Goal: Use online tool/utility: Utilize a website feature to perform a specific function

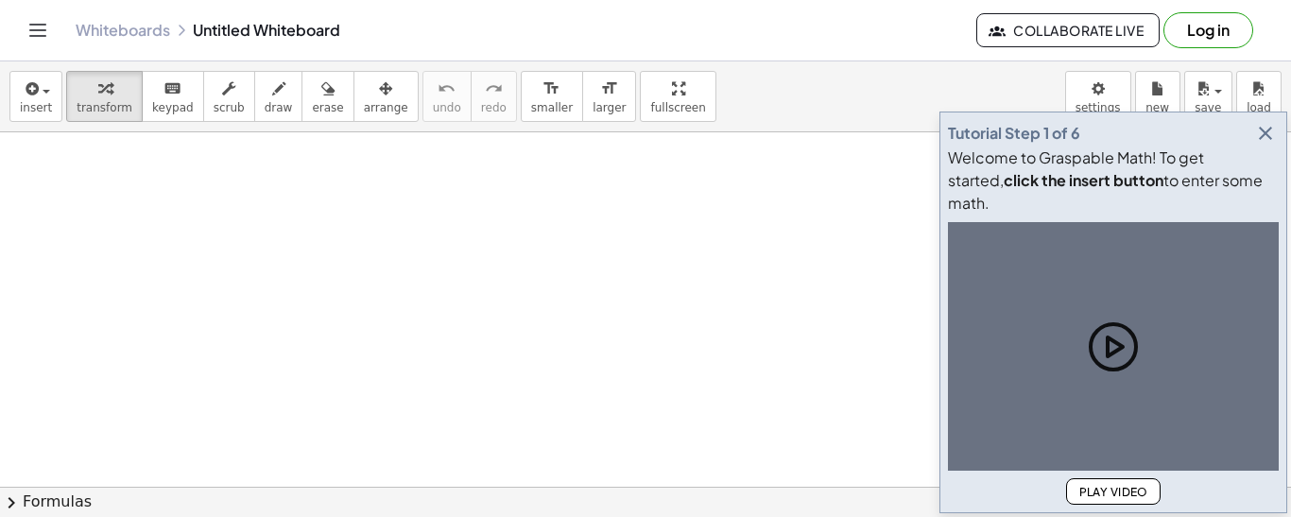
click at [1269, 145] on icon "button" at bounding box center [1265, 133] width 23 height 23
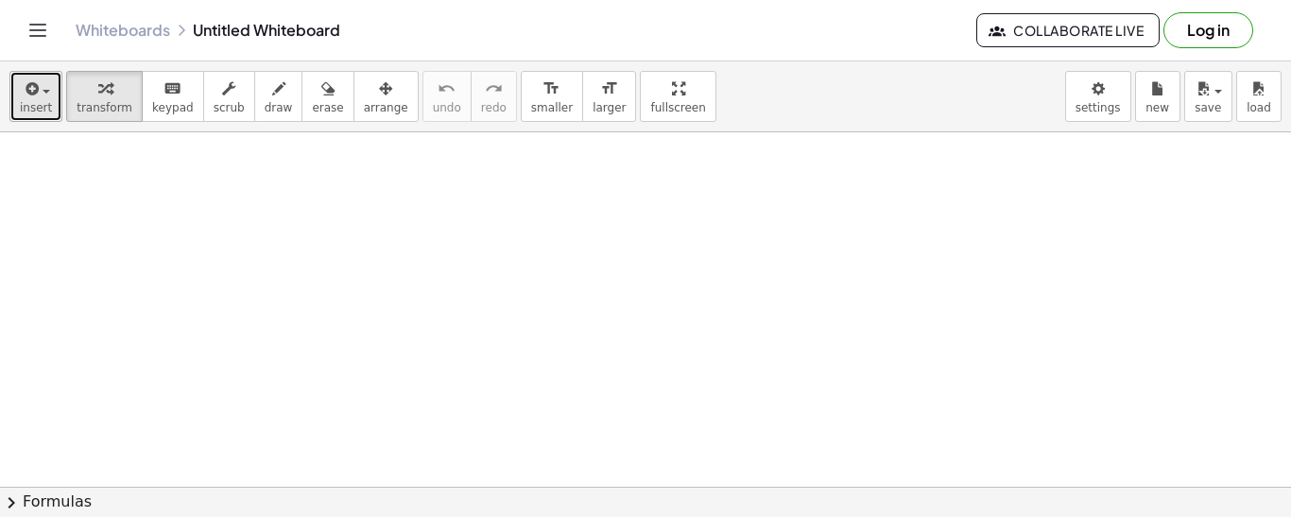
click at [21, 101] on span "insert" at bounding box center [36, 107] width 32 height 13
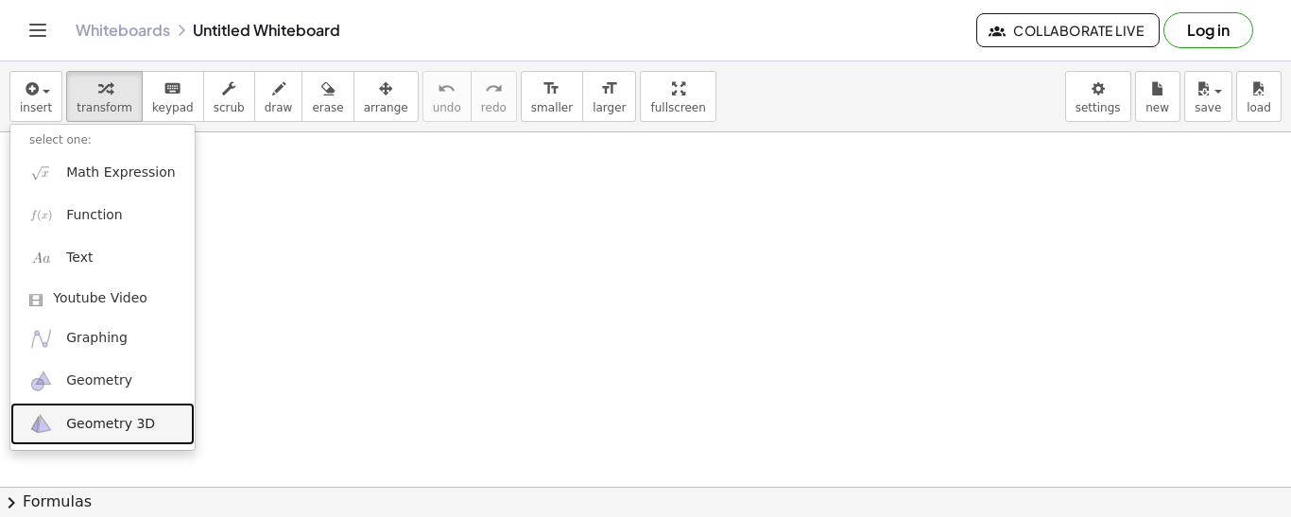
click at [121, 425] on span "Geometry 3D" at bounding box center [110, 424] width 89 height 19
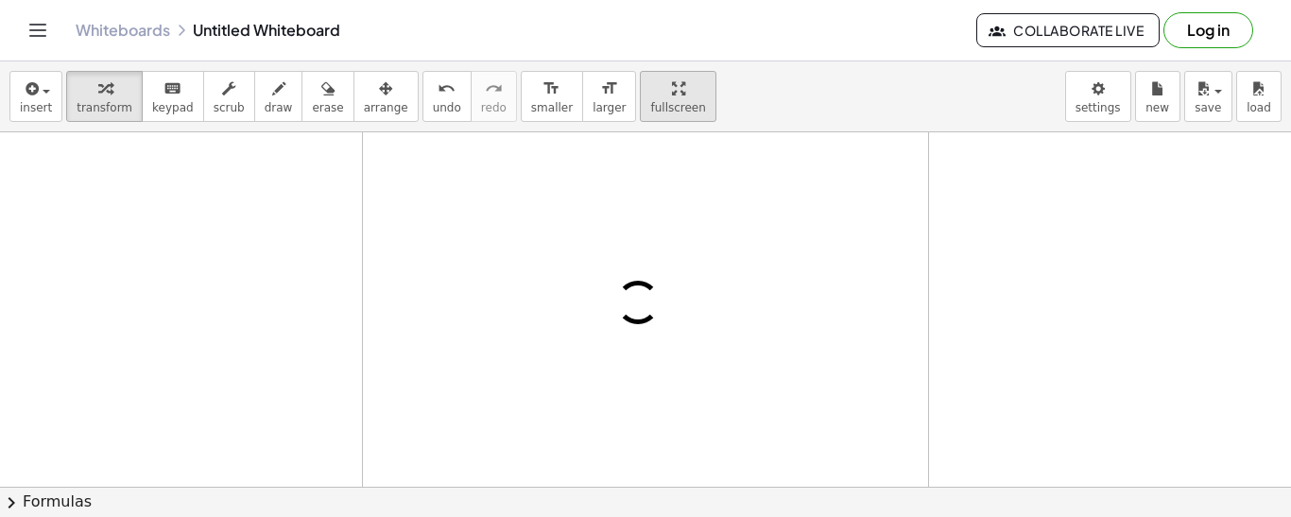
click at [650, 96] on div "button" at bounding box center [677, 88] width 55 height 23
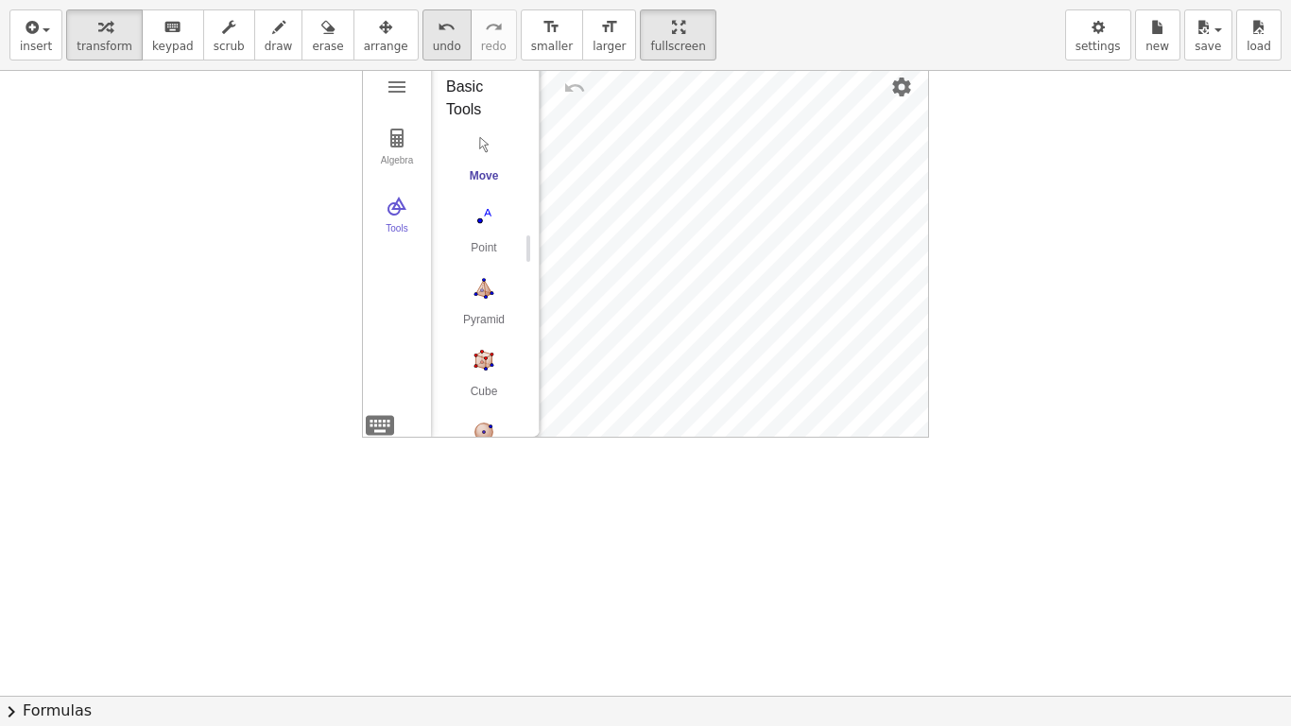
click at [437, 35] on icon "undo" at bounding box center [446, 27] width 18 height 23
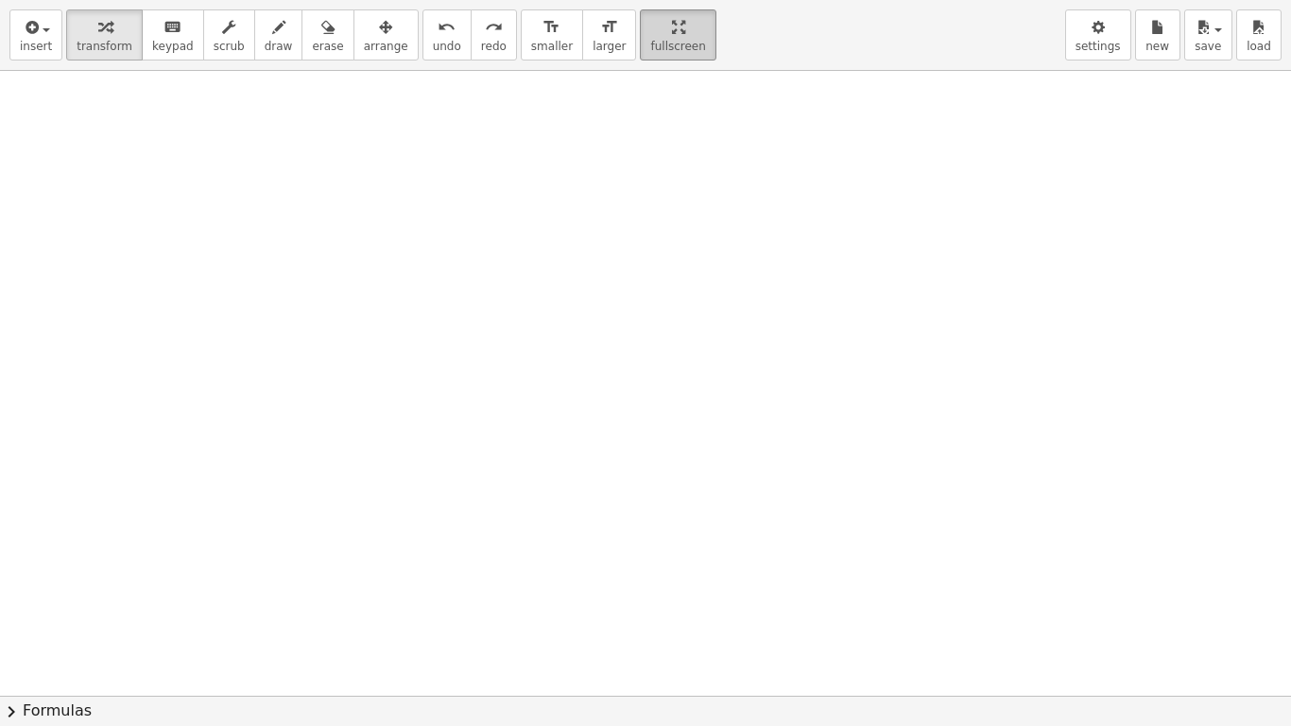
click at [640, 36] on button "fullscreen" at bounding box center [678, 34] width 76 height 51
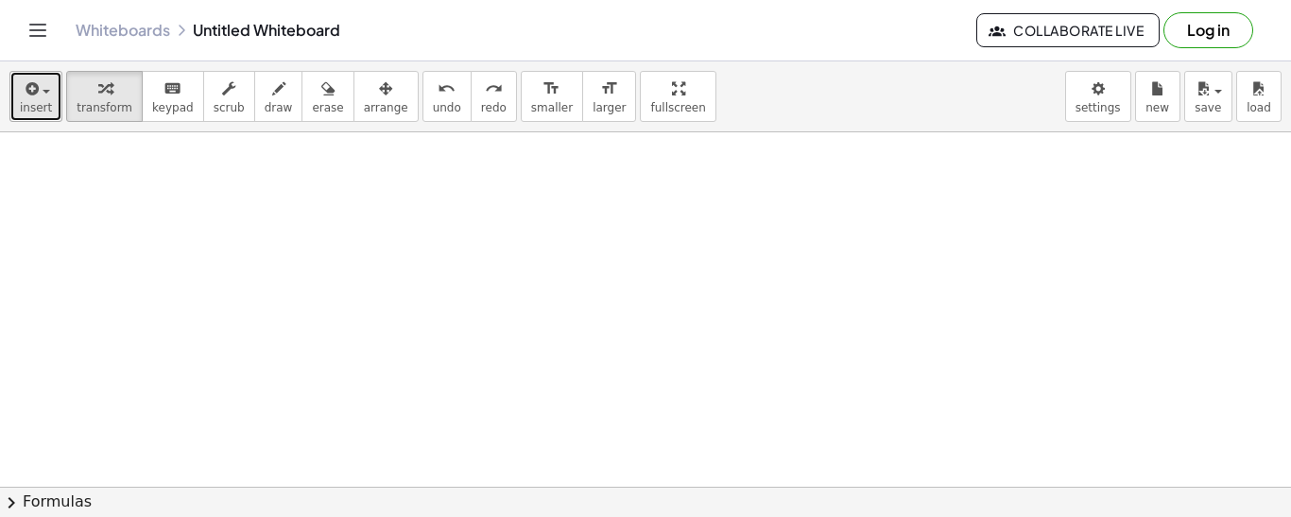
click at [45, 94] on div "button" at bounding box center [36, 88] width 32 height 23
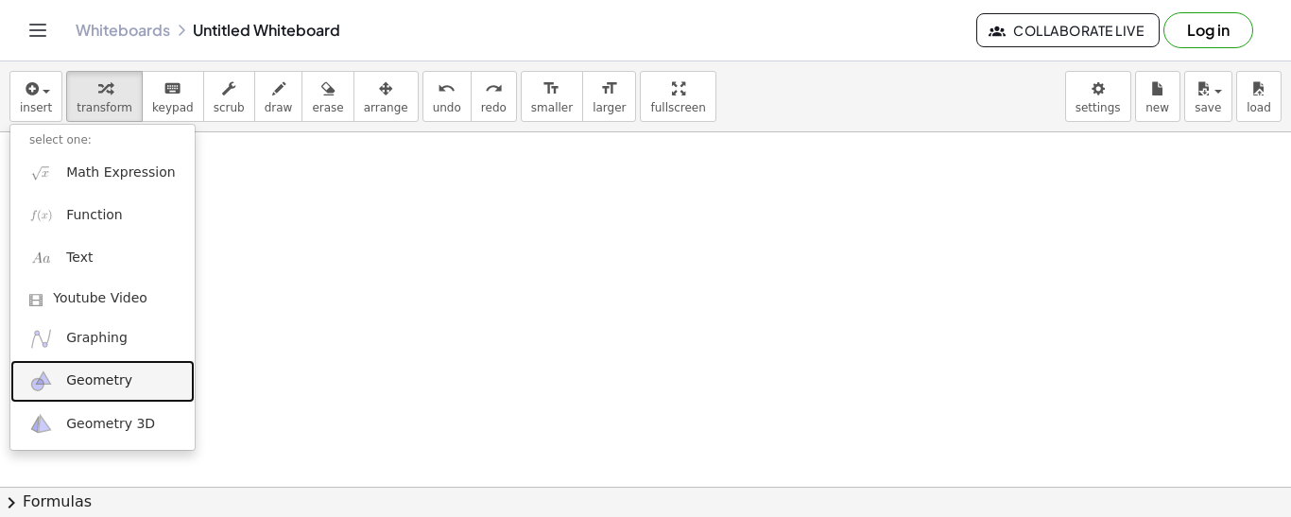
click at [94, 375] on span "Geometry" at bounding box center [99, 380] width 66 height 19
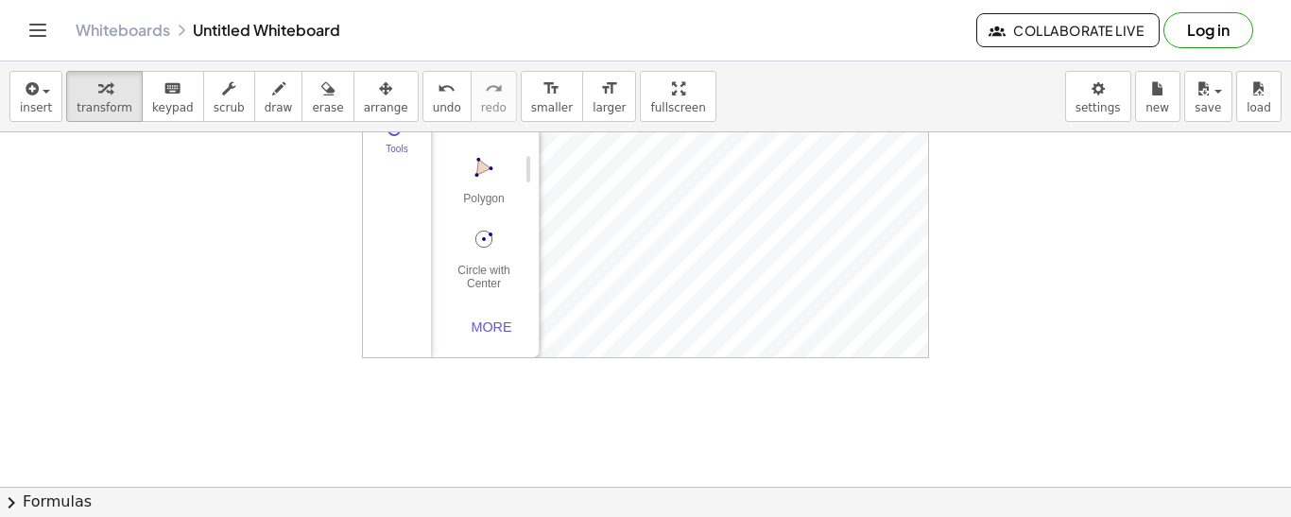
scroll to position [162, 0]
click at [484, 300] on div "More" at bounding box center [491, 305] width 60 height 15
click at [487, 166] on button "Polygon" at bounding box center [484, 163] width 76 height 68
click at [472, 154] on img "Polygon. Select all vertices, then first vertex again" at bounding box center [484, 145] width 76 height 30
click at [490, 173] on div "Polygon" at bounding box center [484, 183] width 76 height 26
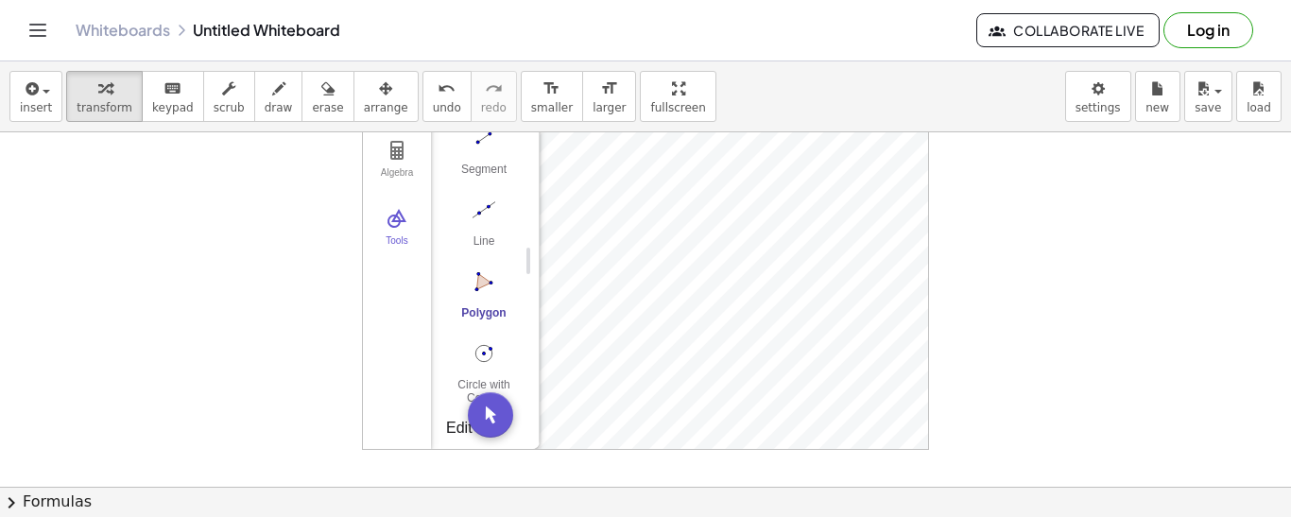
scroll to position [52, 0]
click at [480, 298] on button "Polygon" at bounding box center [484, 297] width 76 height 68
click at [220, 349] on div at bounding box center [645, 434] width 1291 height 709
click at [486, 408] on img "Move. Drag or select object" at bounding box center [490, 411] width 45 height 45
click at [272, 90] on icon "button" at bounding box center [278, 88] width 13 height 23
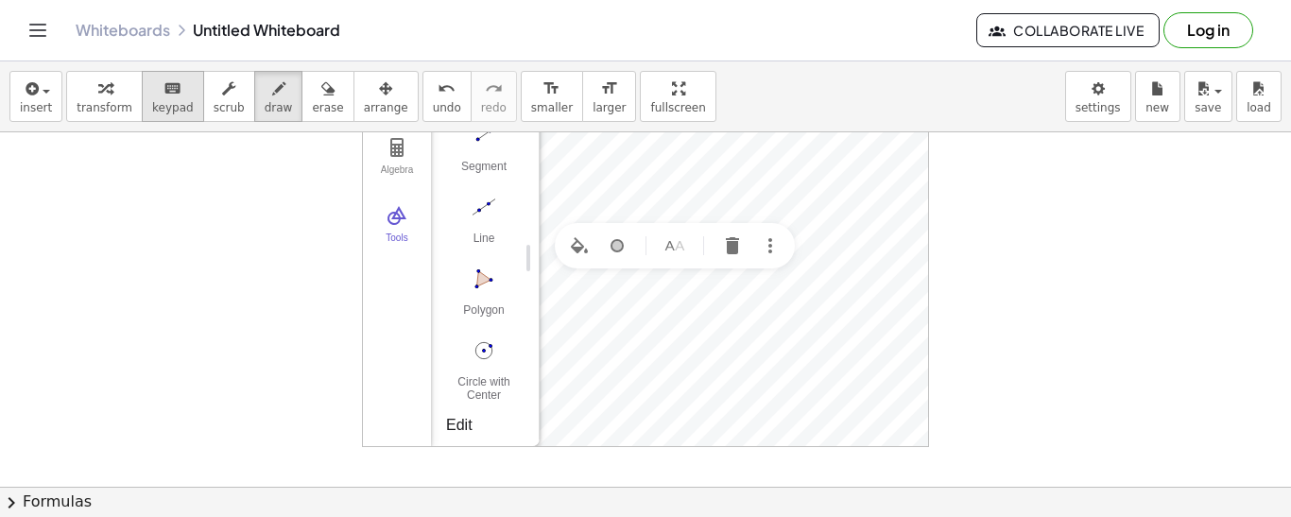
click at [166, 106] on span "keypad" at bounding box center [173, 107] width 42 height 13
click at [671, 242] on img "Name" at bounding box center [674, 245] width 23 height 23
click at [272, 94] on icon "button" at bounding box center [278, 88] width 13 height 23
click at [912, 205] on div at bounding box center [645, 434] width 1291 height 709
drag, startPoint x: 904, startPoint y: 206, endPoint x: 902, endPoint y: 225, distance: 19.0
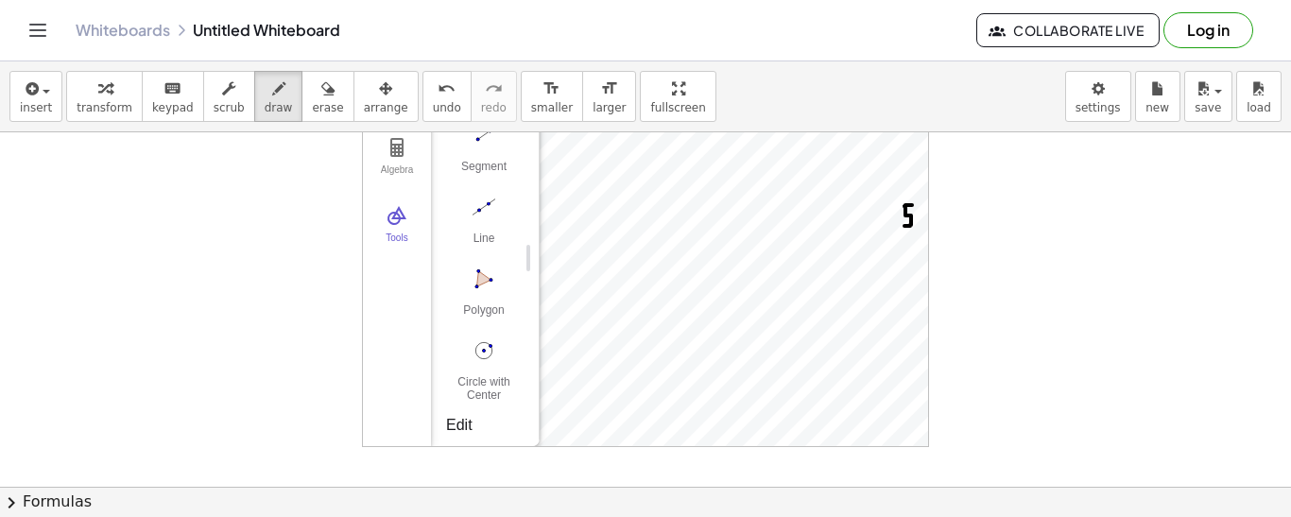
click at [902, 225] on div at bounding box center [645, 434] width 1291 height 709
click at [849, 268] on div at bounding box center [645, 434] width 1291 height 709
click at [860, 282] on div at bounding box center [645, 434] width 1291 height 709
drag, startPoint x: 864, startPoint y: 269, endPoint x: 871, endPoint y: 284, distance: 16.9
click at [871, 284] on div at bounding box center [645, 434] width 1291 height 709
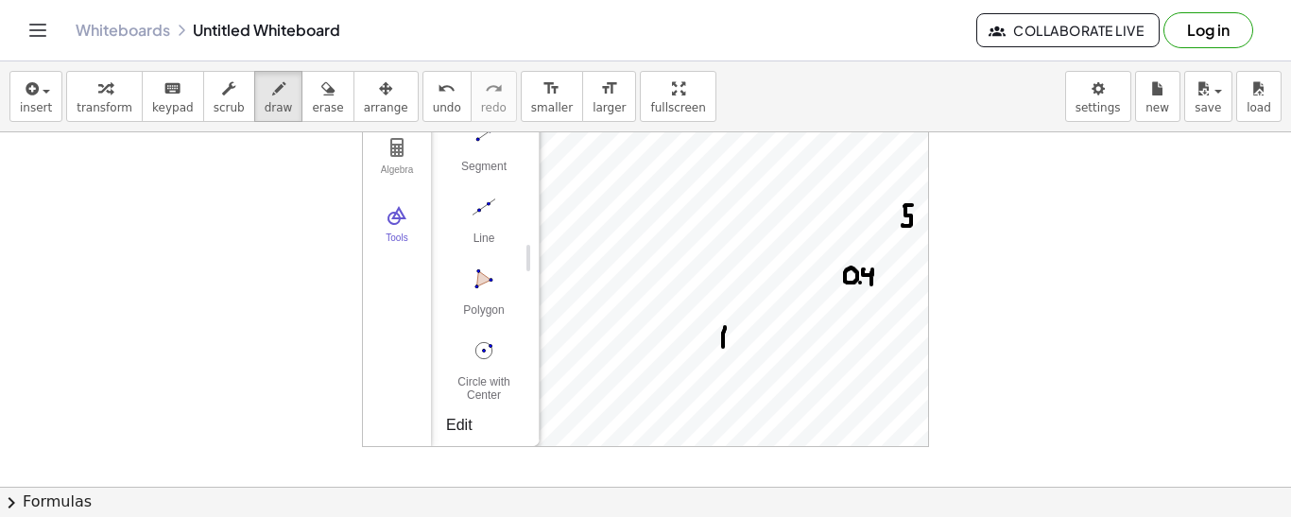
drag, startPoint x: 725, startPoint y: 327, endPoint x: 723, endPoint y: 351, distance: 24.6
click at [723, 351] on div at bounding box center [645, 434] width 1291 height 709
click at [608, 233] on div at bounding box center [645, 434] width 1291 height 709
click at [621, 251] on div at bounding box center [645, 434] width 1291 height 709
drag, startPoint x: 634, startPoint y: 233, endPoint x: 634, endPoint y: 255, distance: 21.7
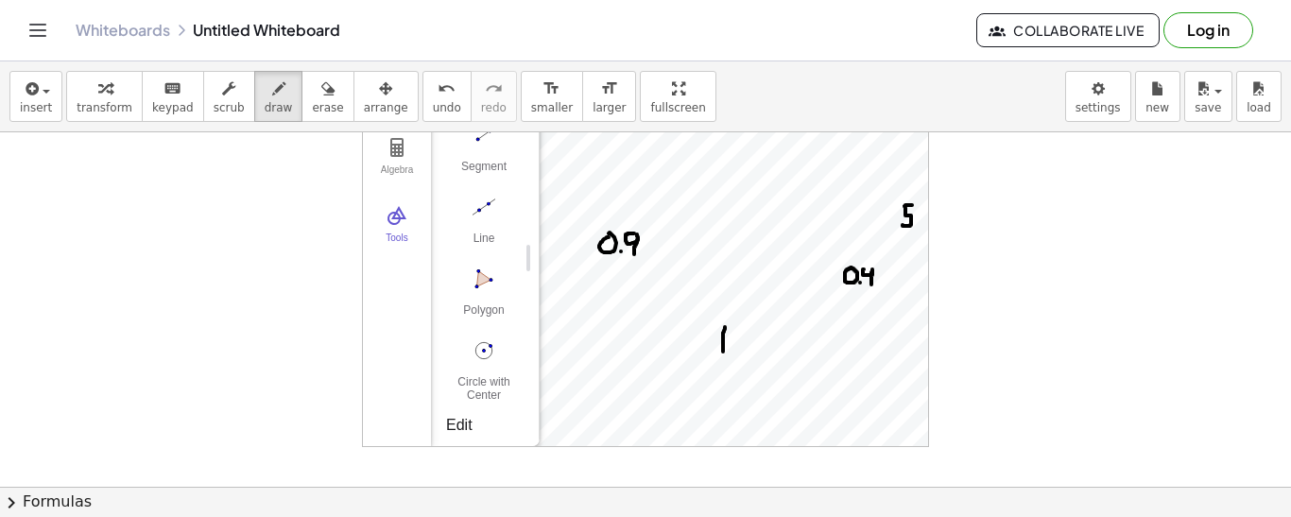
click at [634, 255] on div at bounding box center [645, 434] width 1291 height 709
drag, startPoint x: 985, startPoint y: 198, endPoint x: 983, endPoint y: 221, distance: 22.9
click at [983, 221] on div at bounding box center [645, 434] width 1291 height 709
drag, startPoint x: 985, startPoint y: 198, endPoint x: 984, endPoint y: 211, distance: 12.3
click at [984, 211] on div at bounding box center [645, 434] width 1291 height 709
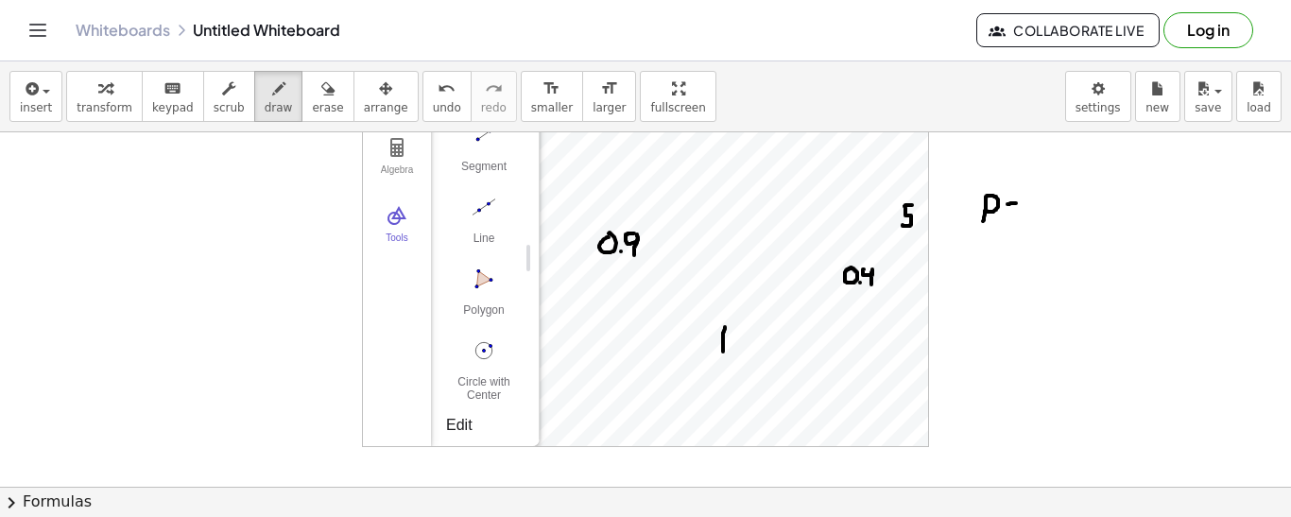
click at [1007, 204] on div at bounding box center [645, 434] width 1291 height 709
drag, startPoint x: 1017, startPoint y: 209, endPoint x: 1005, endPoint y: 209, distance: 12.3
click at [1005, 209] on div at bounding box center [645, 434] width 1291 height 709
click at [400, 172] on div at bounding box center [645, 434] width 1291 height 709
click at [18, 77] on button "insert" at bounding box center [35, 96] width 53 height 51
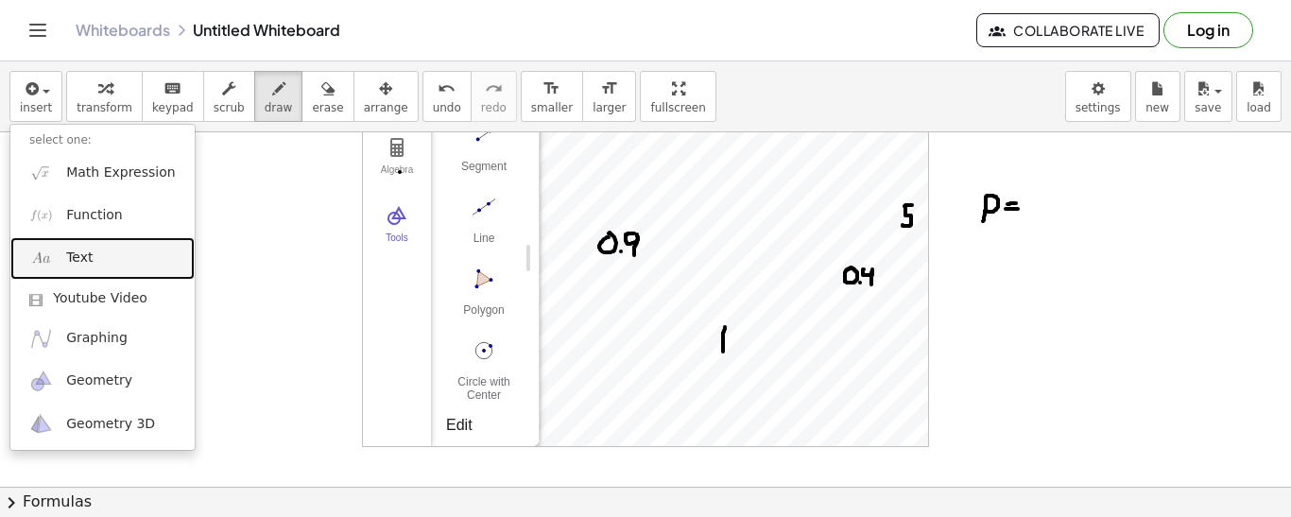
click at [109, 243] on link "Text" at bounding box center [102, 258] width 184 height 43
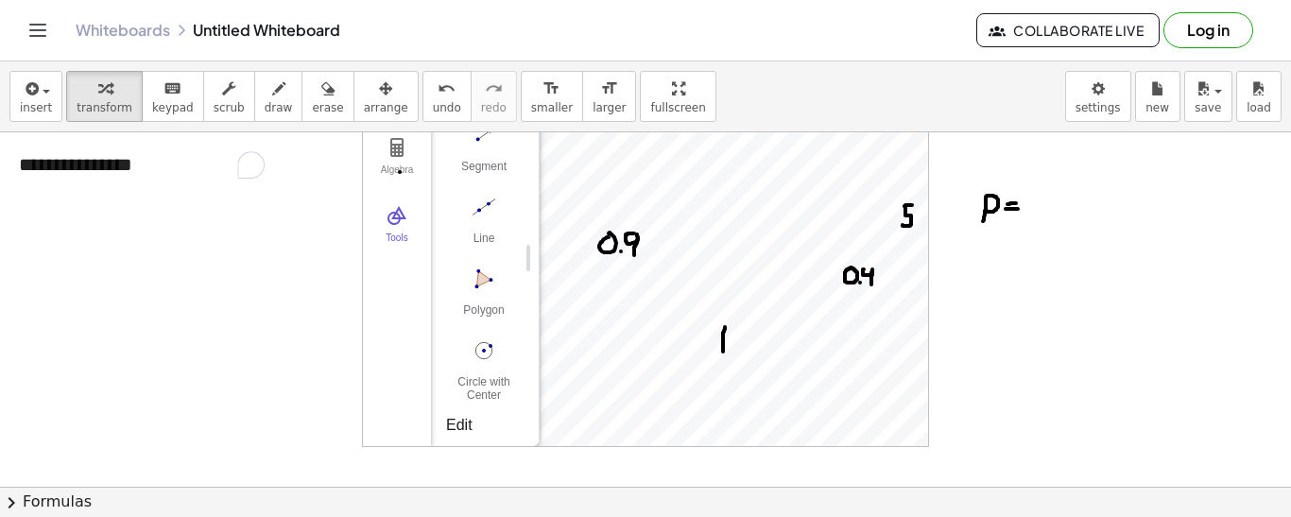
click at [1041, 204] on div at bounding box center [645, 434] width 1291 height 709
click at [37, 83] on icon "button" at bounding box center [30, 88] width 17 height 23
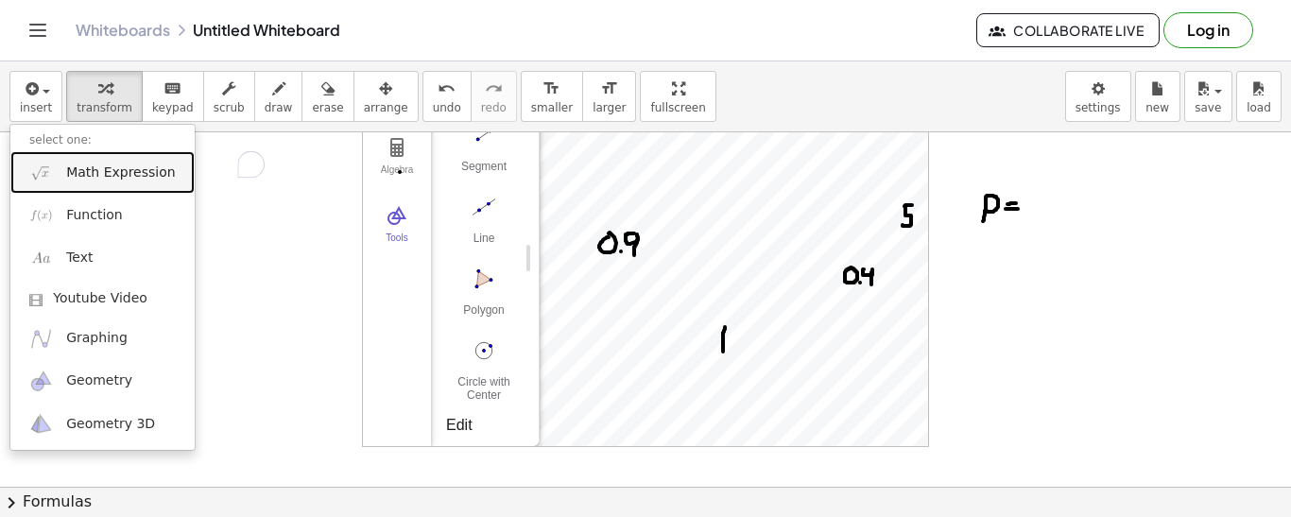
click at [63, 174] on link "Math Expression" at bounding box center [102, 172] width 184 height 43
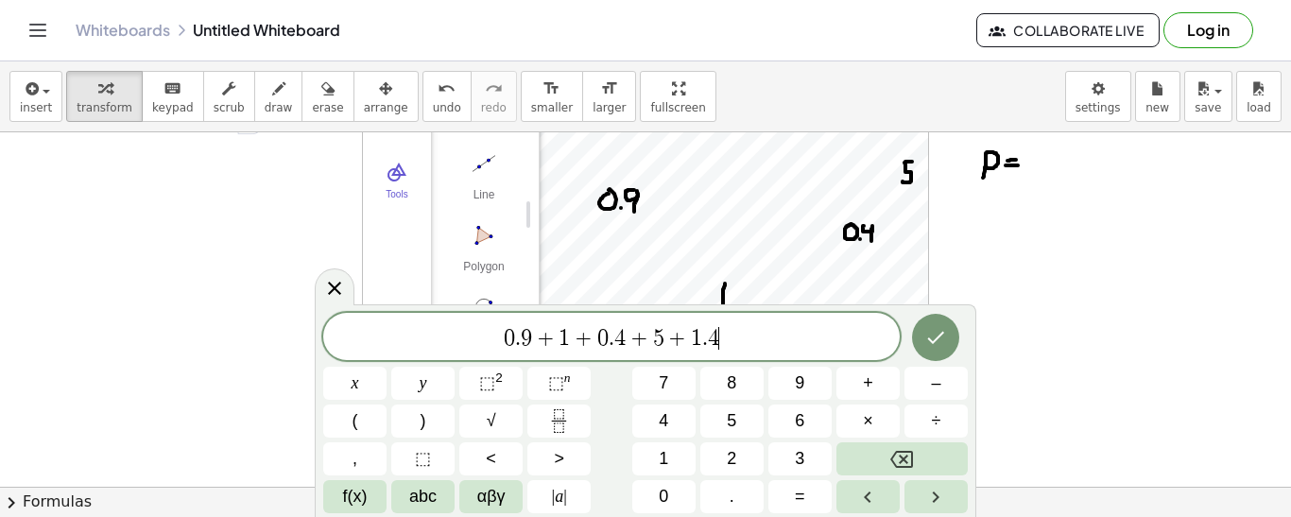
scroll to position [14, 0]
click at [952, 341] on button "Done" at bounding box center [935, 337] width 47 height 47
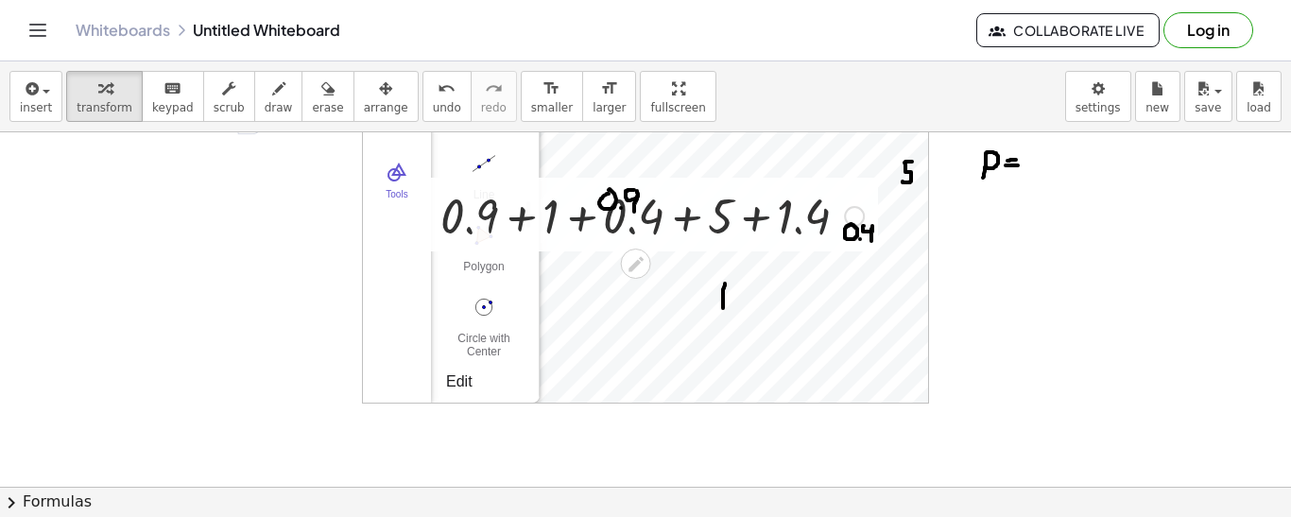
click at [638, 222] on div at bounding box center [652, 214] width 442 height 64
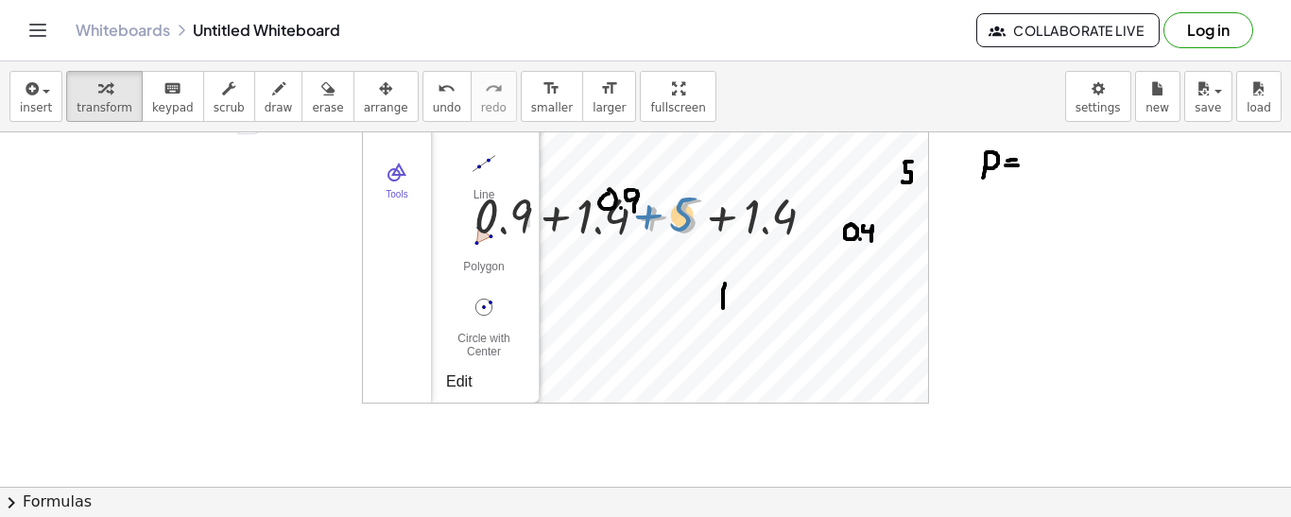
click at [625, 224] on div at bounding box center [652, 214] width 375 height 64
click at [764, 186] on div at bounding box center [652, 214] width 375 height 64
click at [685, 313] on div "**********" at bounding box center [645, 391] width 1291 height 709
drag, startPoint x: 556, startPoint y: 193, endPoint x: 611, endPoint y: 200, distance: 55.3
click at [611, 200] on div at bounding box center [652, 214] width 375 height 64
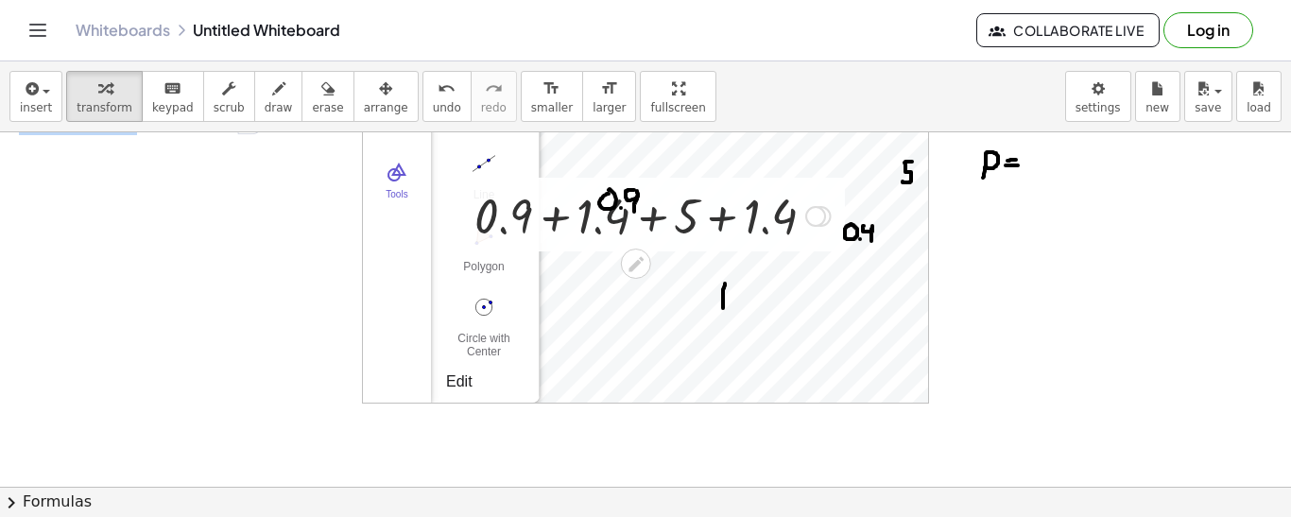
click at [560, 187] on div at bounding box center [652, 214] width 375 height 64
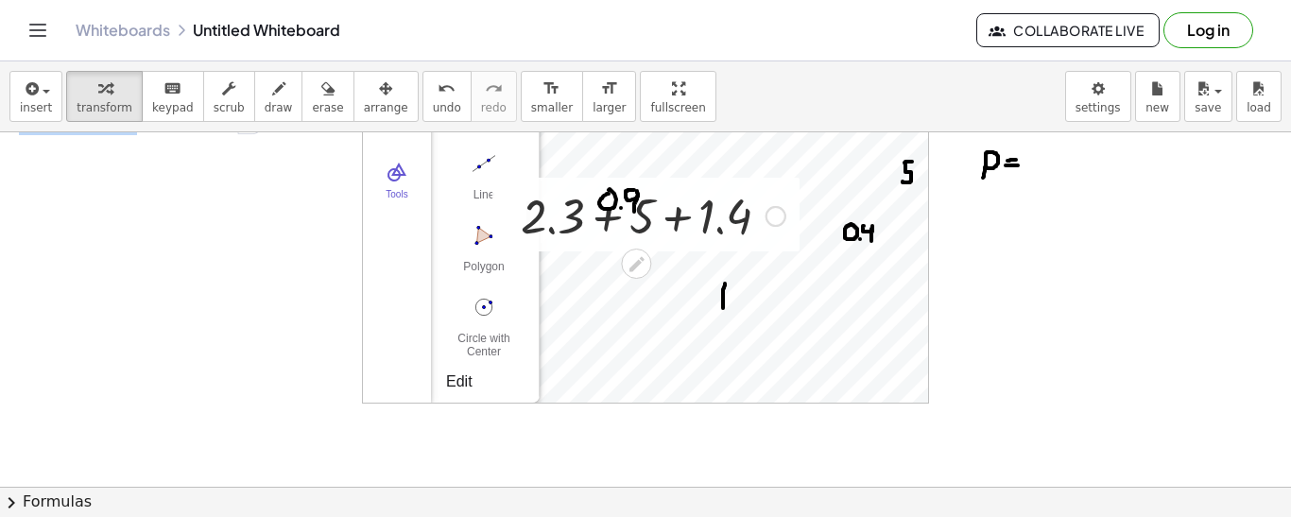
click at [761, 189] on div at bounding box center [652, 214] width 283 height 64
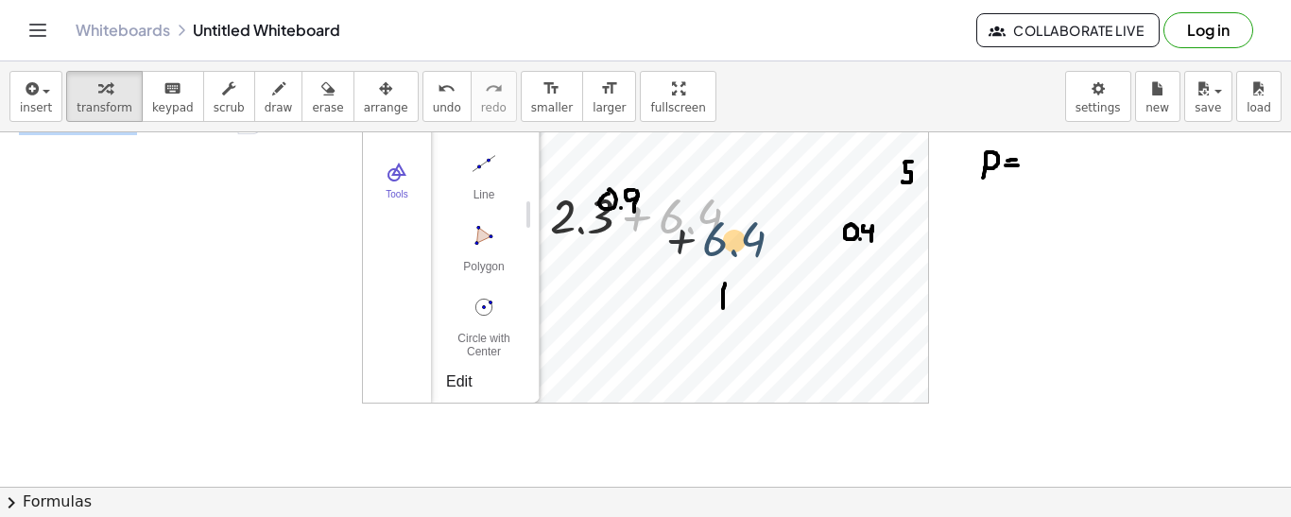
click at [815, 219] on div "**********" at bounding box center [645, 391] width 1291 height 709
click at [755, 195] on div at bounding box center [652, 214] width 224 height 64
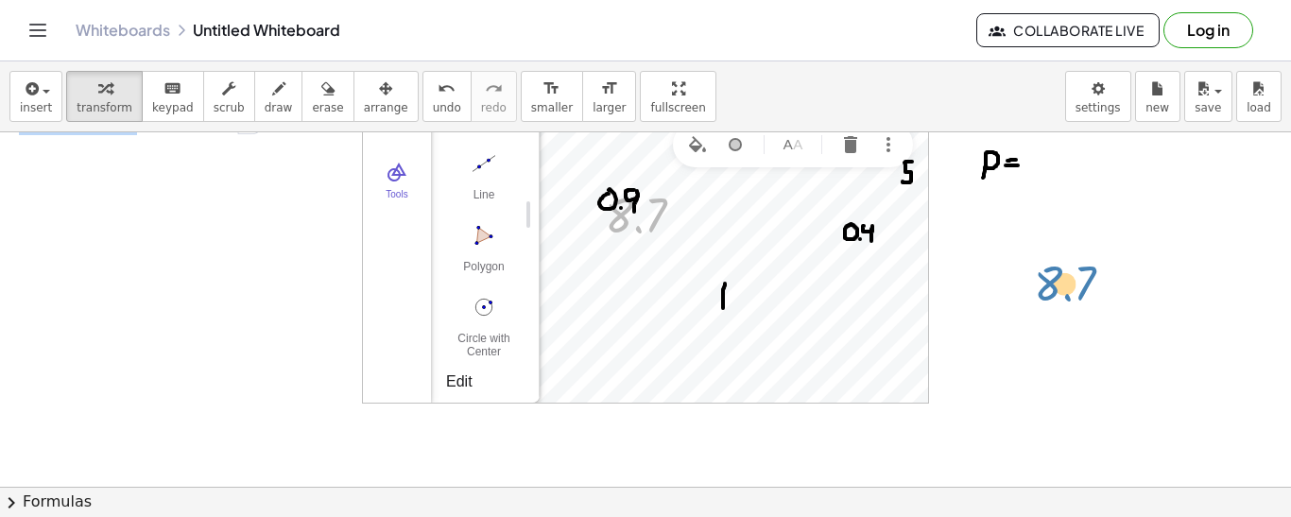
drag, startPoint x: 678, startPoint y: 203, endPoint x: 1098, endPoint y: 267, distance: 424.4
click at [1098, 267] on div "**********" at bounding box center [645, 391] width 1291 height 709
click at [642, 262] on icon at bounding box center [635, 262] width 20 height 20
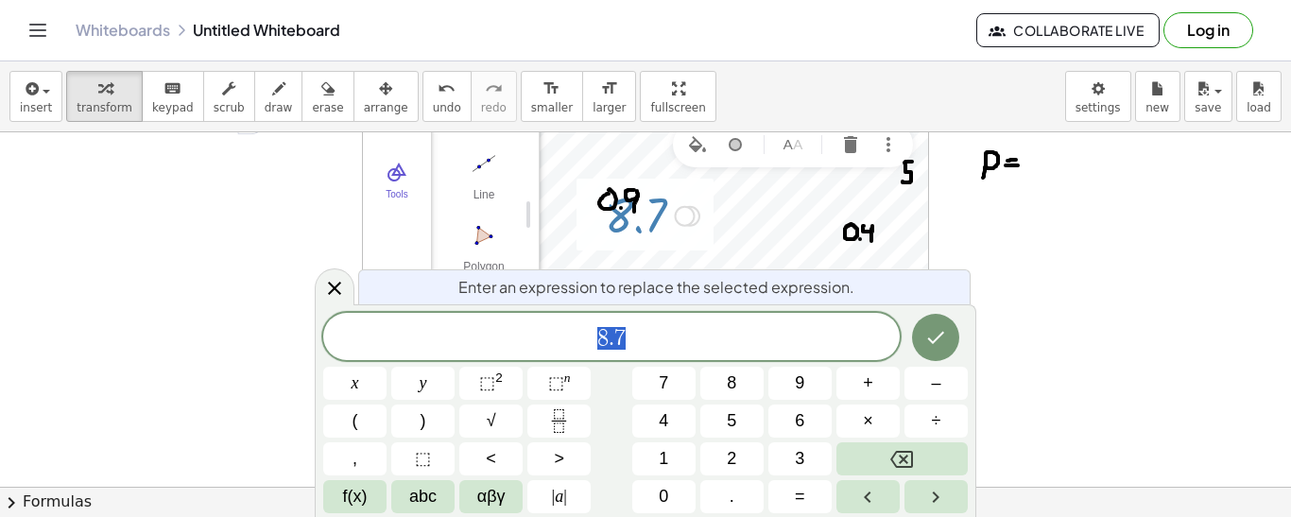
scroll to position [15, 0]
click at [319, 283] on div at bounding box center [335, 286] width 40 height 37
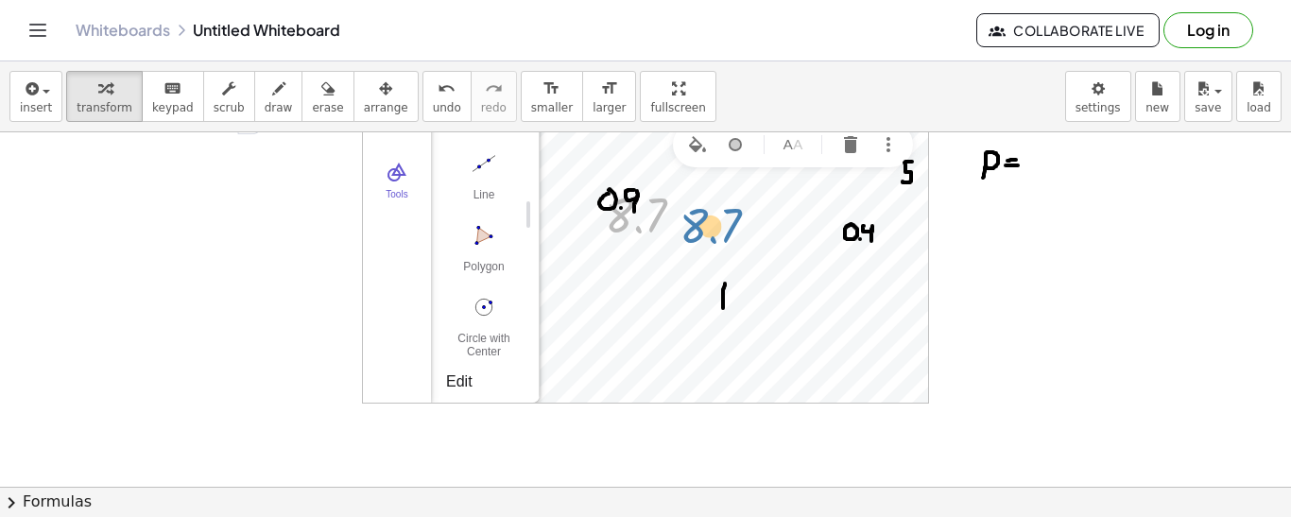
click at [820, 226] on div "**********" at bounding box center [645, 391] width 1291 height 709
click at [224, 108] on span "scrub" at bounding box center [229, 107] width 31 height 13
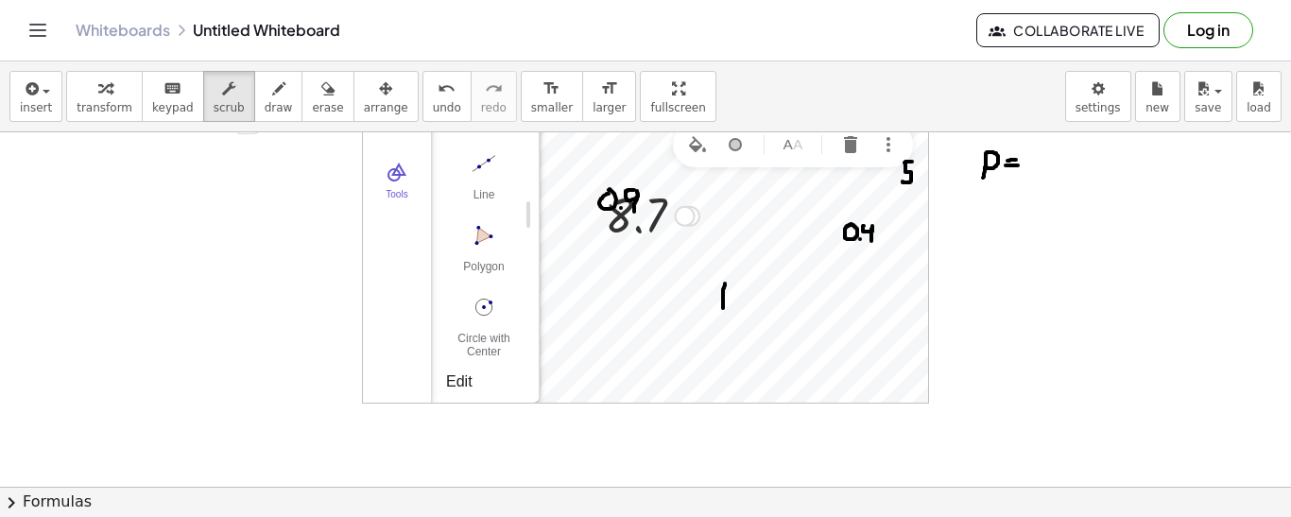
click at [636, 214] on div at bounding box center [651, 214] width 113 height 62
click at [658, 216] on div at bounding box center [651, 214] width 113 height 62
click at [685, 216] on div at bounding box center [685, 216] width 21 height 21
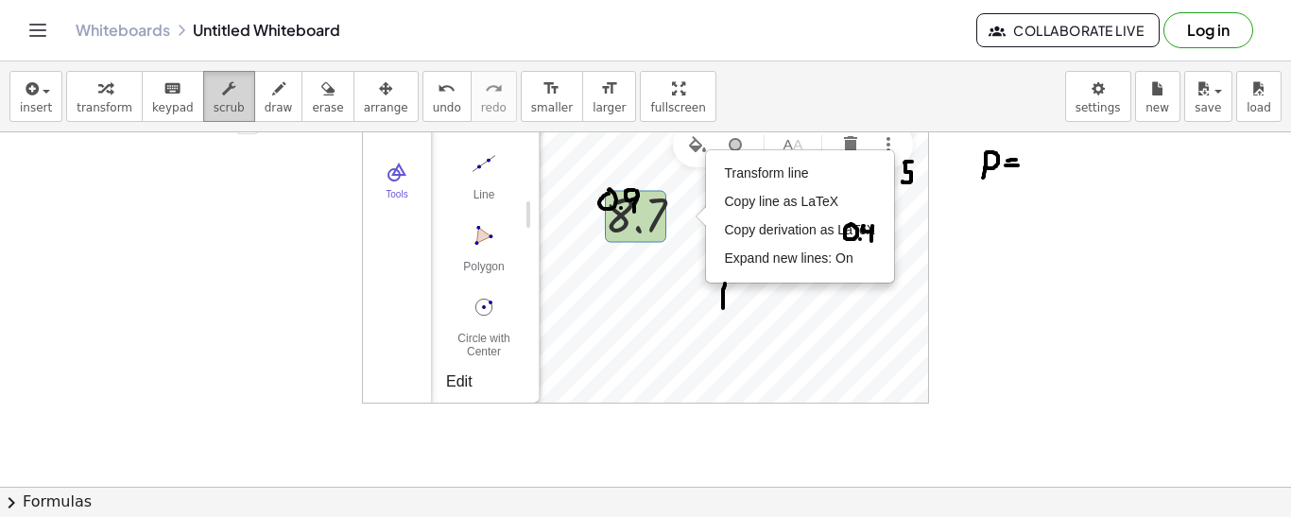
click at [220, 93] on div "button" at bounding box center [229, 88] width 31 height 23
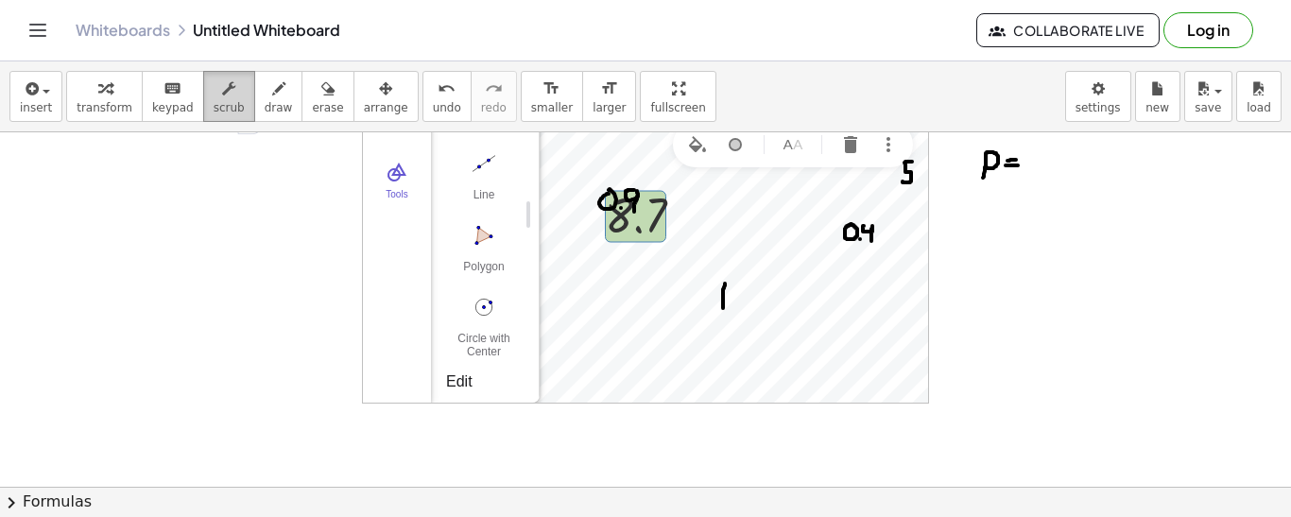
click at [220, 89] on div "button" at bounding box center [229, 88] width 31 height 23
click at [422, 98] on button "undo undo" at bounding box center [446, 96] width 49 height 51
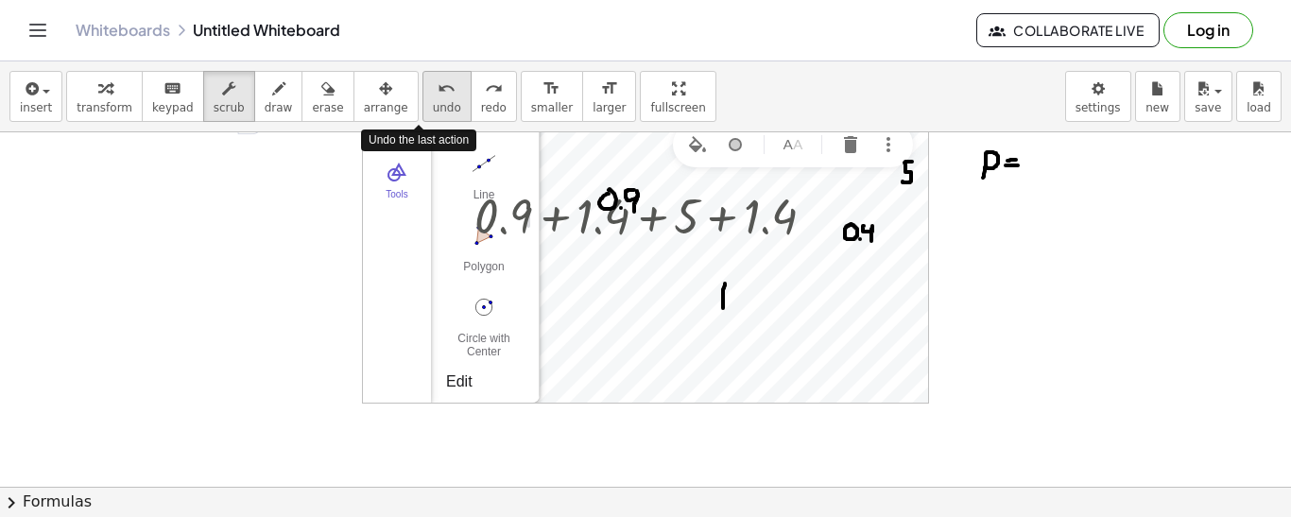
click at [422, 98] on button "undo undo" at bounding box center [446, 96] width 49 height 51
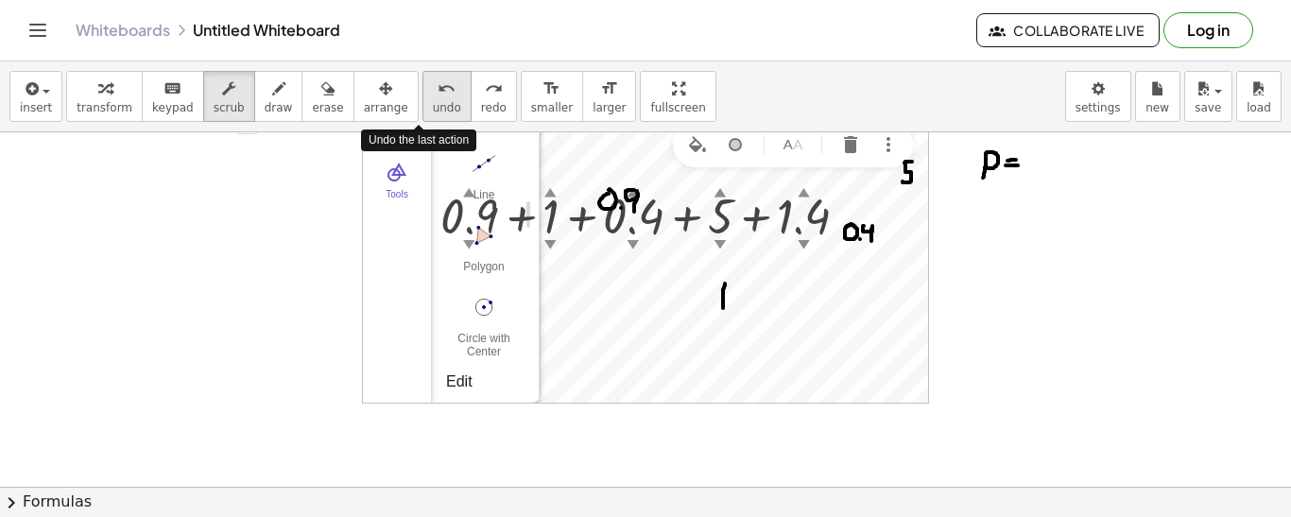
click at [422, 98] on button "undo undo" at bounding box center [446, 96] width 49 height 51
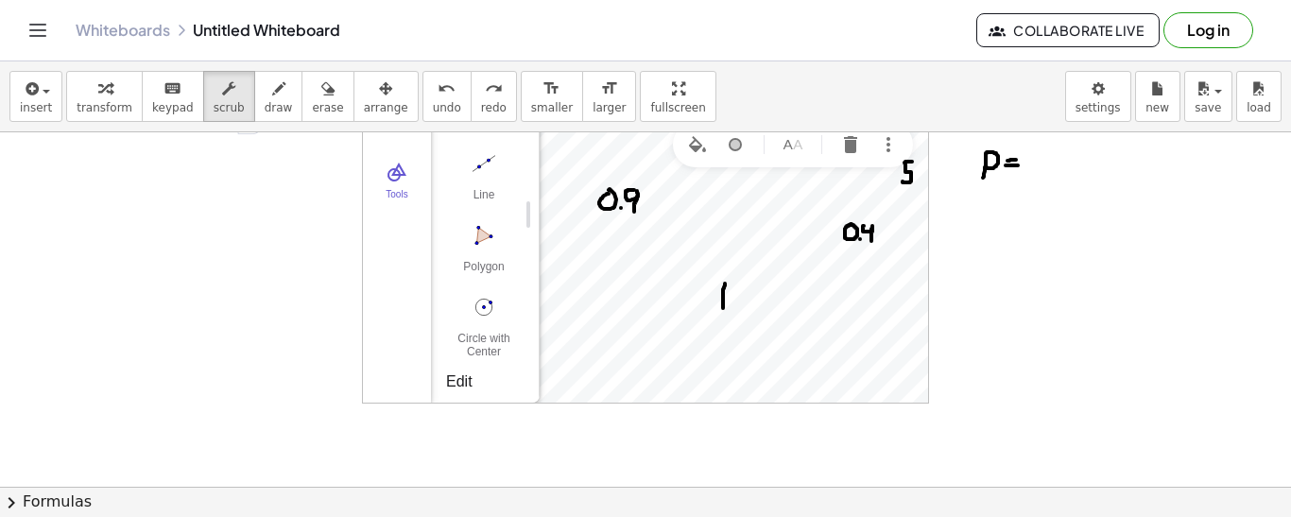
click at [137, 150] on div "**********" at bounding box center [141, 121] width 283 height 65
click at [78, 146] on div "**********" at bounding box center [141, 121] width 283 height 65
drag, startPoint x: 208, startPoint y: 154, endPoint x: 225, endPoint y: 183, distance: 33.9
click at [225, 183] on div at bounding box center [645, 391] width 1291 height 709
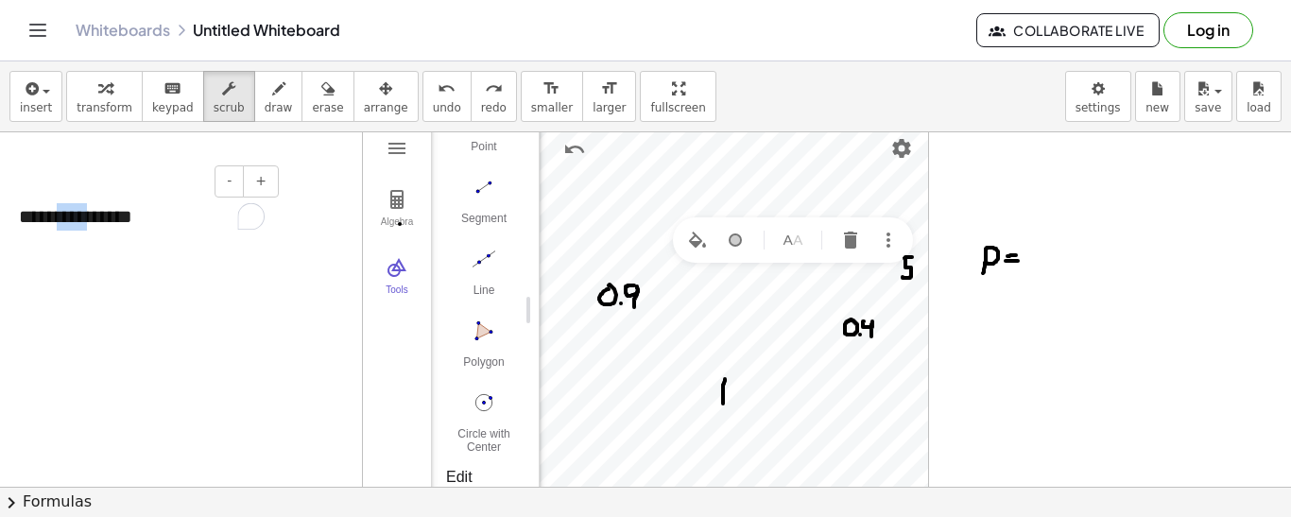
scroll to position [5, 0]
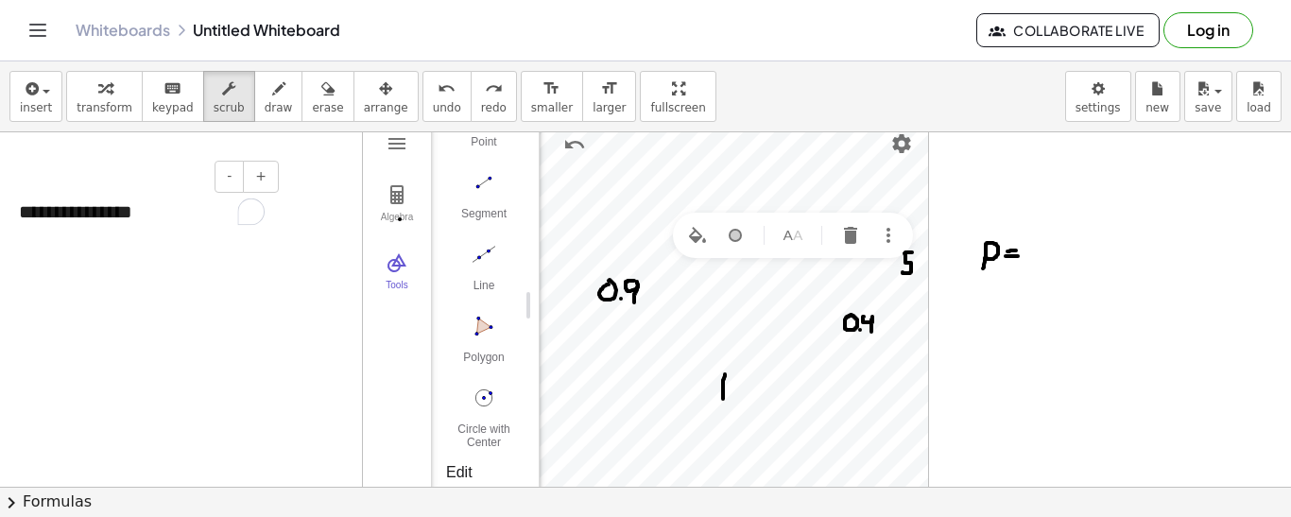
click at [136, 212] on div "**********" at bounding box center [141, 212] width 283 height 65
drag, startPoint x: 128, startPoint y: 212, endPoint x: 2, endPoint y: 231, distance: 128.0
click at [2, 231] on div "**********" at bounding box center [141, 212] width 283 height 65
click at [1025, 324] on div at bounding box center [645, 482] width 1291 height 709
click at [28, 199] on div "To enrich screen reader interactions, please activate Accessibility in Grammarl…" at bounding box center [141, 212] width 283 height 65
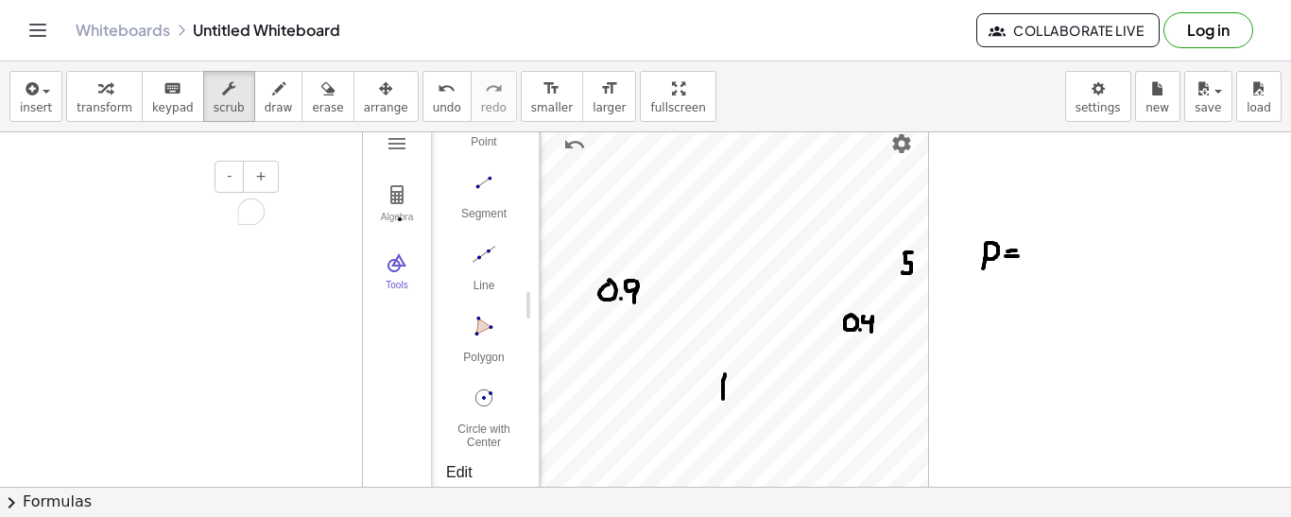
click at [28, 199] on div "To enrich screen reader interactions, please activate Accessibility in Grammarl…" at bounding box center [141, 212] width 283 height 65
drag, startPoint x: 1057, startPoint y: 251, endPoint x: 1061, endPoint y: 236, distance: 15.6
click at [1061, 236] on div at bounding box center [645, 482] width 1291 height 709
click at [272, 95] on icon "button" at bounding box center [278, 88] width 13 height 23
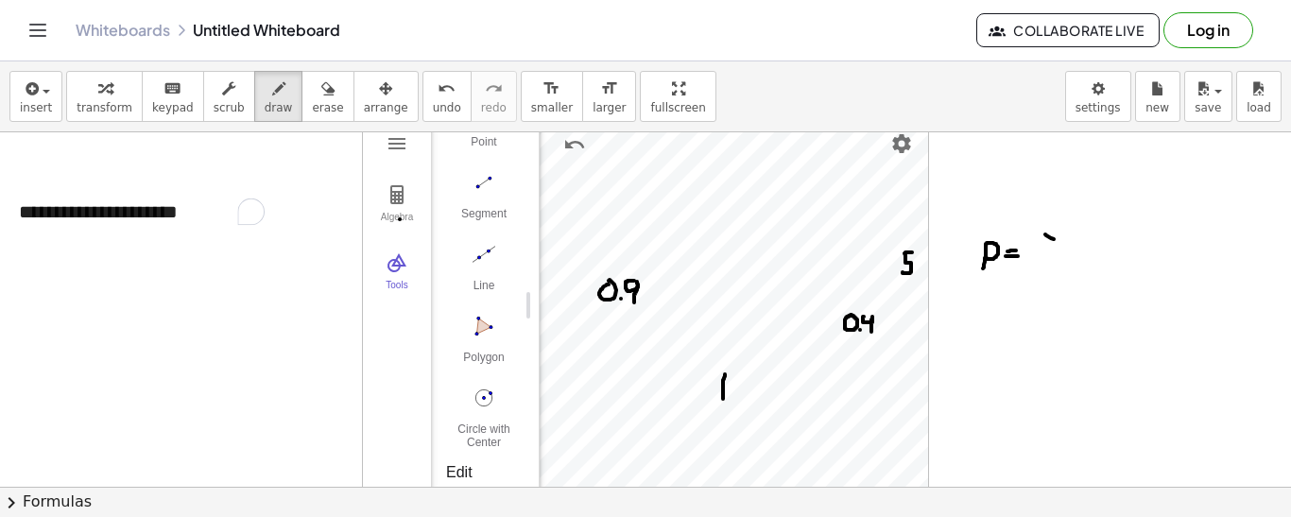
drag, startPoint x: 1053, startPoint y: 239, endPoint x: 1044, endPoint y: 230, distance: 13.4
click at [1044, 230] on div at bounding box center [645, 482] width 1291 height 709
click at [1043, 229] on div at bounding box center [645, 482] width 1291 height 709
click at [1052, 236] on div at bounding box center [645, 482] width 1291 height 709
click at [1071, 254] on div at bounding box center [645, 482] width 1291 height 709
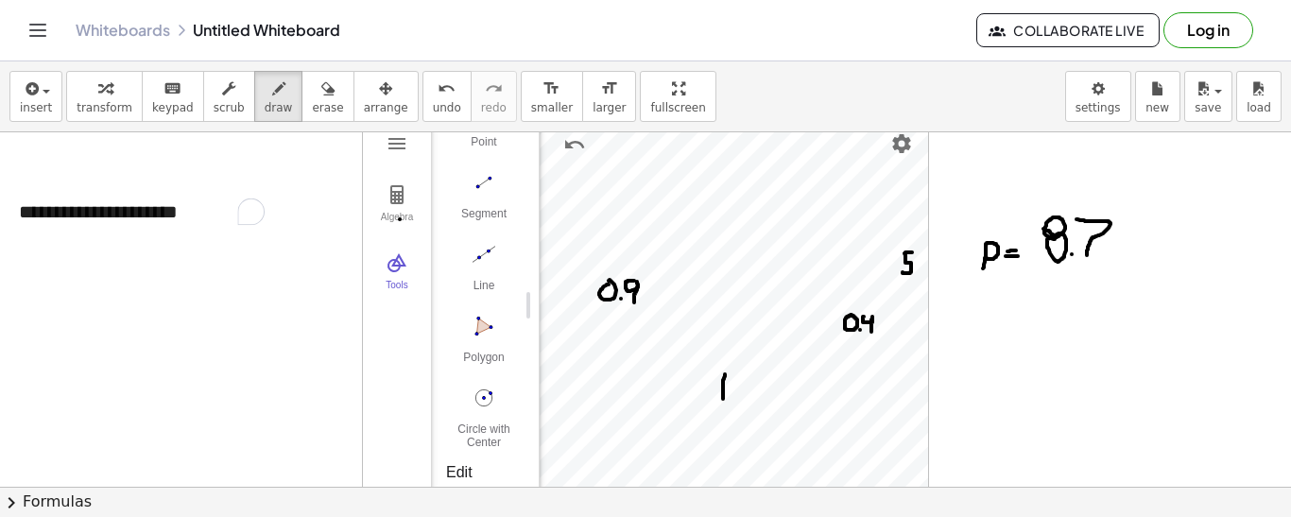
drag, startPoint x: 1076, startPoint y: 219, endPoint x: 1086, endPoint y: 255, distance: 37.4
click at [1086, 255] on div at bounding box center [645, 482] width 1291 height 709
drag, startPoint x: 1131, startPoint y: 238, endPoint x: 1142, endPoint y: 238, distance: 11.3
click at [1142, 238] on div at bounding box center [645, 482] width 1291 height 709
drag, startPoint x: 1144, startPoint y: 234, endPoint x: 1157, endPoint y: 248, distance: 18.7
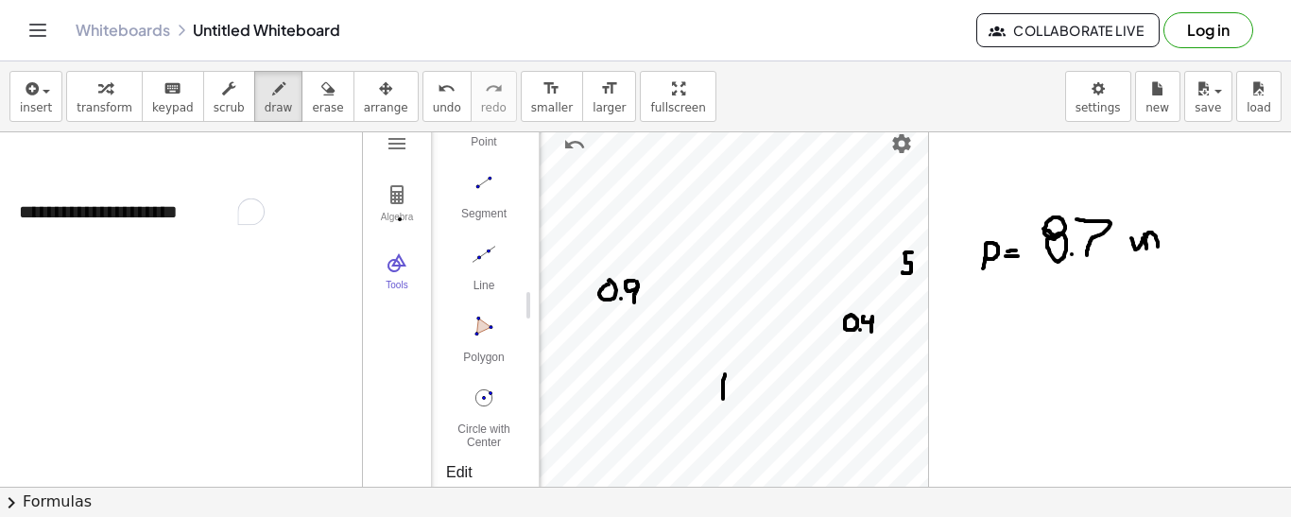
click at [1157, 248] on div at bounding box center [645, 482] width 1291 height 709
click at [1161, 246] on div at bounding box center [645, 482] width 1291 height 709
click at [1158, 223] on div at bounding box center [645, 482] width 1291 height 709
drag, startPoint x: 1169, startPoint y: 220, endPoint x: 1171, endPoint y: 242, distance: 21.9
click at [1171, 242] on div at bounding box center [645, 482] width 1291 height 709
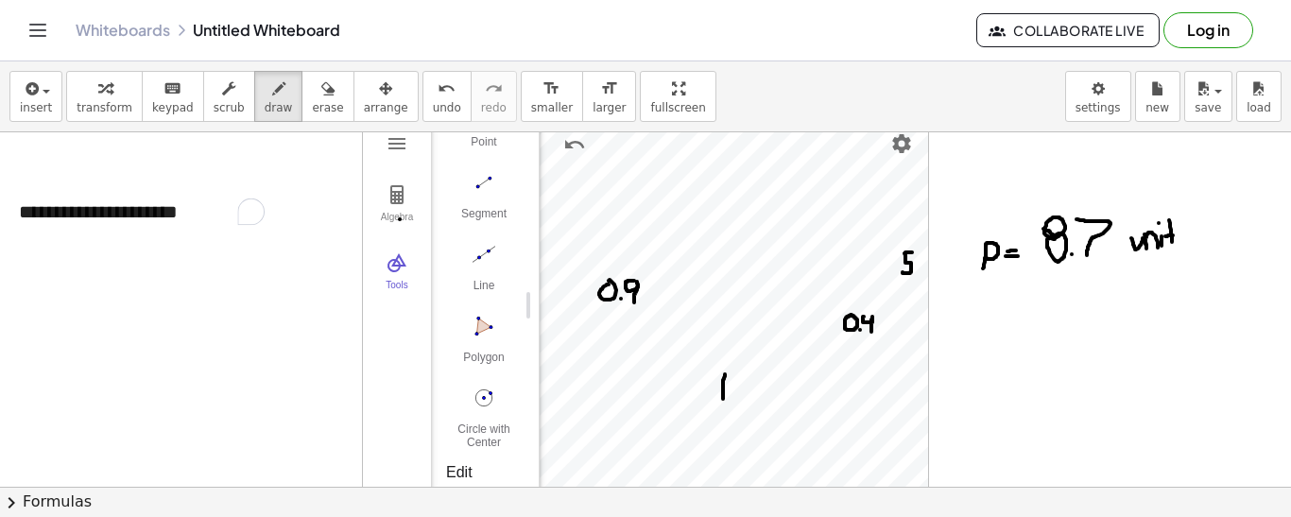
drag, startPoint x: 1165, startPoint y: 236, endPoint x: 1175, endPoint y: 235, distance: 10.4
click at [1175, 235] on div at bounding box center [645, 482] width 1291 height 709
drag, startPoint x: 1191, startPoint y: 238, endPoint x: 1180, endPoint y: 254, distance: 19.7
click at [1180, 254] on div at bounding box center [645, 482] width 1291 height 709
drag, startPoint x: 964, startPoint y: 310, endPoint x: 940, endPoint y: 357, distance: 52.8
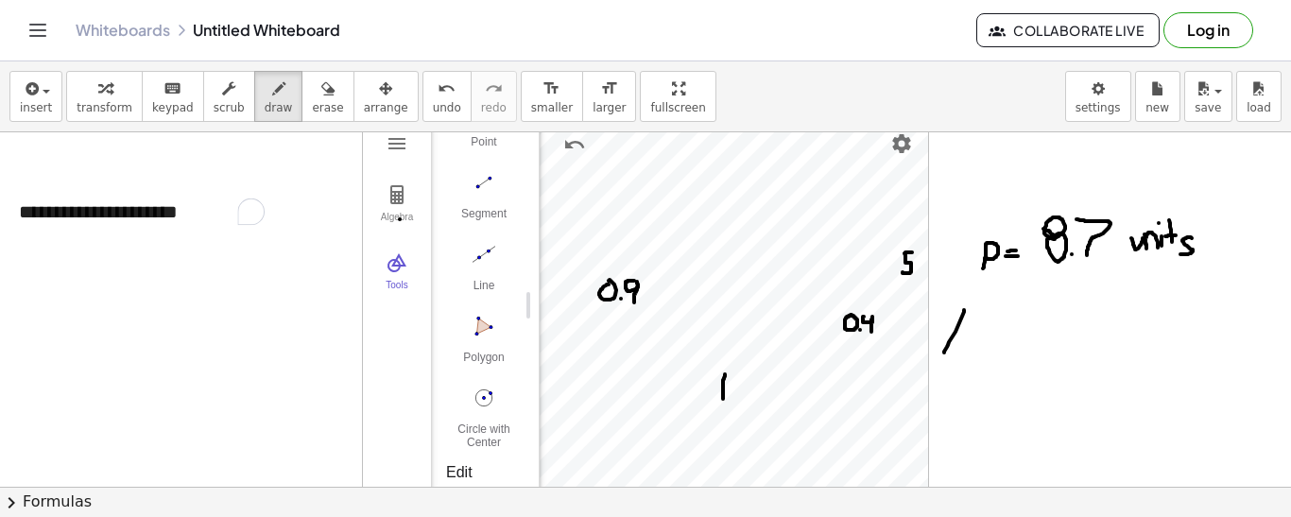
click at [940, 357] on div at bounding box center [645, 482] width 1291 height 709
drag, startPoint x: 962, startPoint y: 311, endPoint x: 980, endPoint y: 358, distance: 50.5
click at [980, 358] on div at bounding box center [645, 482] width 1291 height 709
drag, startPoint x: 951, startPoint y: 334, endPoint x: 973, endPoint y: 333, distance: 21.7
click at [973, 333] on div at bounding box center [645, 482] width 1291 height 709
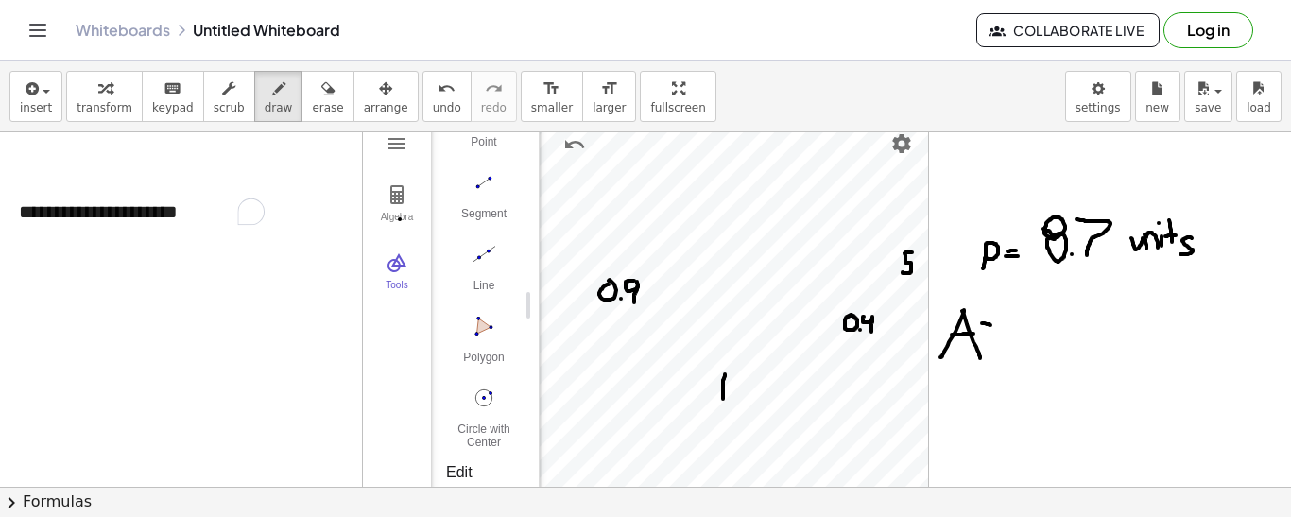
click at [990, 325] on div at bounding box center [645, 482] width 1291 height 709
click at [990, 333] on div at bounding box center [645, 482] width 1291 height 709
drag, startPoint x: 825, startPoint y: 236, endPoint x: 825, endPoint y: 247, distance: 10.4
click at [825, 247] on div at bounding box center [645, 482] width 1291 height 709
click at [825, 265] on div at bounding box center [645, 482] width 1291 height 709
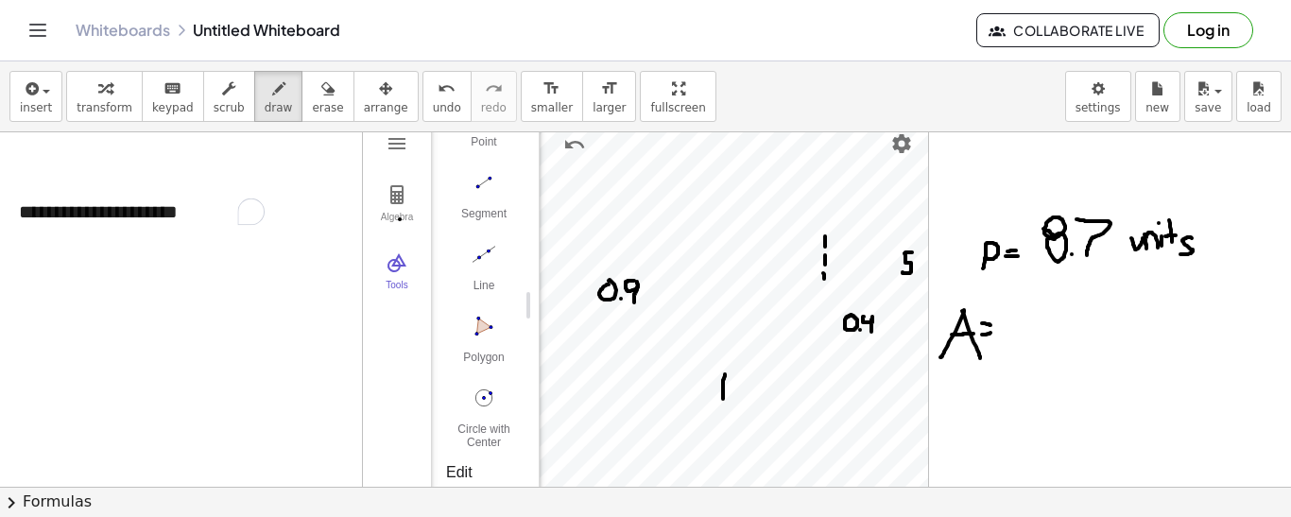
drag, startPoint x: 823, startPoint y: 273, endPoint x: 824, endPoint y: 282, distance: 9.5
click at [824, 282] on div at bounding box center [645, 482] width 1291 height 709
click at [826, 299] on div at bounding box center [645, 482] width 1291 height 709
drag, startPoint x: 709, startPoint y: 270, endPoint x: 744, endPoint y: 300, distance: 46.2
click at [744, 300] on div at bounding box center [645, 482] width 1291 height 709
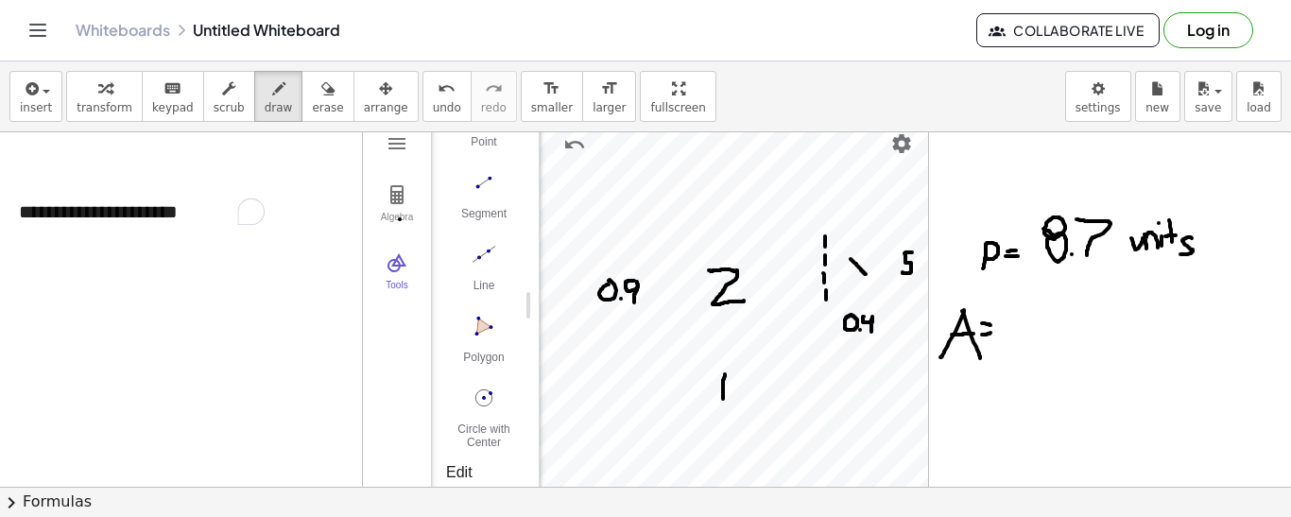
drag, startPoint x: 850, startPoint y: 259, endPoint x: 865, endPoint y: 274, distance: 21.4
click at [865, 274] on div at bounding box center [645, 482] width 1291 height 709
drag, startPoint x: 863, startPoint y: 259, endPoint x: 849, endPoint y: 270, distance: 17.4
click at [849, 270] on div at bounding box center [645, 482] width 1291 height 709
click at [149, 248] on div at bounding box center [645, 482] width 1291 height 709
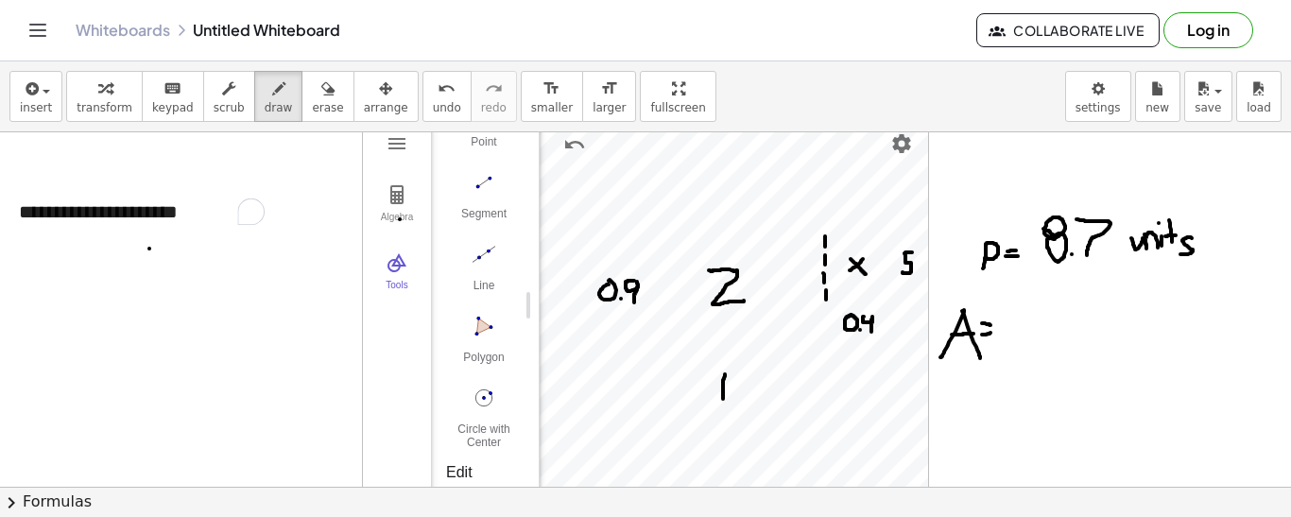
click at [149, 248] on div at bounding box center [645, 482] width 1291 height 709
click at [229, 94] on button "scrub" at bounding box center [229, 96] width 52 height 51
click at [217, 209] on div "**********" at bounding box center [141, 212] width 283 height 65
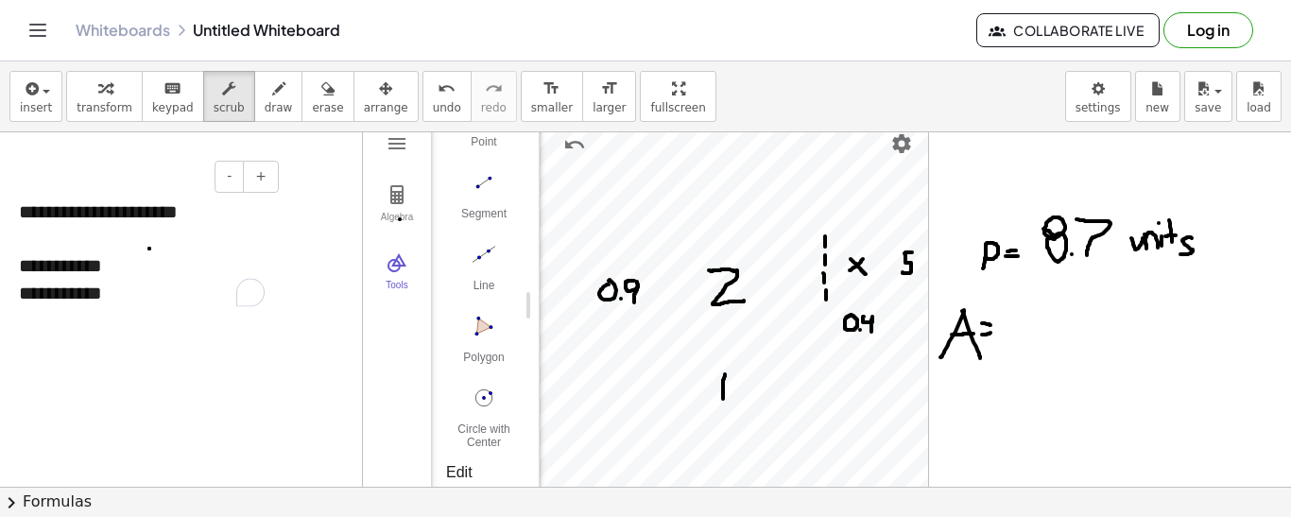
click at [178, 262] on div "**********" at bounding box center [142, 265] width 246 height 27
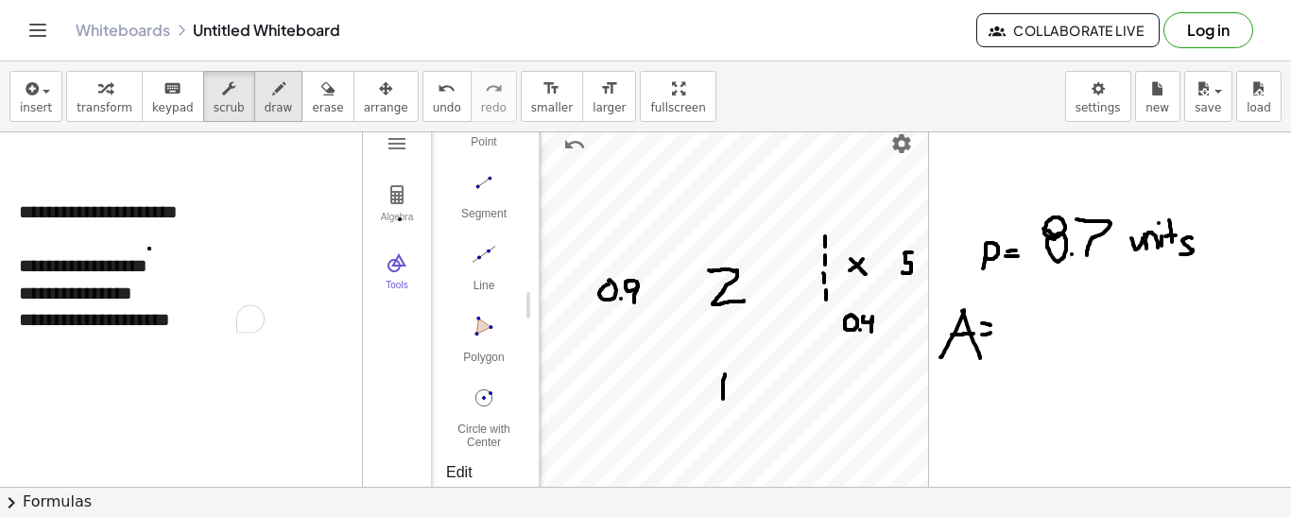
click at [273, 77] on button "draw" at bounding box center [278, 96] width 49 height 51
drag, startPoint x: 1018, startPoint y: 316, endPoint x: 1037, endPoint y: 341, distance: 31.0
click at [1037, 341] on div at bounding box center [645, 482] width 1291 height 709
click at [1046, 344] on div at bounding box center [645, 482] width 1291 height 709
drag, startPoint x: 1064, startPoint y: 312, endPoint x: 1075, endPoint y: 346, distance: 35.9
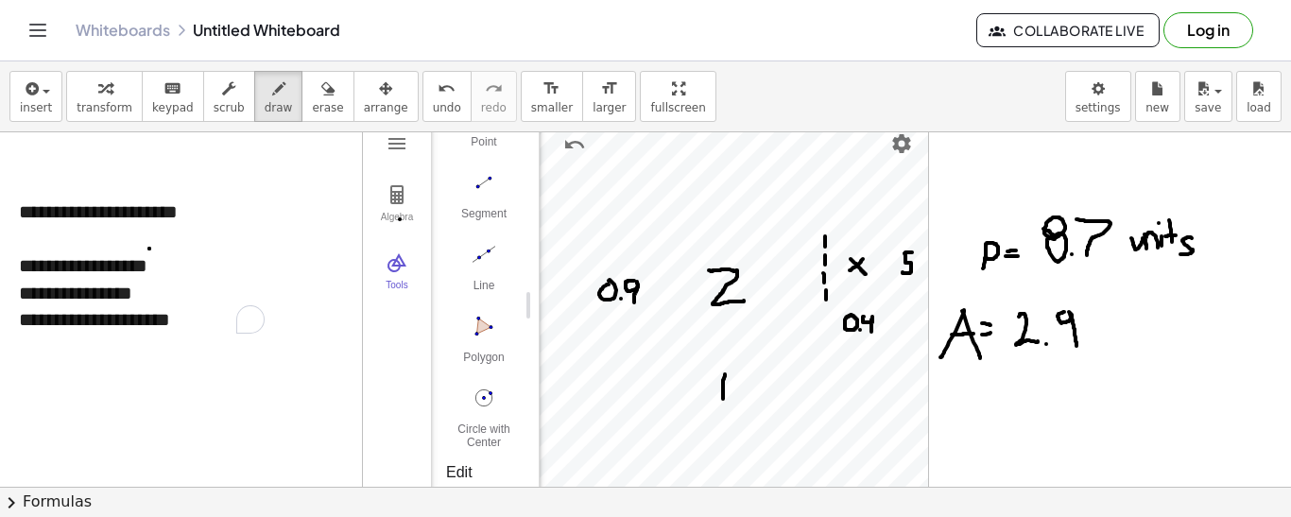
click at [1075, 346] on div at bounding box center [645, 482] width 1291 height 709
click at [1104, 344] on div at bounding box center [645, 482] width 1291 height 709
click at [1101, 323] on div at bounding box center [645, 482] width 1291 height 709
drag, startPoint x: 1107, startPoint y: 329, endPoint x: 1123, endPoint y: 345, distance: 22.7
click at [1123, 345] on div at bounding box center [645, 482] width 1291 height 709
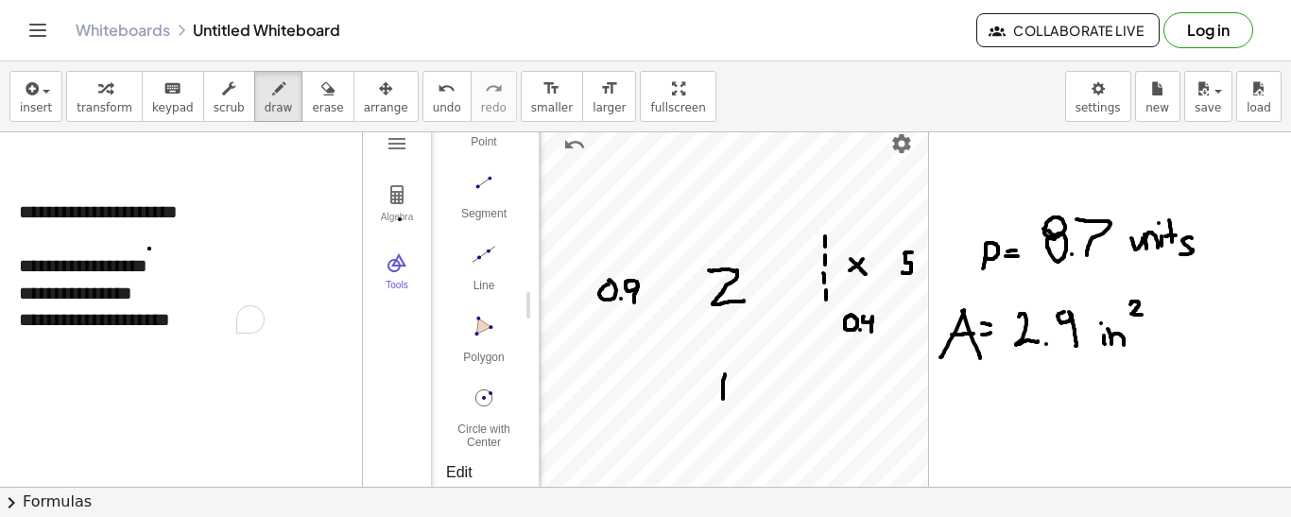
drag, startPoint x: 1130, startPoint y: 304, endPoint x: 1145, endPoint y: 315, distance: 18.3
click at [1145, 315] on div at bounding box center [645, 482] width 1291 height 709
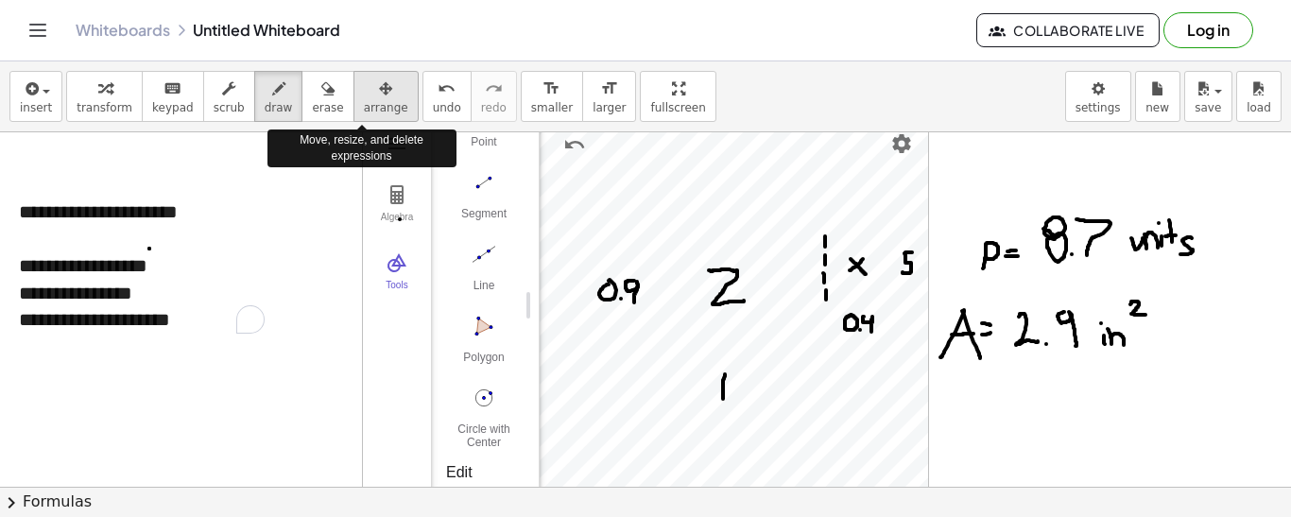
click at [379, 94] on icon "button" at bounding box center [385, 88] width 13 height 23
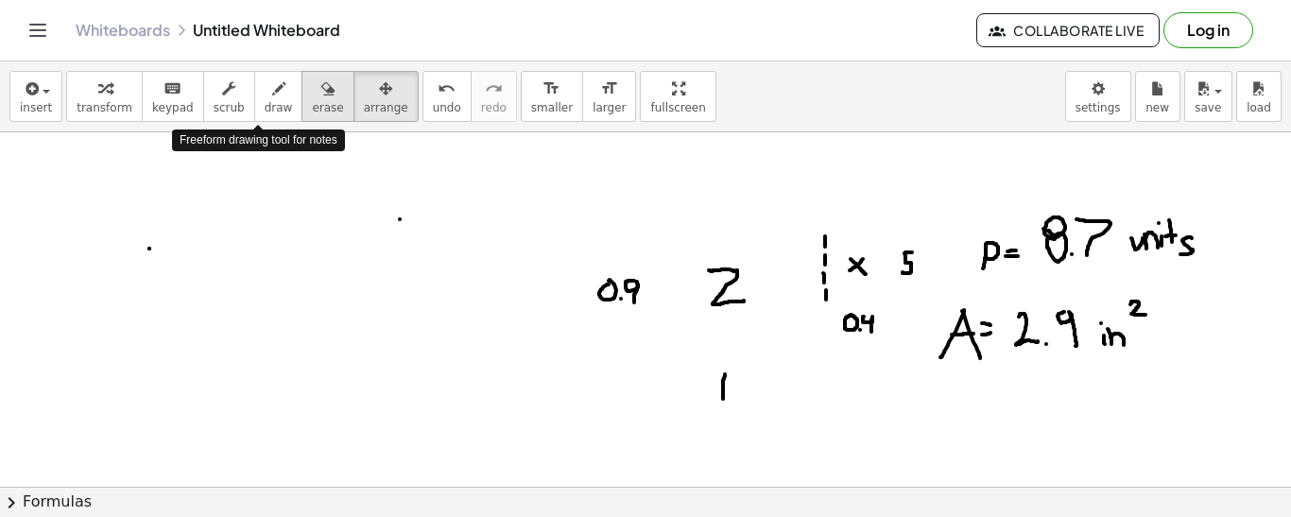
click at [321, 83] on icon "button" at bounding box center [327, 88] width 13 height 23
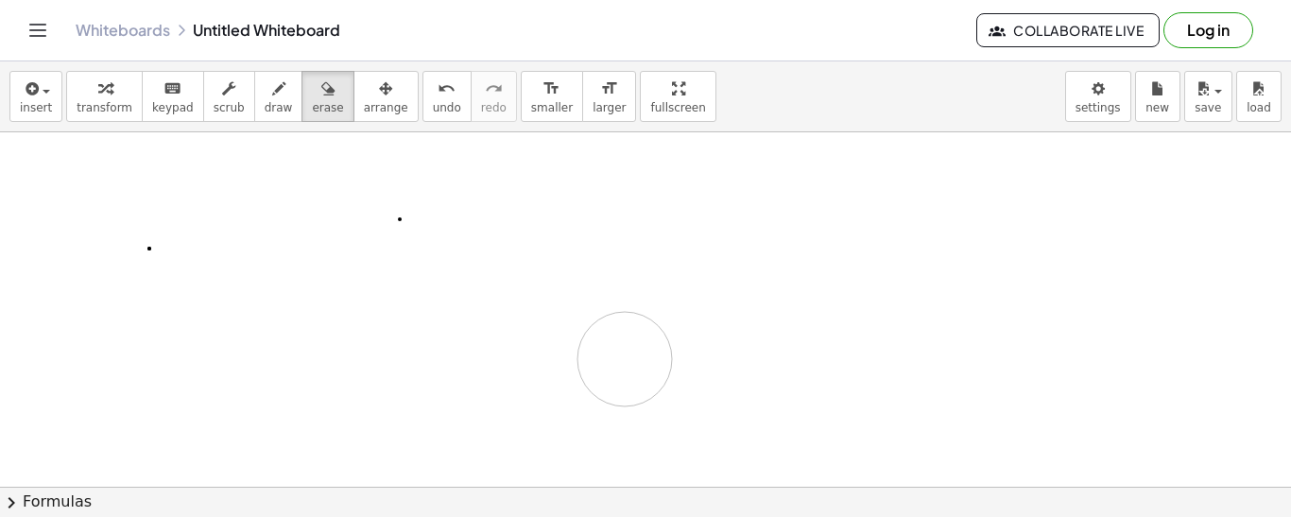
drag, startPoint x: 595, startPoint y: 281, endPoint x: 60, endPoint y: 119, distance: 558.6
click at [682, 371] on div at bounding box center [645, 482] width 1291 height 709
click at [48, 101] on button "insert" at bounding box center [35, 96] width 53 height 51
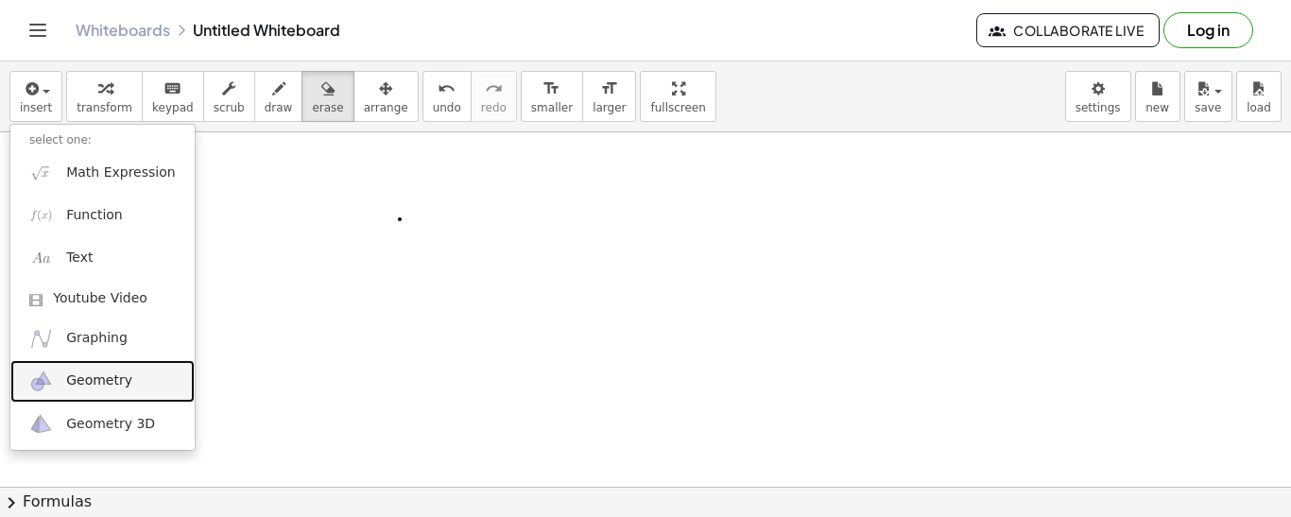
click at [114, 371] on span "Geometry" at bounding box center [99, 380] width 66 height 19
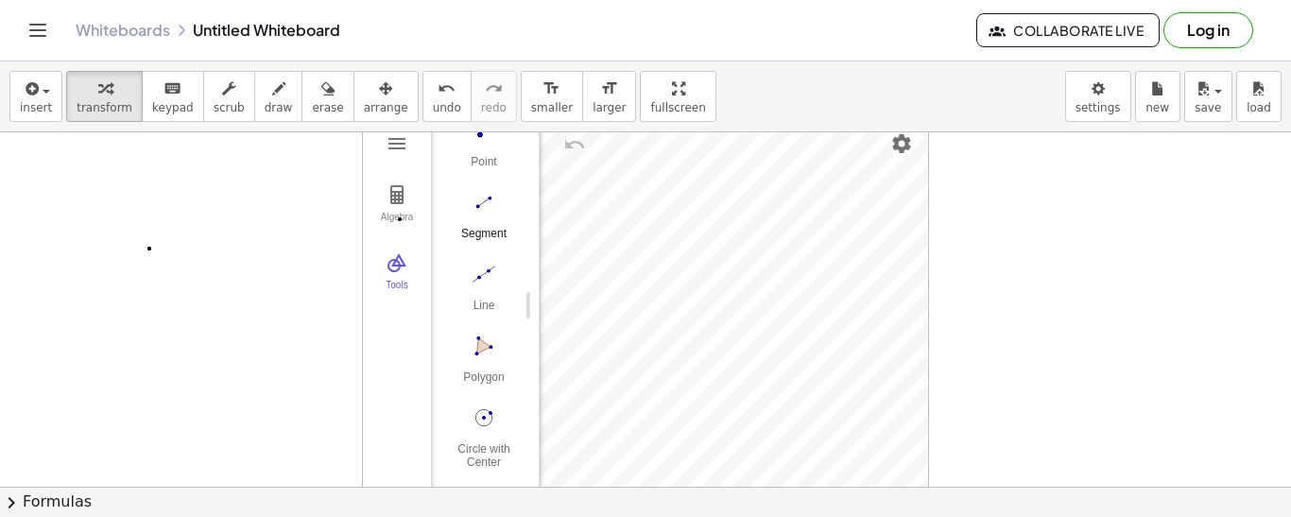
scroll to position [154, 0]
click at [490, 343] on img "Polygon. Select all vertices, then first vertex again" at bounding box center [484, 334] width 76 height 30
click at [488, 348] on img "Polygon. Select all vertices, then first vertex again" at bounding box center [484, 334] width 76 height 30
click at [486, 343] on img "Polygon. Select all vertices, then first vertex again" at bounding box center [484, 334] width 76 height 30
click at [494, 445] on img "Move. Drag or select object" at bounding box center [490, 458] width 45 height 45
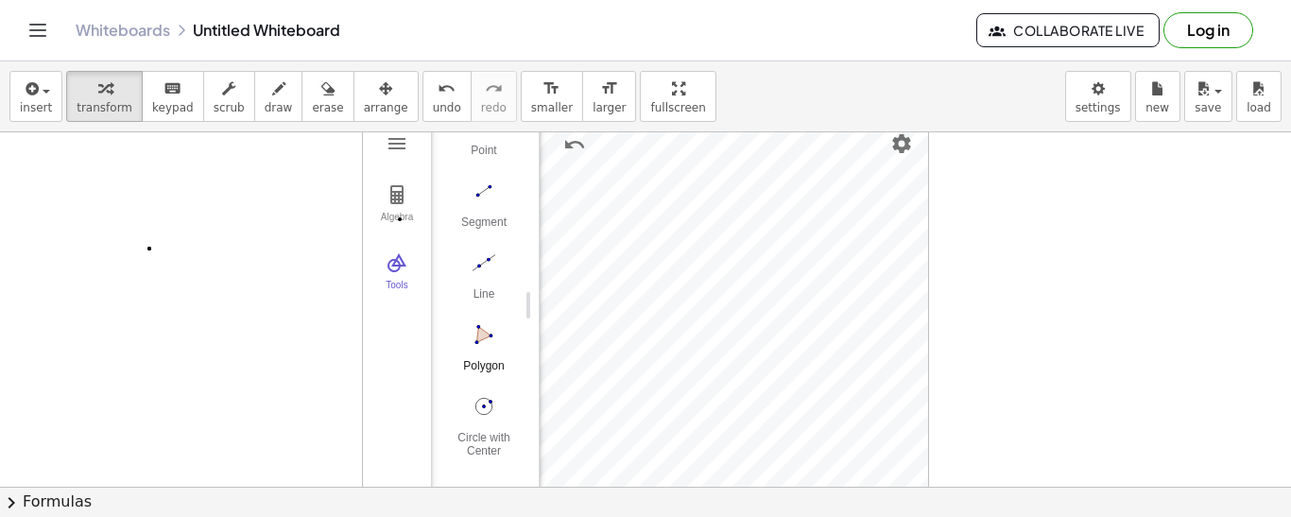
click at [484, 340] on img "Polygon. Select all vertices, then first vertex again" at bounding box center [484, 334] width 76 height 30
click at [485, 299] on div "Line" at bounding box center [484, 300] width 76 height 26
click at [567, 152] on img "Undo" at bounding box center [574, 144] width 23 height 23
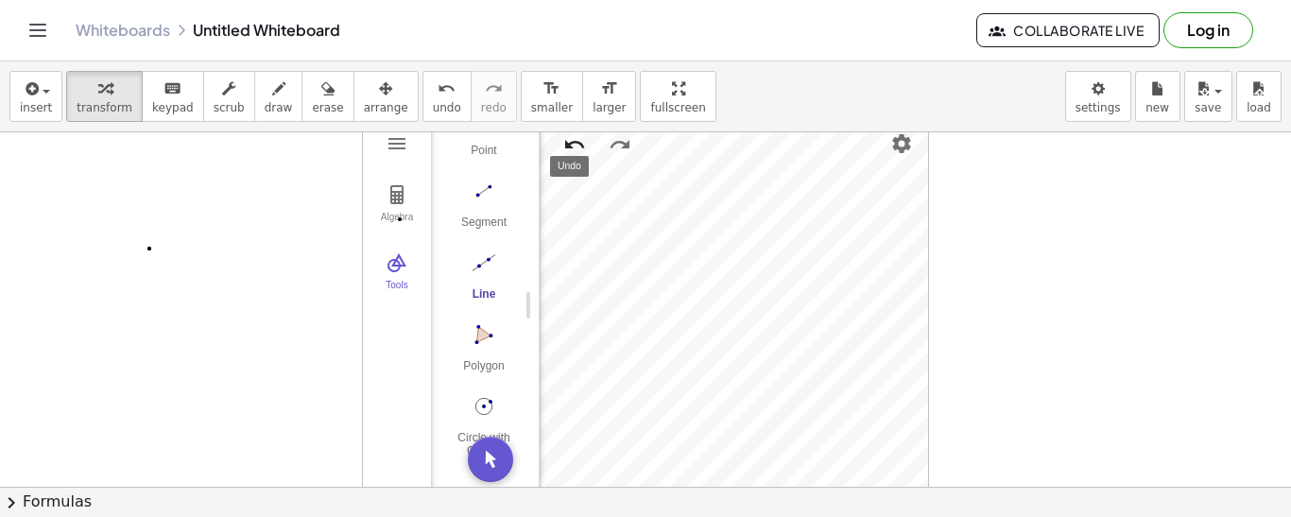
click at [567, 152] on img "Undo" at bounding box center [574, 144] width 23 height 23
click at [566, 152] on img "Undo" at bounding box center [574, 144] width 23 height 23
click at [483, 336] on img "Polygon. Select all vertices, then first vertex again" at bounding box center [484, 334] width 76 height 30
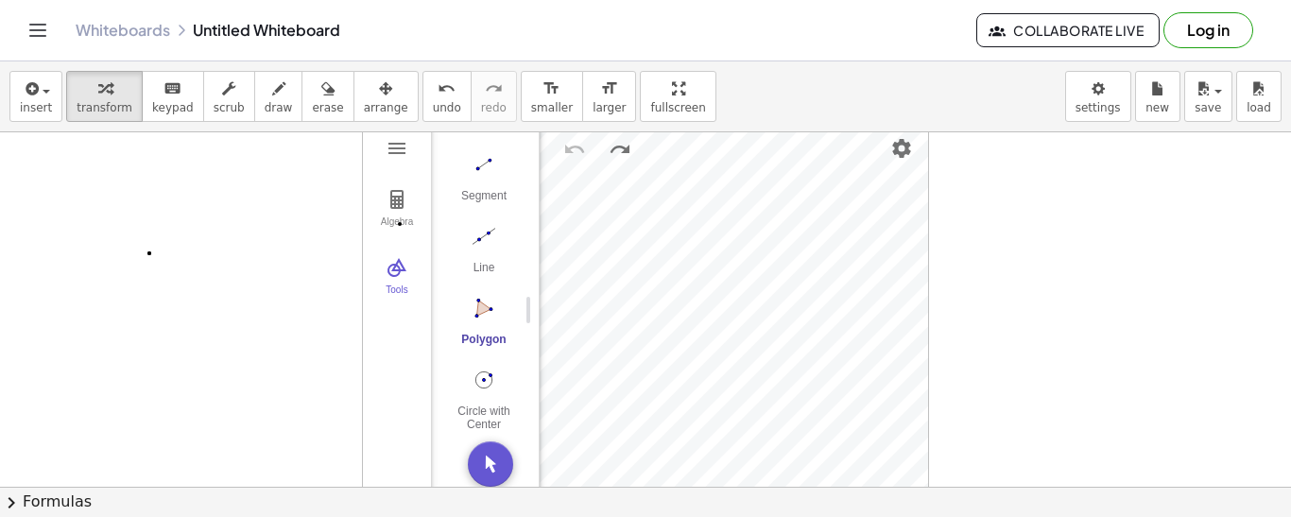
scroll to position [1, 0]
click at [499, 323] on button "Polygon" at bounding box center [484, 325] width 76 height 68
click at [489, 168] on img "Segment. Select two points or positions" at bounding box center [484, 163] width 76 height 30
click at [494, 461] on img "Move. Drag or select object" at bounding box center [490, 462] width 45 height 45
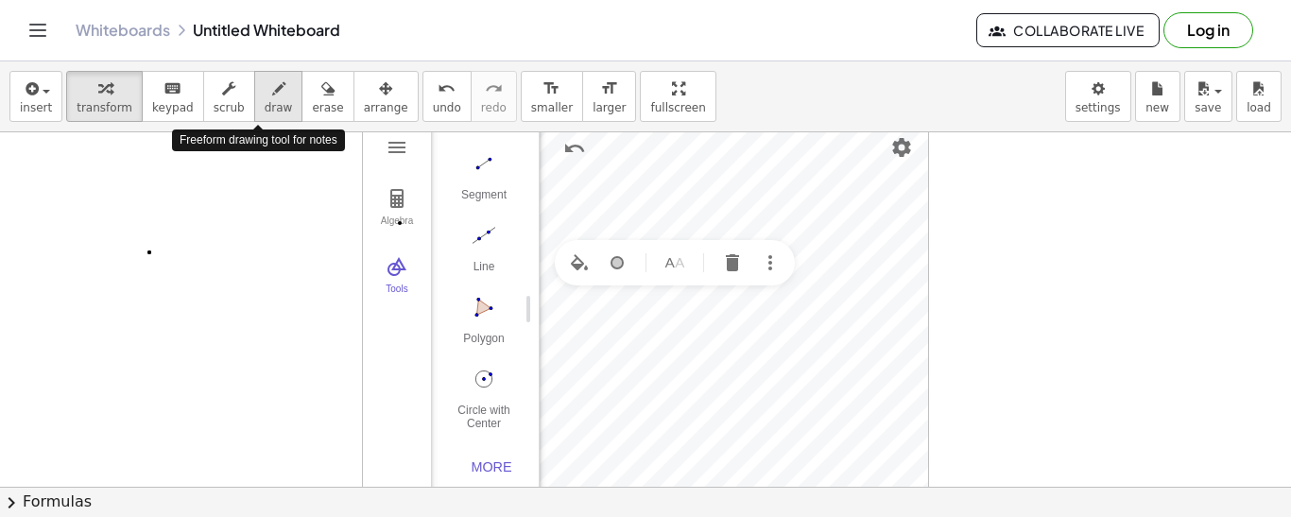
click at [265, 102] on span "draw" at bounding box center [279, 107] width 28 height 13
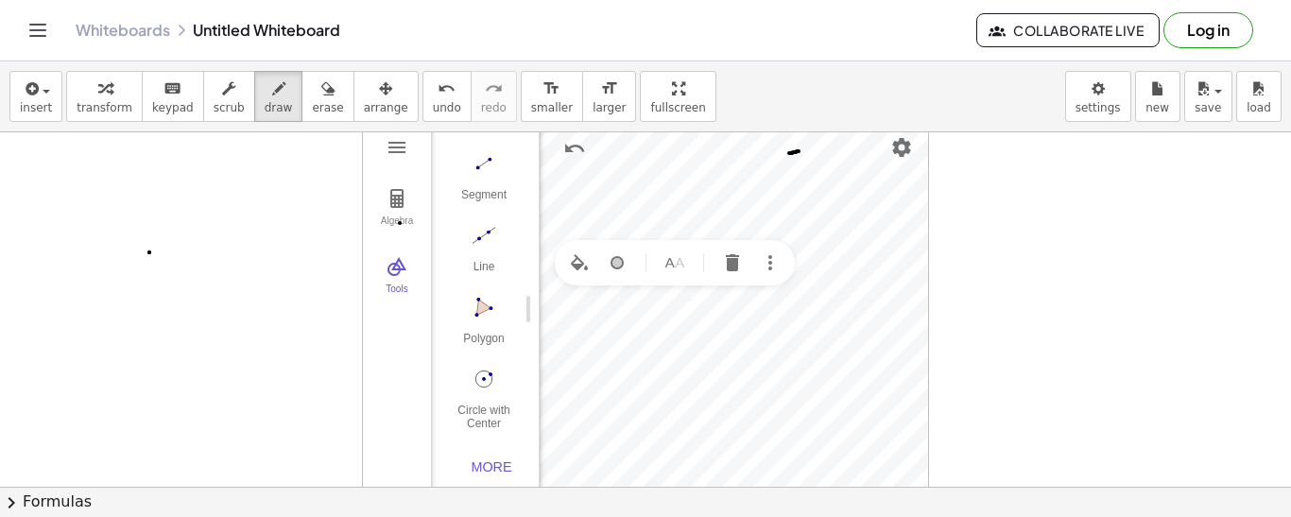
drag, startPoint x: 789, startPoint y: 153, endPoint x: 800, endPoint y: 151, distance: 11.5
click at [800, 151] on div at bounding box center [645, 485] width 1291 height 709
drag, startPoint x: 789, startPoint y: 153, endPoint x: 788, endPoint y: 170, distance: 17.0
click at [788, 170] on div at bounding box center [645, 485] width 1291 height 709
drag, startPoint x: 873, startPoint y: 231, endPoint x: 877, endPoint y: 250, distance: 20.2
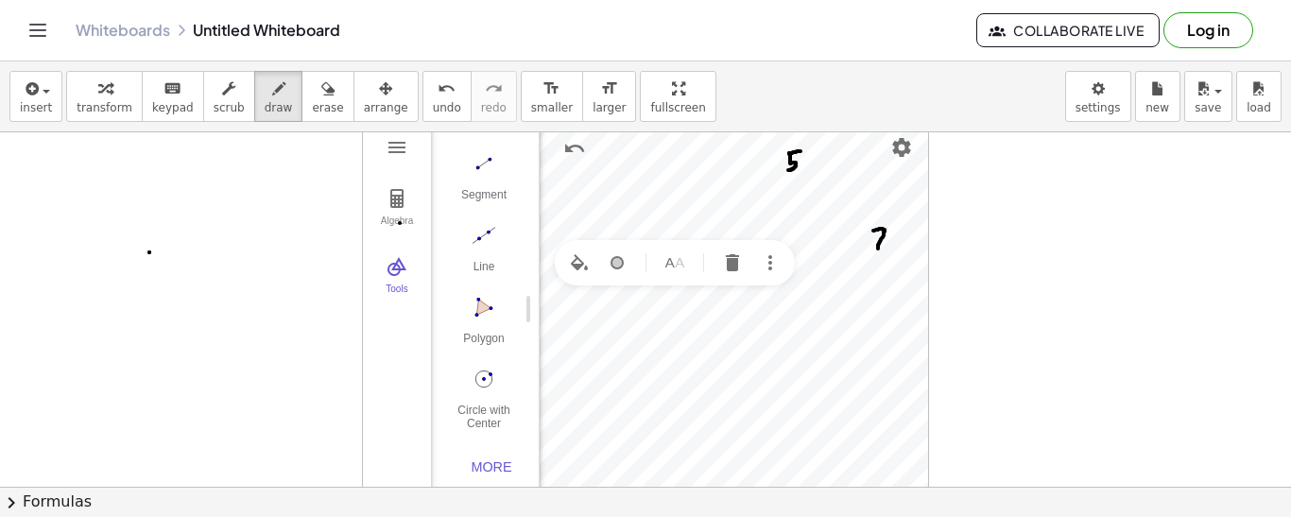
click at [877, 250] on div at bounding box center [645, 485] width 1291 height 709
drag, startPoint x: 708, startPoint y: 214, endPoint x: 705, endPoint y: 225, distance: 10.8
click at [705, 225] on div at bounding box center [645, 485] width 1291 height 709
click at [647, 270] on div at bounding box center [645, 485] width 1291 height 709
click at [39, 98] on button "insert" at bounding box center [35, 96] width 53 height 51
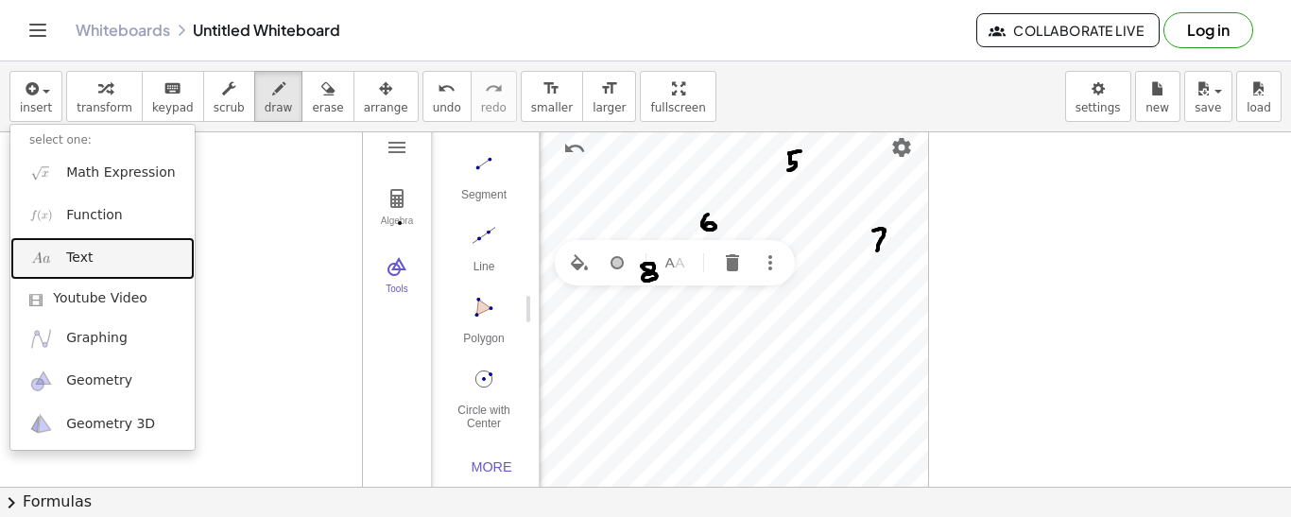
click at [95, 256] on link "Text" at bounding box center [102, 258] width 184 height 43
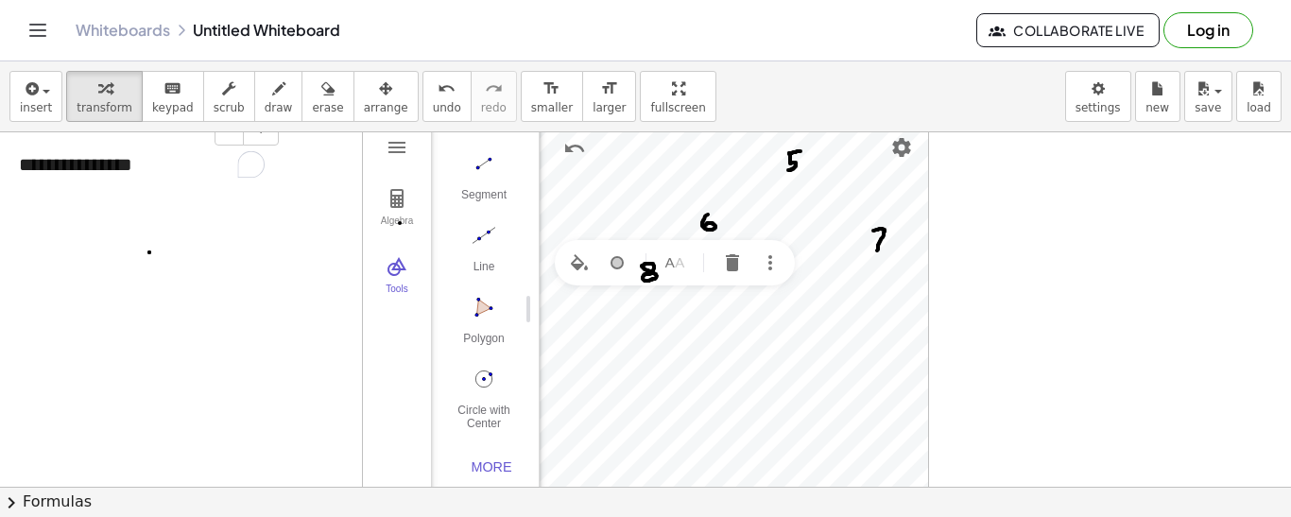
click at [128, 177] on div "**********" at bounding box center [141, 164] width 283 height 65
drag, startPoint x: 142, startPoint y: 172, endPoint x: 29, endPoint y: 167, distance: 112.5
click at [29, 167] on div "**********" at bounding box center [141, 164] width 283 height 65
click at [129, 176] on div "*** ***" at bounding box center [141, 231] width 283 height 199
click at [266, 101] on span "draw" at bounding box center [279, 107] width 28 height 13
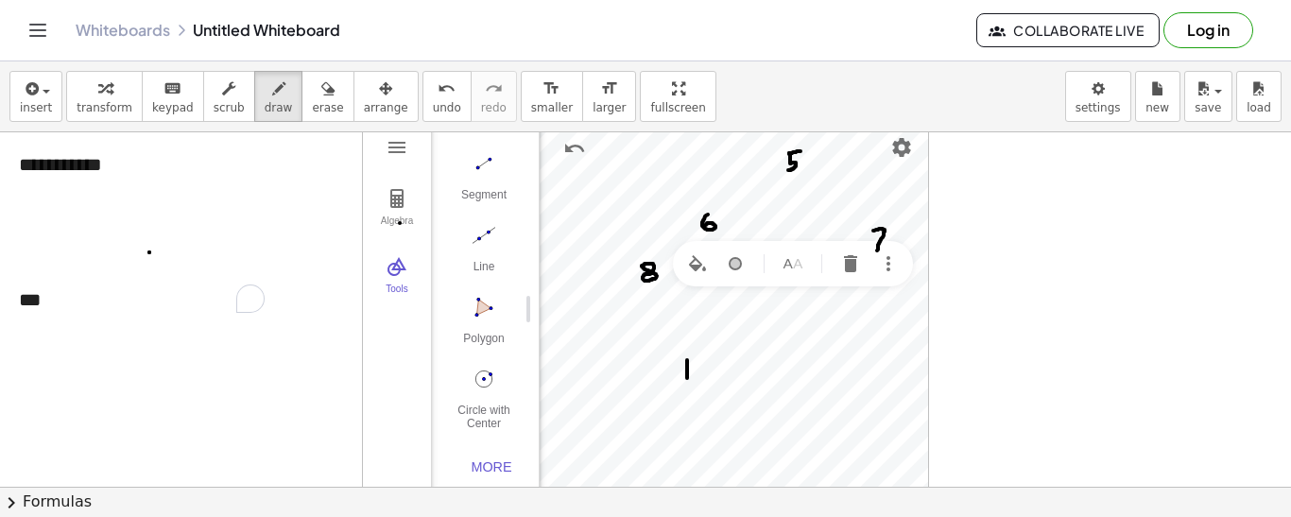
drag, startPoint x: 687, startPoint y: 360, endPoint x: 687, endPoint y: 380, distance: 19.8
click at [687, 380] on div at bounding box center [645, 485] width 1291 height 709
drag, startPoint x: 693, startPoint y: 366, endPoint x: 701, endPoint y: 381, distance: 16.9
click at [701, 381] on div at bounding box center [645, 485] width 1291 height 709
drag, startPoint x: 559, startPoint y: 300, endPoint x: 561, endPoint y: 320, distance: 19.9
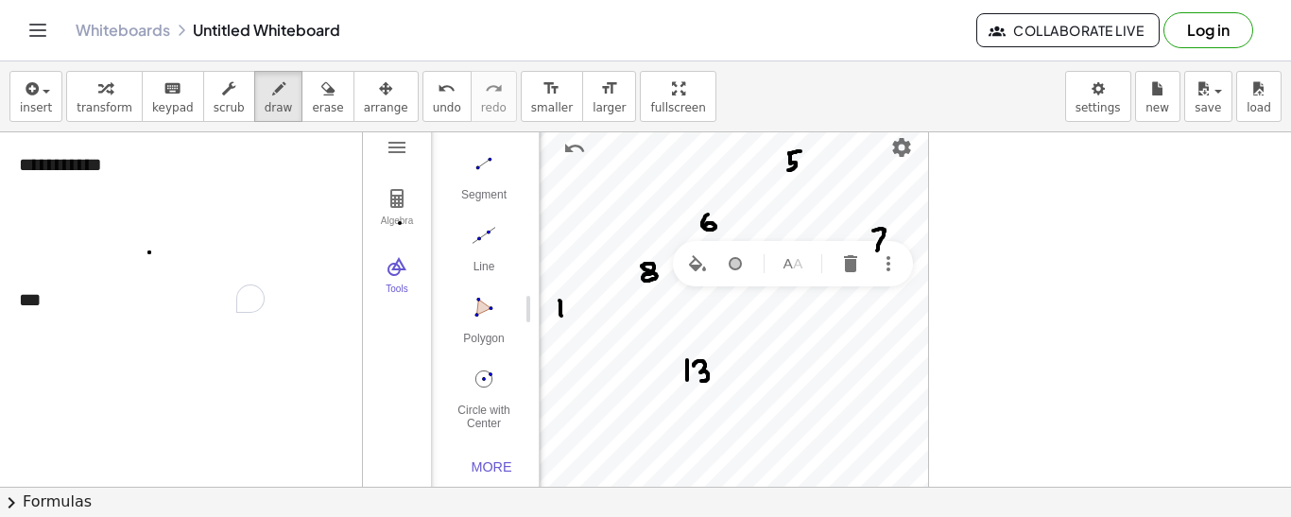
click at [561, 320] on div at bounding box center [645, 485] width 1291 height 709
click at [214, 106] on span "scrub" at bounding box center [229, 107] width 31 height 13
click at [150, 159] on div "**********" at bounding box center [141, 231] width 283 height 199
click at [143, 299] on div "***" at bounding box center [142, 299] width 246 height 27
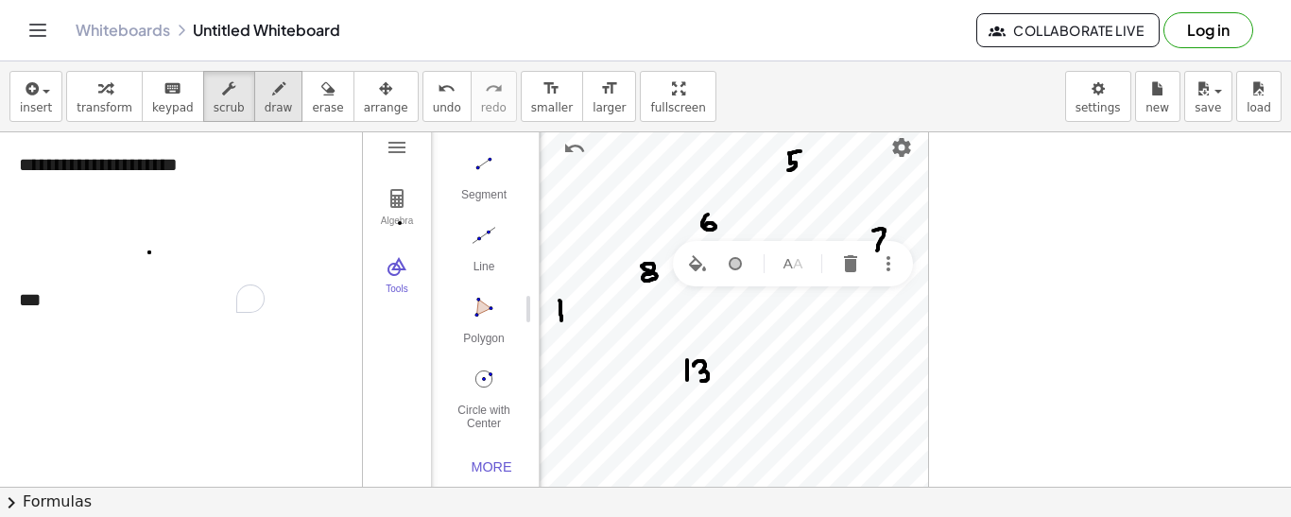
click at [270, 74] on button "draw" at bounding box center [278, 96] width 49 height 51
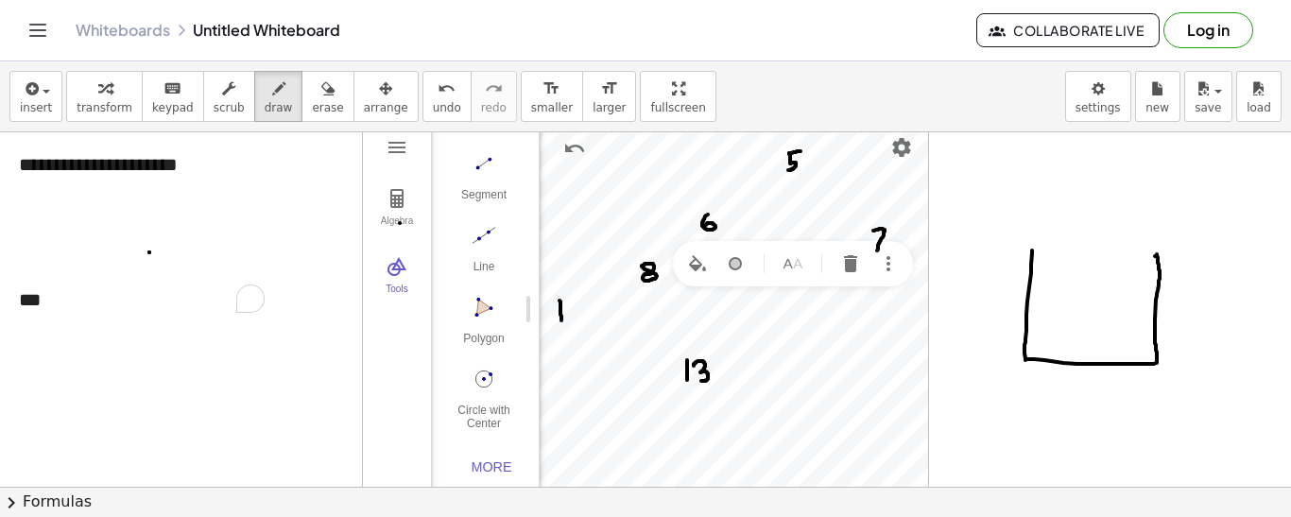
drag, startPoint x: 1032, startPoint y: 250, endPoint x: 1154, endPoint y: 256, distance: 122.9
click at [1154, 256] on div at bounding box center [645, 485] width 1291 height 709
drag, startPoint x: 1154, startPoint y: 254, endPoint x: 1025, endPoint y: 252, distance: 129.4
click at [1025, 252] on div at bounding box center [645, 485] width 1291 height 709
click at [1093, 204] on div at bounding box center [645, 485] width 1291 height 709
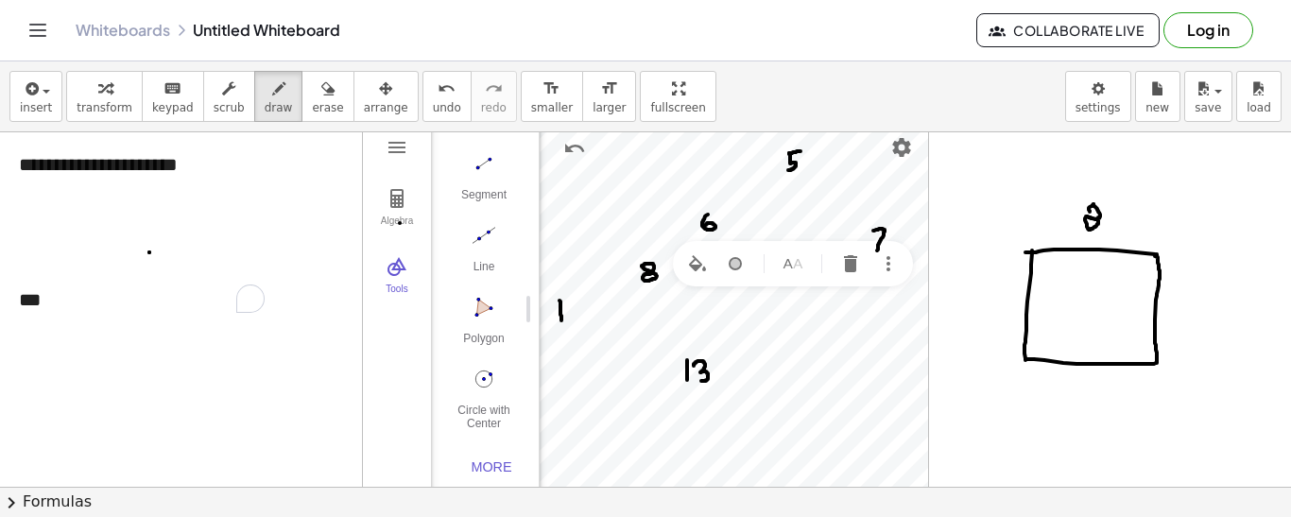
click at [1095, 213] on div at bounding box center [645, 485] width 1291 height 709
drag, startPoint x: 1094, startPoint y: 213, endPoint x: 1086, endPoint y: 208, distance: 9.7
click at [1086, 208] on div at bounding box center [645, 485] width 1291 height 709
click at [422, 88] on button "undo undo" at bounding box center [446, 96] width 49 height 51
click at [422, 86] on button "undo undo" at bounding box center [446, 96] width 49 height 51
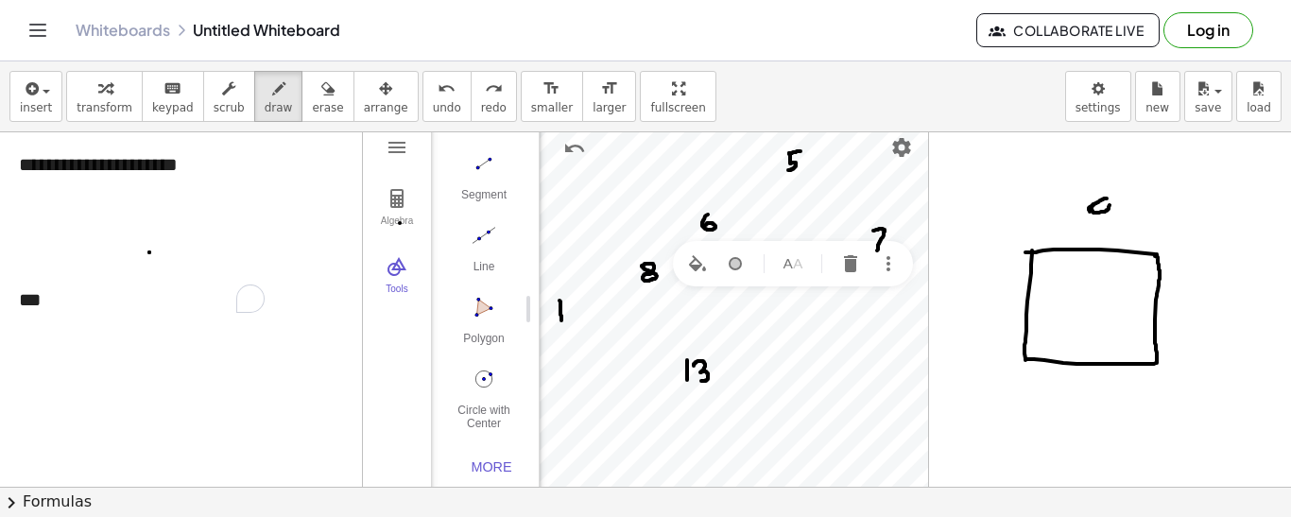
click at [1106, 196] on div at bounding box center [645, 485] width 1291 height 709
click at [1103, 208] on div at bounding box center [645, 485] width 1291 height 709
drag, startPoint x: 1188, startPoint y: 281, endPoint x: 1179, endPoint y: 301, distance: 22.5
click at [1179, 301] on div at bounding box center [645, 485] width 1291 height 709
click at [1098, 385] on div at bounding box center [645, 485] width 1291 height 709
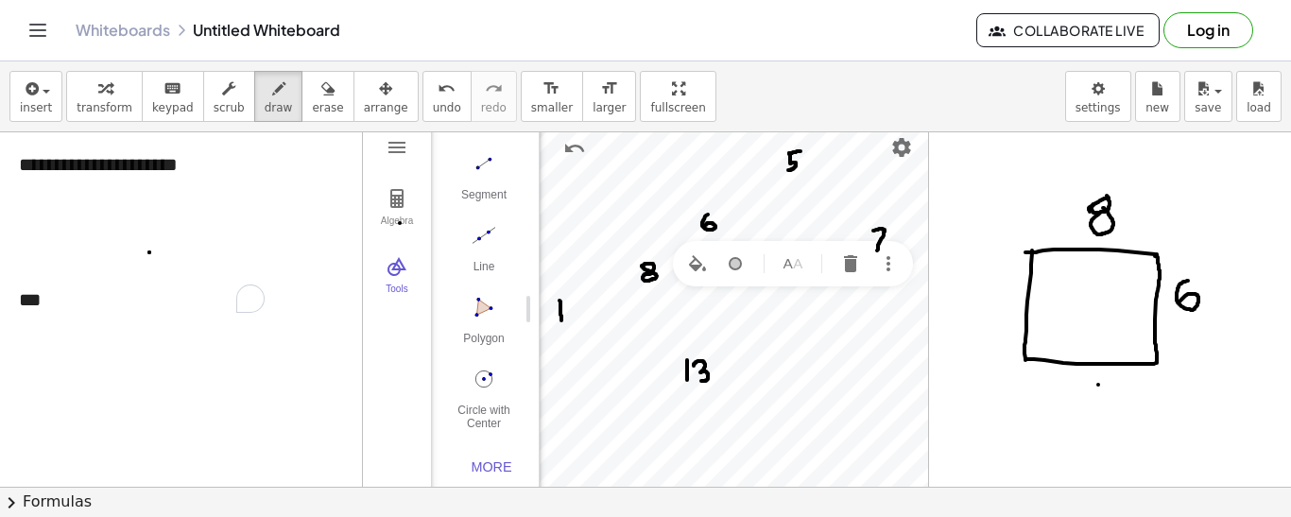
click at [987, 307] on div at bounding box center [645, 485] width 1291 height 709
drag, startPoint x: 1034, startPoint y: 263, endPoint x: 1150, endPoint y: 264, distance: 116.2
click at [1150, 264] on div at bounding box center [645, 485] width 1291 height 709
drag, startPoint x: 1099, startPoint y: 268, endPoint x: 1094, endPoint y: 351, distance: 82.3
click at [1094, 351] on div at bounding box center [645, 485] width 1291 height 709
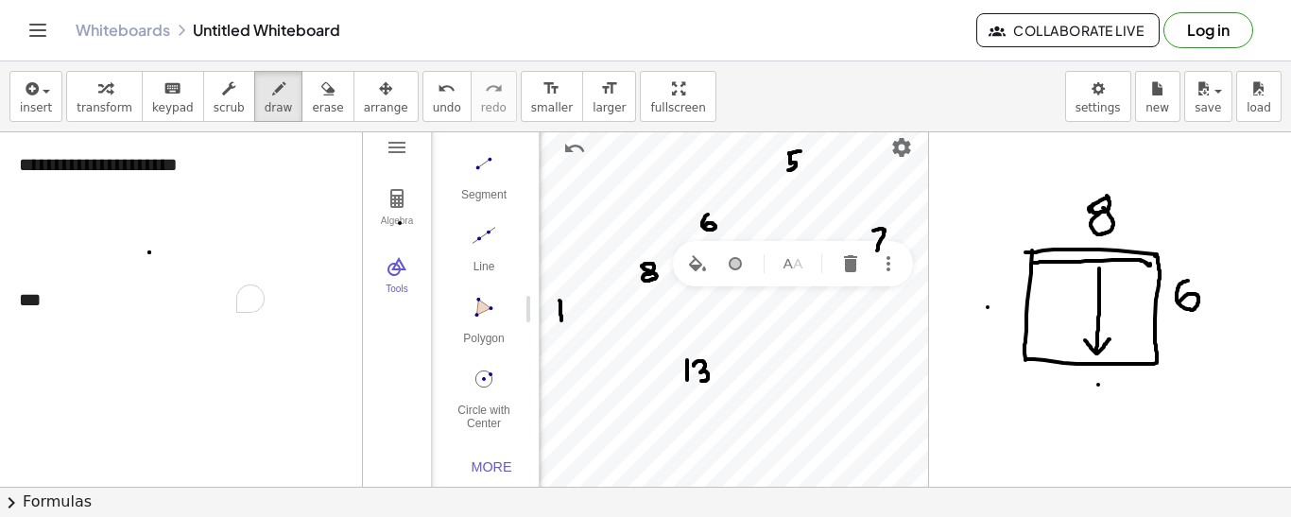
drag, startPoint x: 1085, startPoint y: 340, endPoint x: 1110, endPoint y: 338, distance: 25.6
click at [1110, 338] on div at bounding box center [645, 485] width 1291 height 709
drag, startPoint x: 1041, startPoint y: 254, endPoint x: 1052, endPoint y: 270, distance: 19.1
click at [1052, 270] on div at bounding box center [645, 485] width 1291 height 709
drag, startPoint x: 1138, startPoint y: 250, endPoint x: 1135, endPoint y: 268, distance: 18.3
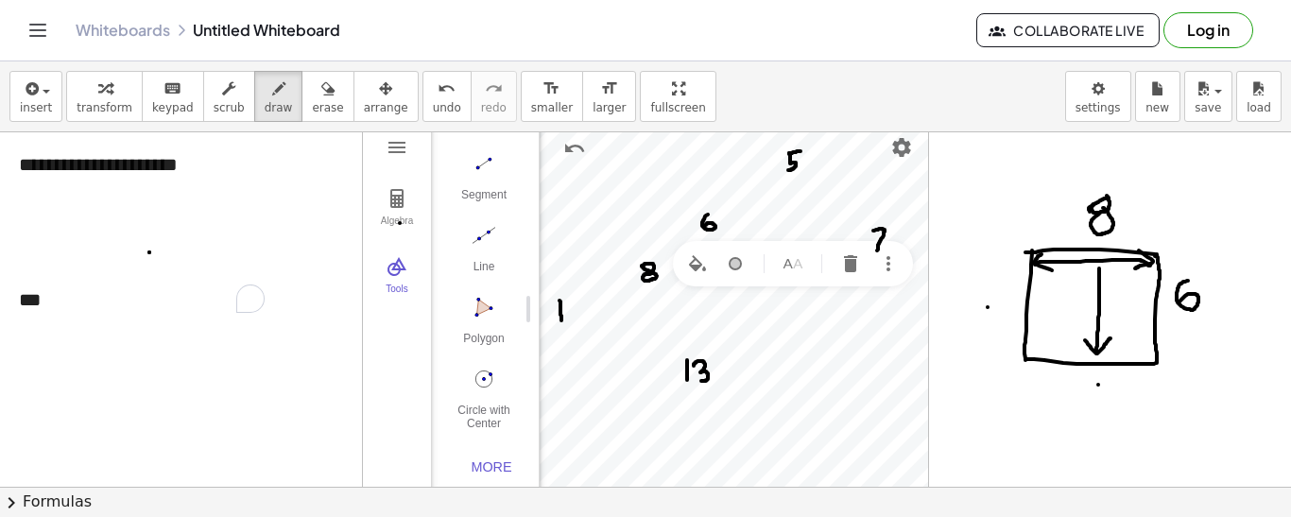
click at [1135, 268] on div at bounding box center [645, 485] width 1291 height 709
click at [422, 115] on button "undo undo" at bounding box center [446, 96] width 49 height 51
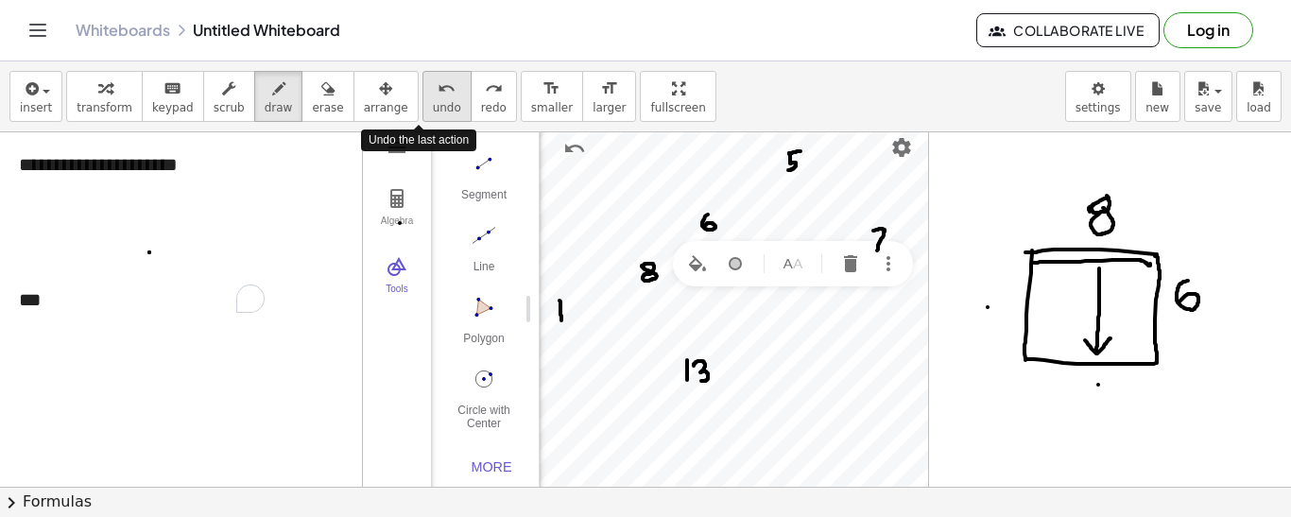
click at [422, 115] on button "undo undo" at bounding box center [446, 96] width 49 height 51
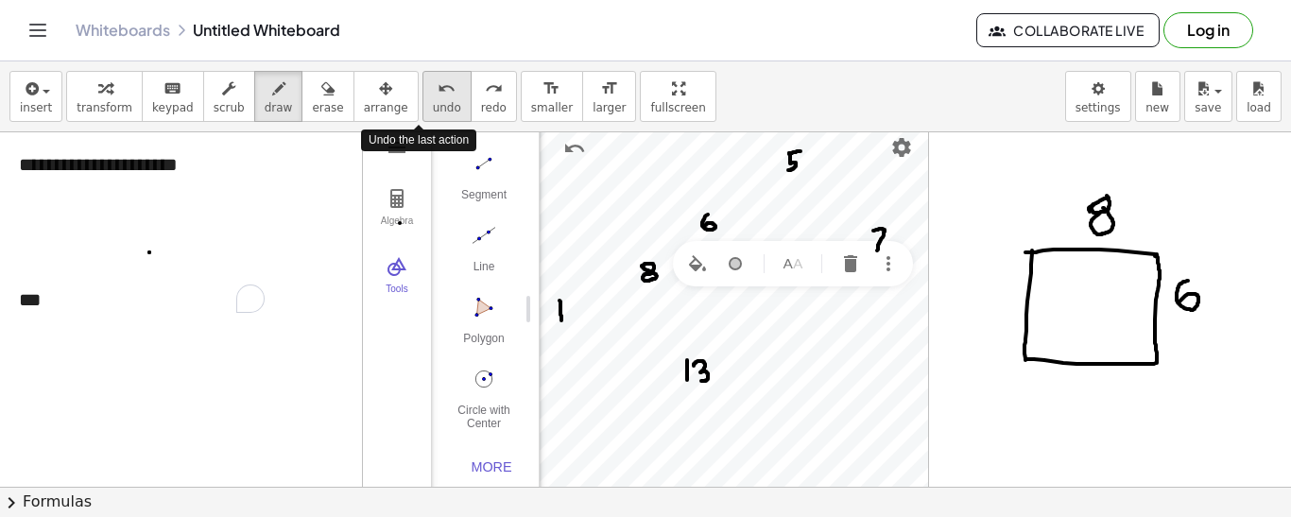
click at [422, 115] on button "undo undo" at bounding box center [446, 96] width 49 height 51
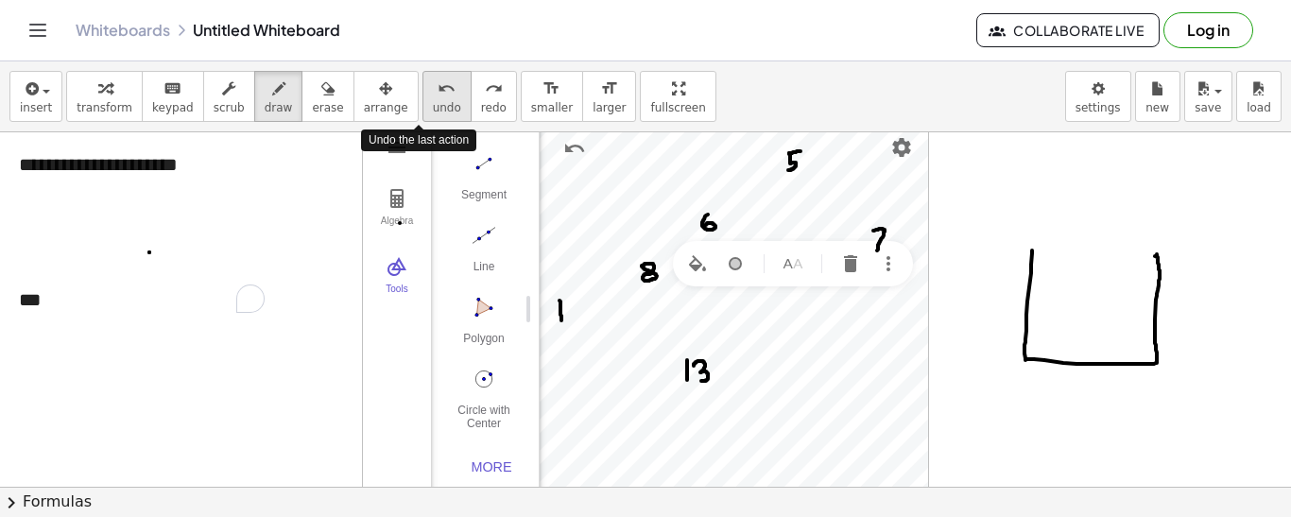
click at [422, 115] on button "undo undo" at bounding box center [446, 96] width 49 height 51
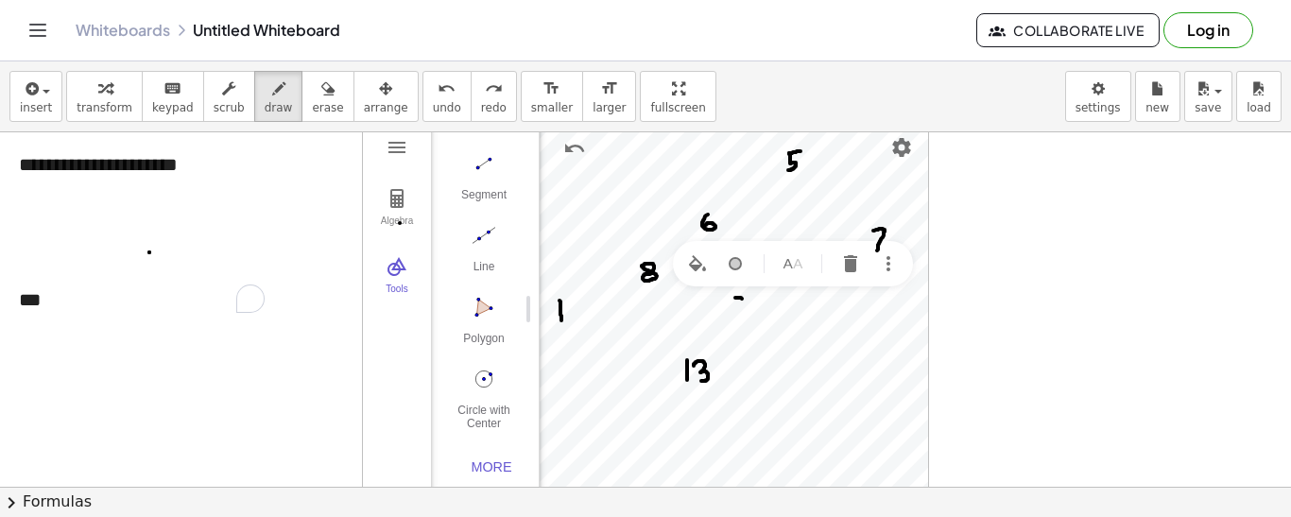
drag, startPoint x: 735, startPoint y: 298, endPoint x: 745, endPoint y: 299, distance: 10.6
click at [745, 299] on div at bounding box center [645, 485] width 1291 height 709
drag, startPoint x: 756, startPoint y: 299, endPoint x: 772, endPoint y: 299, distance: 16.1
click at [772, 299] on div at bounding box center [645, 485] width 1291 height 709
drag, startPoint x: 786, startPoint y: 302, endPoint x: 802, endPoint y: 301, distance: 16.1
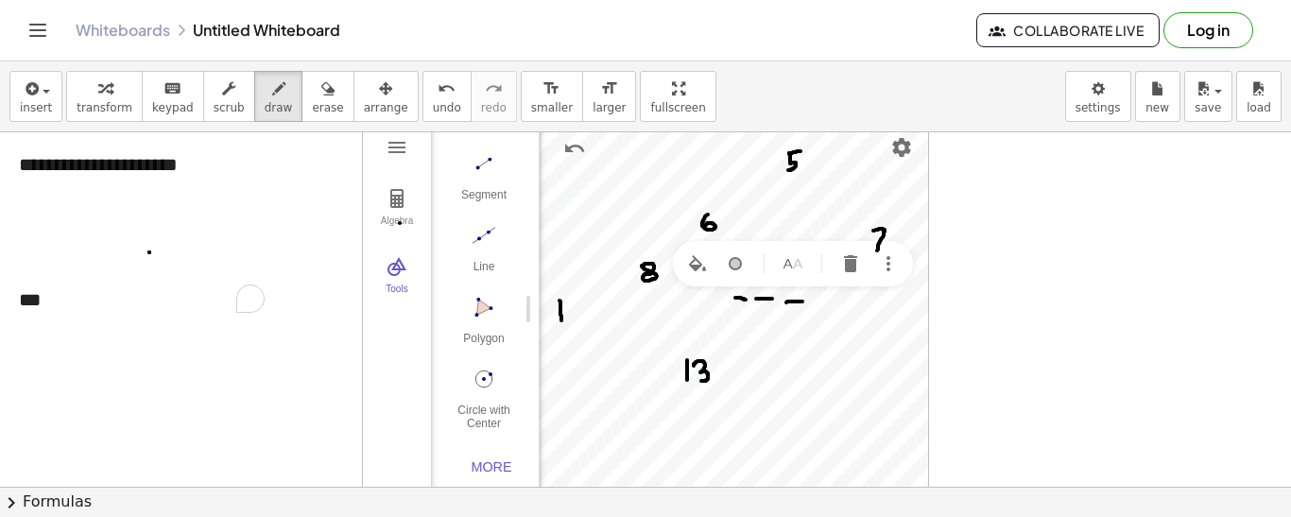
click at [802, 301] on div at bounding box center [645, 485] width 1291 height 709
click at [815, 299] on div at bounding box center [645, 485] width 1291 height 709
drag, startPoint x: 831, startPoint y: 296, endPoint x: 865, endPoint y: 300, distance: 34.3
click at [865, 300] on div at bounding box center [645, 485] width 1291 height 709
click at [73, 299] on div at bounding box center [645, 485] width 1291 height 709
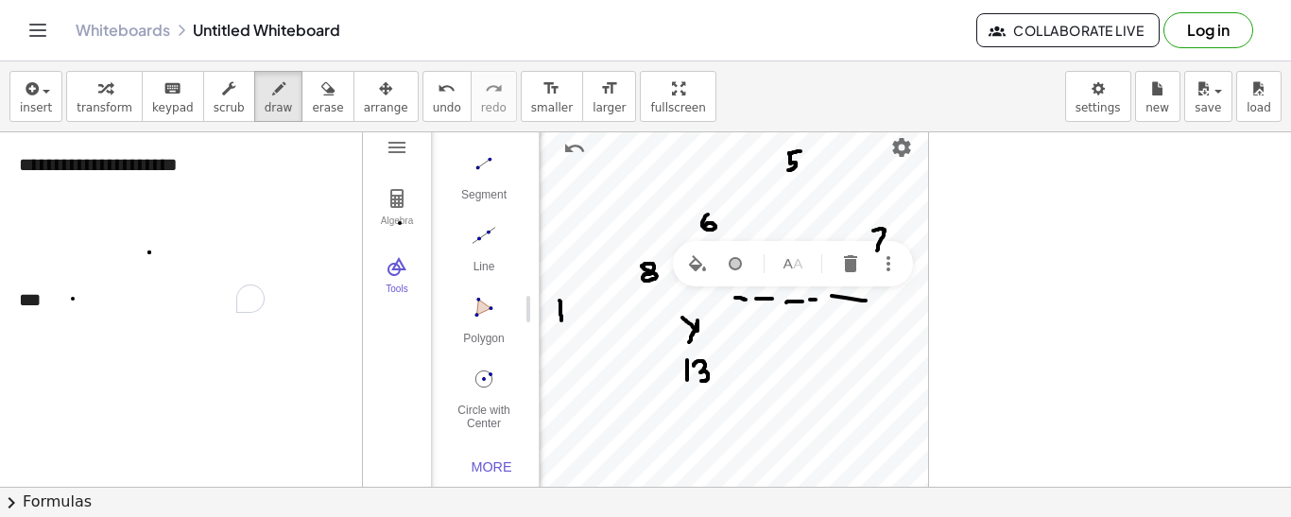
drag, startPoint x: 682, startPoint y: 317, endPoint x: 688, endPoint y: 342, distance: 25.2
click at [688, 342] on div at bounding box center [645, 485] width 1291 height 709
drag, startPoint x: 779, startPoint y: 225, endPoint x: 805, endPoint y: 222, distance: 25.7
click at [805, 222] on div at bounding box center [645, 485] width 1291 height 709
click at [214, 93] on div "button" at bounding box center [229, 88] width 31 height 23
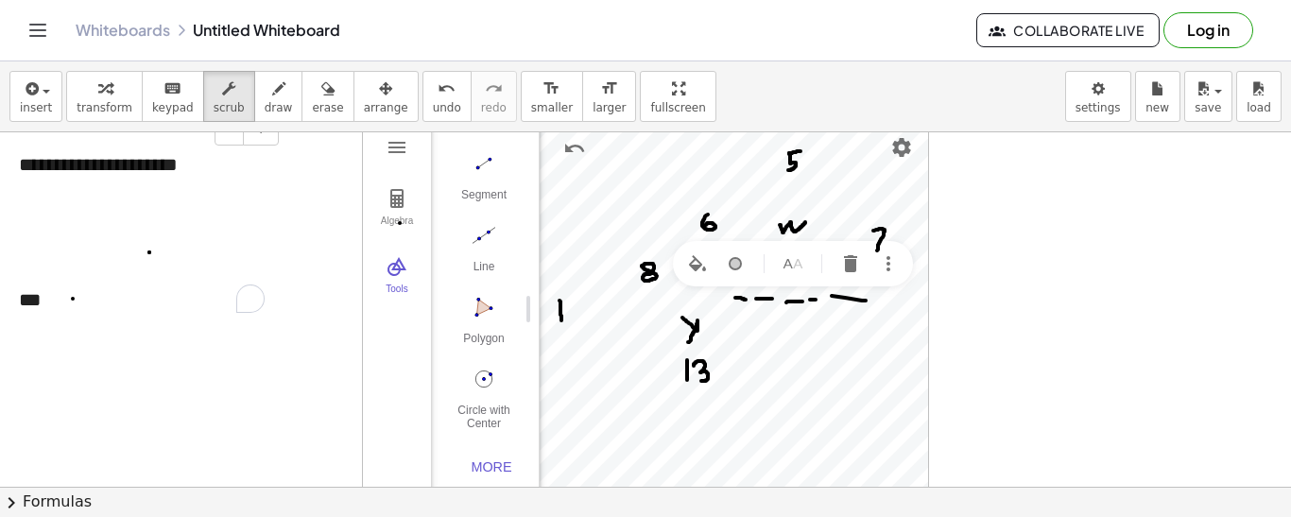
click at [77, 299] on div "***" at bounding box center [142, 299] width 246 height 27
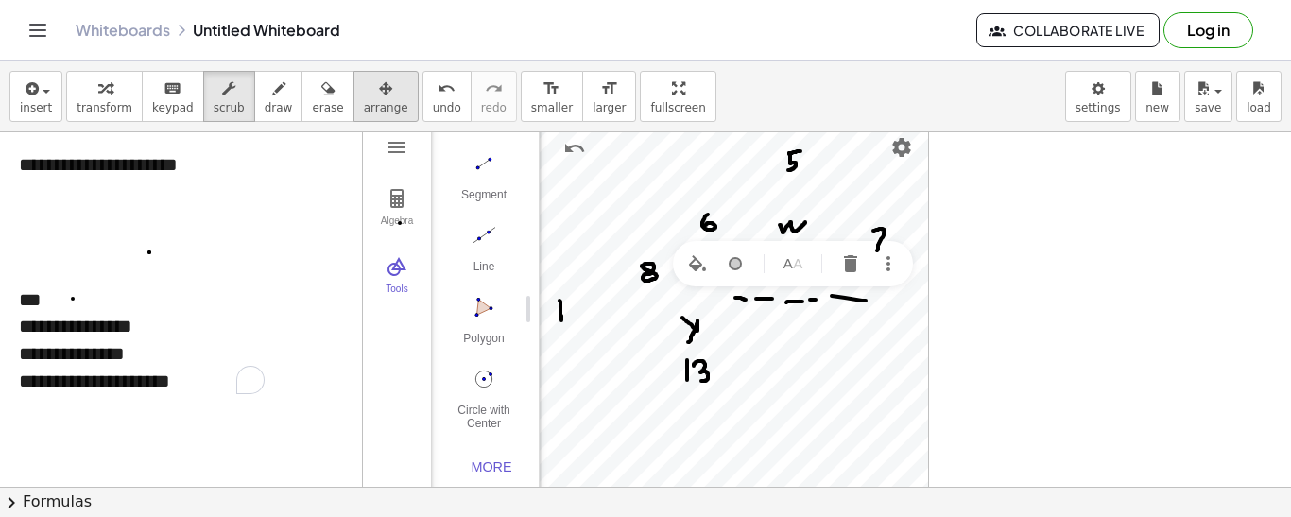
click at [372, 95] on div "button" at bounding box center [386, 88] width 44 height 23
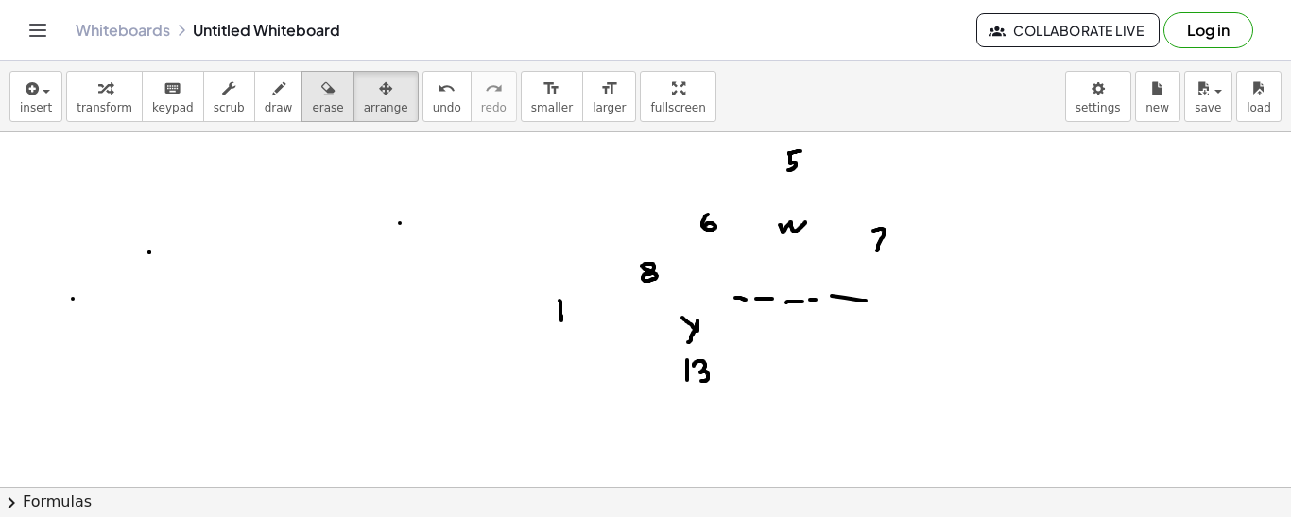
click at [315, 106] on span "erase" at bounding box center [327, 107] width 31 height 13
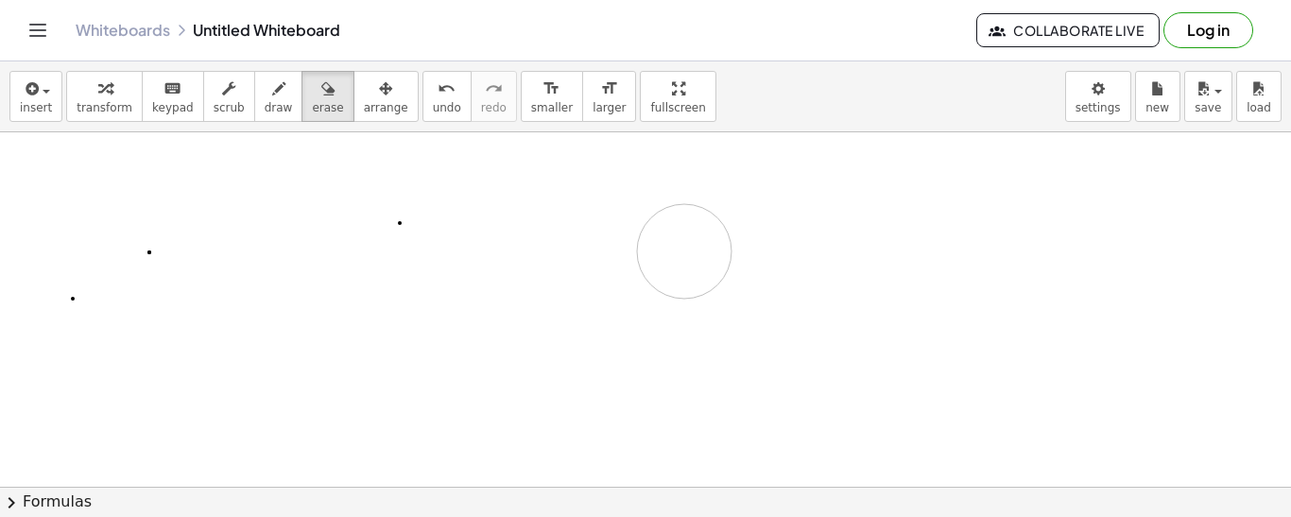
drag, startPoint x: 962, startPoint y: 159, endPoint x: 583, endPoint y: 204, distance: 381.6
click at [742, 245] on div at bounding box center [645, 485] width 1291 height 709
click at [272, 78] on icon "button" at bounding box center [278, 88] width 13 height 23
drag, startPoint x: 388, startPoint y: 191, endPoint x: 388, endPoint y: 226, distance: 35.0
click at [388, 226] on div at bounding box center [645, 485] width 1291 height 709
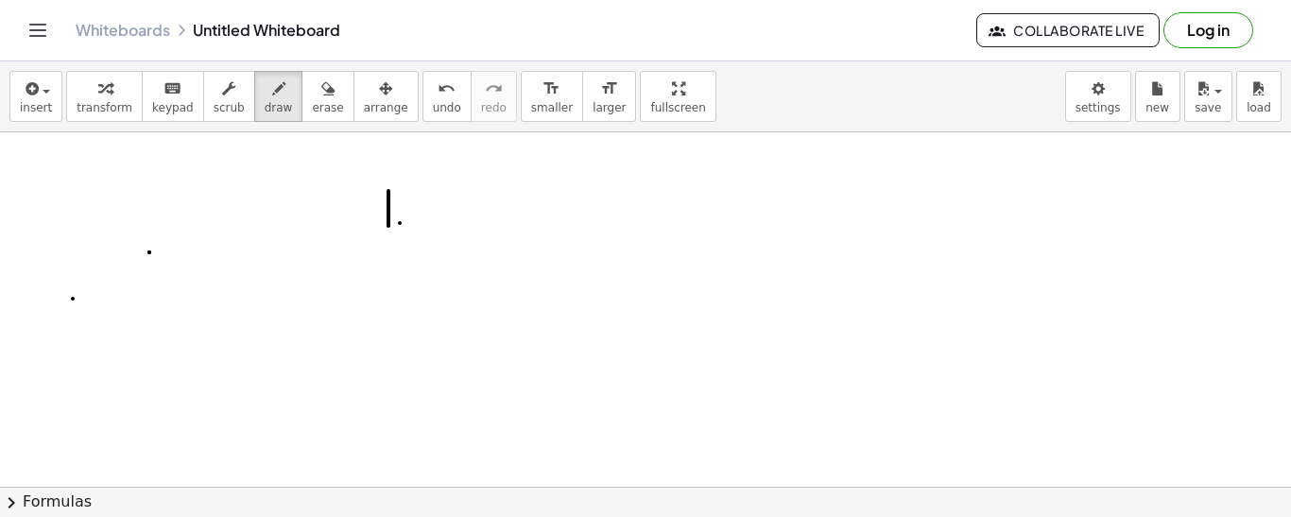
click at [424, 221] on div at bounding box center [645, 485] width 1291 height 709
drag, startPoint x: 423, startPoint y: 198, endPoint x: 400, endPoint y: 217, distance: 30.2
click at [400, 217] on div at bounding box center [645, 485] width 1291 height 709
drag, startPoint x: 439, startPoint y: 185, endPoint x: 438, endPoint y: 217, distance: 32.1
click at [438, 217] on div at bounding box center [645, 485] width 1291 height 709
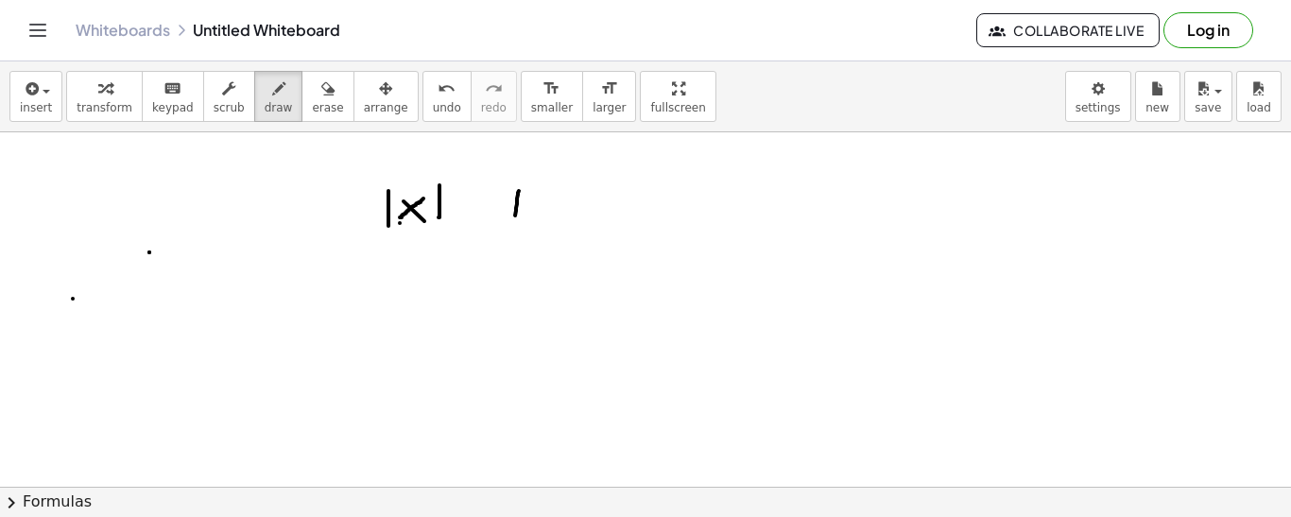
drag, startPoint x: 519, startPoint y: 191, endPoint x: 515, endPoint y: 227, distance: 36.1
click at [515, 227] on div at bounding box center [645, 485] width 1291 height 709
drag, startPoint x: 533, startPoint y: 197, endPoint x: 543, endPoint y: 223, distance: 28.4
click at [543, 223] on div at bounding box center [645, 485] width 1291 height 709
drag, startPoint x: 571, startPoint y: 191, endPoint x: 570, endPoint y: 211, distance: 19.9
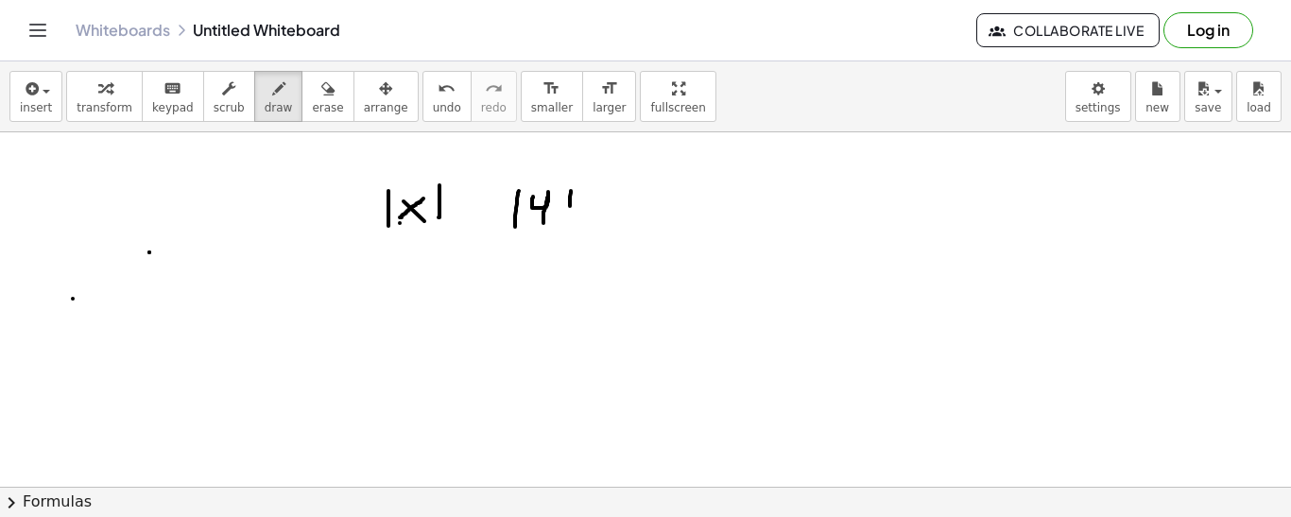
click at [570, 211] on div at bounding box center [645, 485] width 1291 height 709
drag, startPoint x: 648, startPoint y: 300, endPoint x: 639, endPoint y: 314, distance: 16.3
click at [639, 314] on div at bounding box center [645, 485] width 1291 height 709
drag, startPoint x: 639, startPoint y: 314, endPoint x: 648, endPoint y: 322, distance: 12.7
click at [648, 322] on div at bounding box center [645, 485] width 1291 height 709
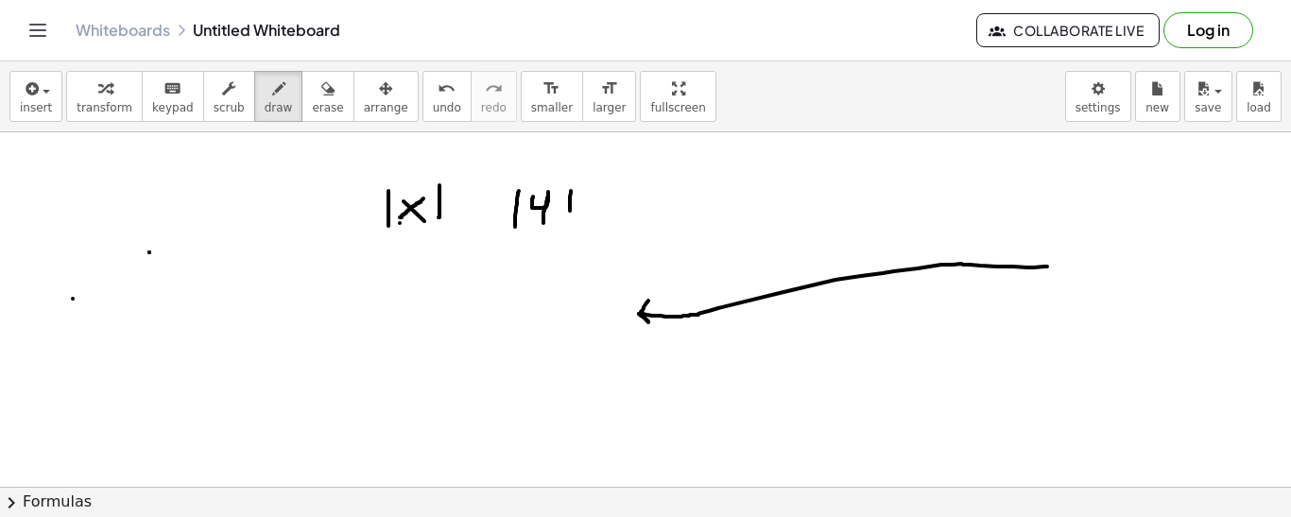
drag, startPoint x: 642, startPoint y: 314, endPoint x: 1047, endPoint y: 266, distance: 407.1
click at [1047, 266] on div at bounding box center [645, 485] width 1291 height 709
click at [433, 101] on span "undo" at bounding box center [447, 107] width 28 height 13
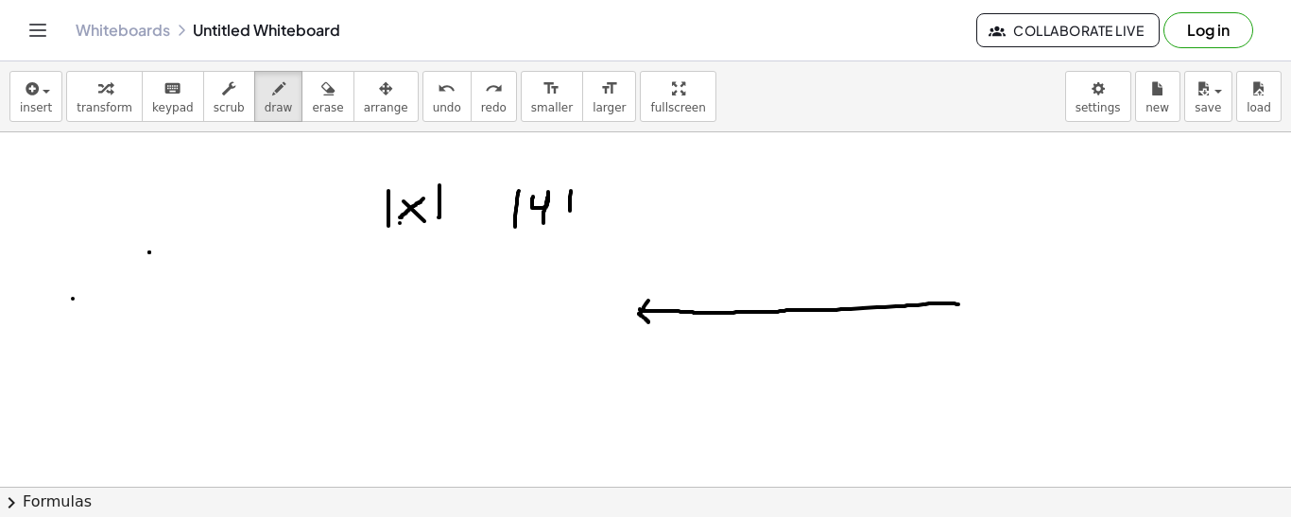
drag, startPoint x: 640, startPoint y: 309, endPoint x: 971, endPoint y: 304, distance: 331.6
click at [971, 304] on div at bounding box center [645, 485] width 1291 height 709
drag, startPoint x: 969, startPoint y: 297, endPoint x: 963, endPoint y: 316, distance: 20.0
click at [963, 316] on div at bounding box center [645, 485] width 1291 height 709
drag, startPoint x: 801, startPoint y: 289, endPoint x: 801, endPoint y: 308, distance: 18.9
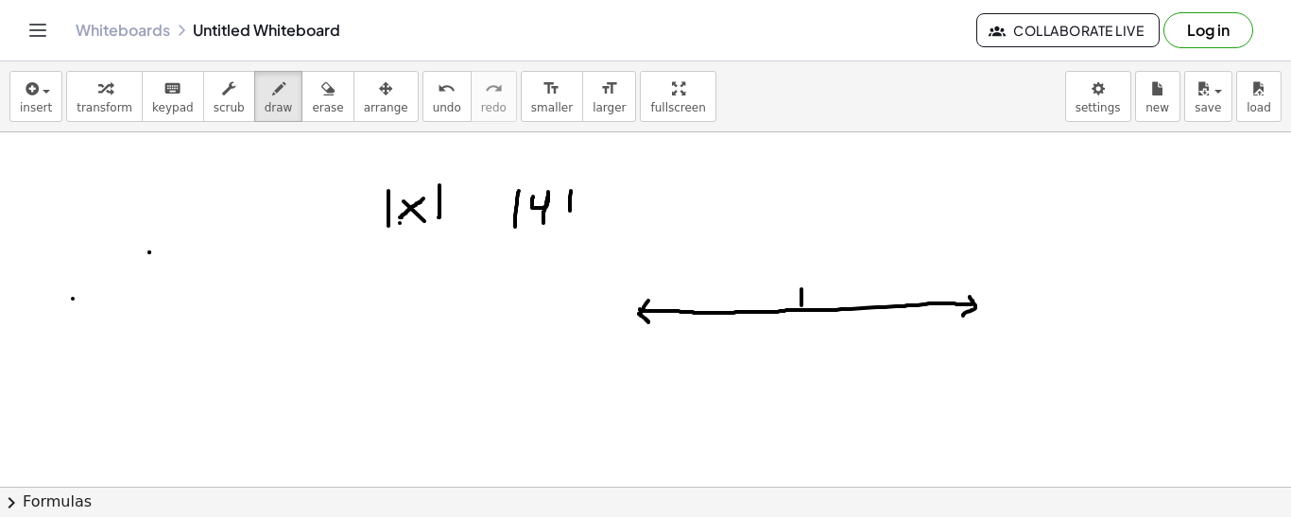
click at [801, 308] on div at bounding box center [645, 485] width 1291 height 709
click at [803, 313] on div at bounding box center [645, 485] width 1291 height 709
drag, startPoint x: 667, startPoint y: 293, endPoint x: 662, endPoint y: 313, distance: 20.4
click at [662, 313] on div at bounding box center [645, 485] width 1291 height 709
drag, startPoint x: 950, startPoint y: 288, endPoint x: 949, endPoint y: 313, distance: 24.6
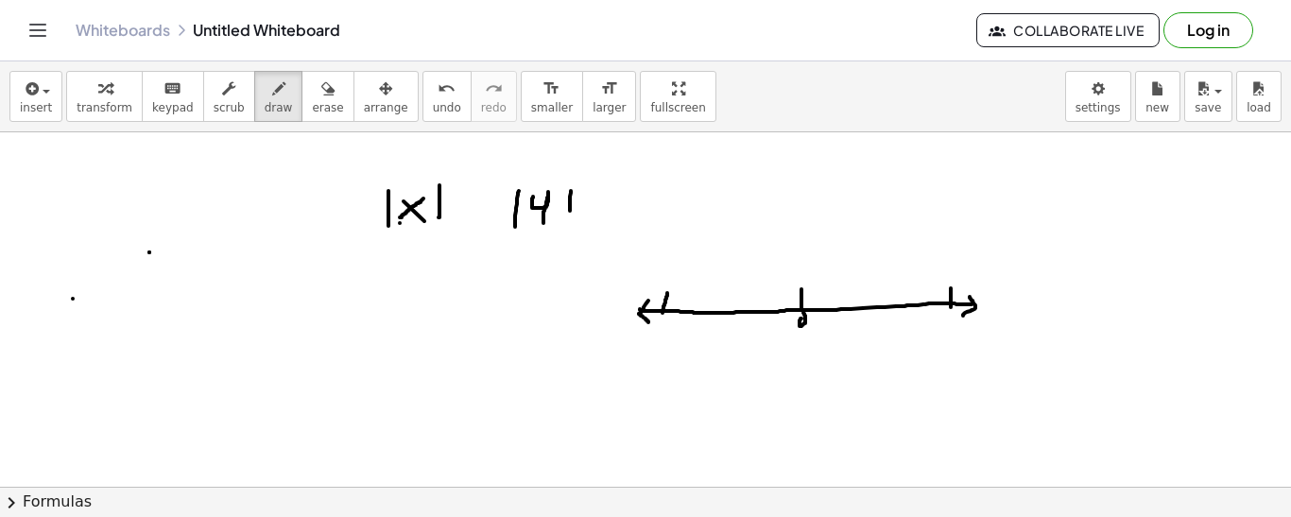
click at [949, 313] on div at bounding box center [645, 485] width 1291 height 709
drag, startPoint x: 944, startPoint y: 319, endPoint x: 953, endPoint y: 332, distance: 15.5
click at [953, 332] on div at bounding box center [645, 485] width 1291 height 709
click at [663, 323] on div at bounding box center [645, 485] width 1291 height 709
drag, startPoint x: 667, startPoint y: 317, endPoint x: 696, endPoint y: 346, distance: 40.8
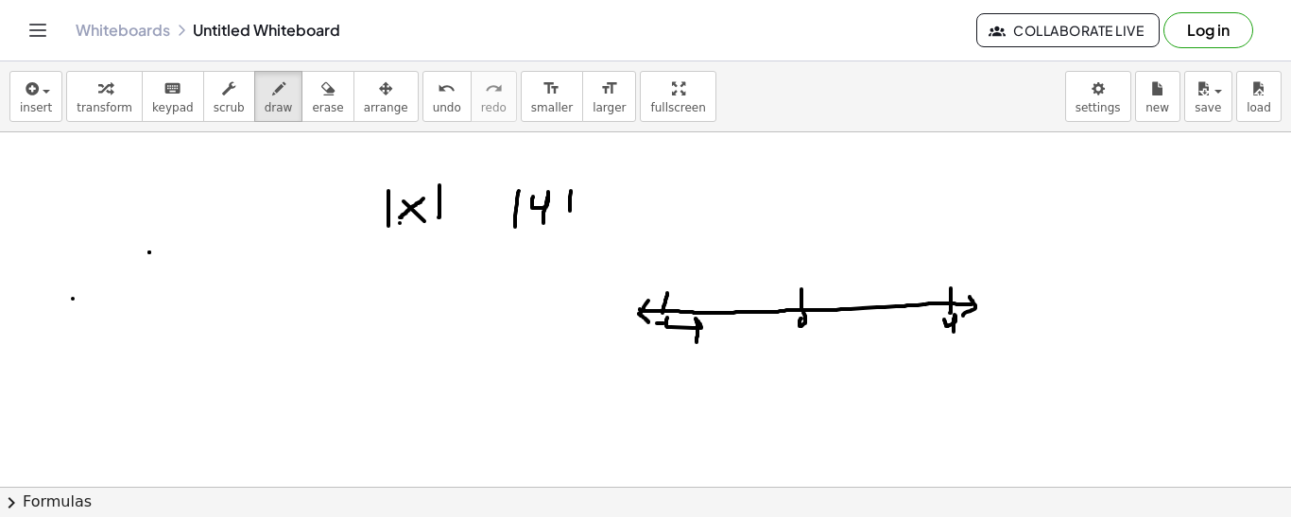
click at [696, 346] on div at bounding box center [645, 485] width 1291 height 709
drag, startPoint x: 675, startPoint y: 296, endPoint x: 784, endPoint y: 290, distance: 109.7
click at [784, 290] on div at bounding box center [645, 485] width 1291 height 709
drag, startPoint x: 778, startPoint y: 280, endPoint x: 778, endPoint y: 306, distance: 26.5
click at [778, 306] on div at bounding box center [645, 485] width 1291 height 709
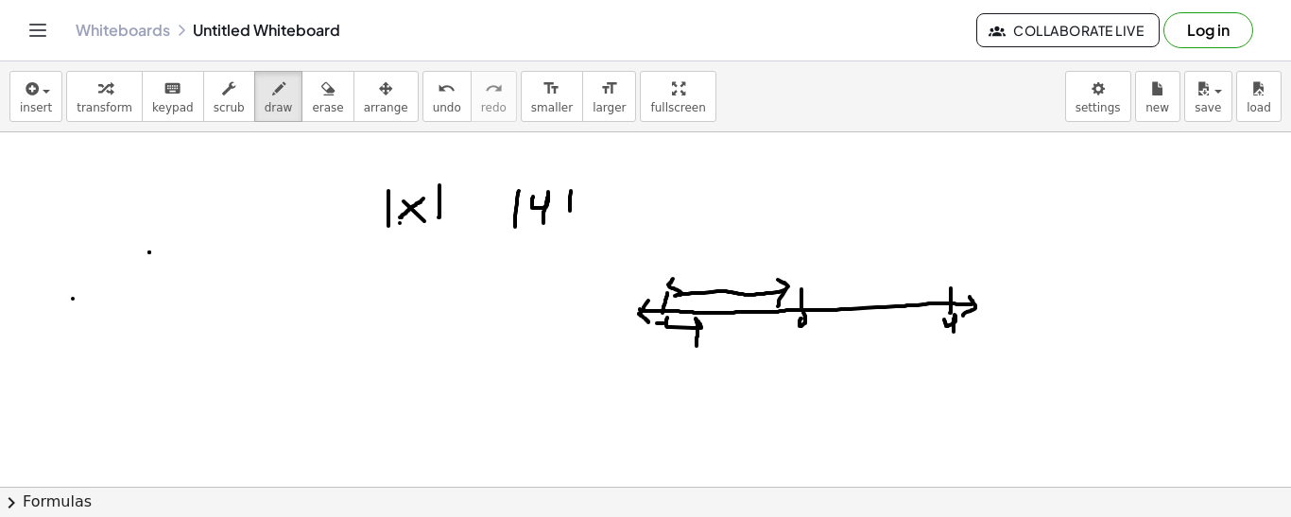
drag, startPoint x: 673, startPoint y: 279, endPoint x: 687, endPoint y: 299, distance: 25.2
click at [687, 299] on div at bounding box center [645, 485] width 1291 height 709
drag, startPoint x: 813, startPoint y: 282, endPoint x: 924, endPoint y: 285, distance: 110.6
click at [924, 285] on div at bounding box center [645, 485] width 1291 height 709
drag, startPoint x: 919, startPoint y: 279, endPoint x: 912, endPoint y: 292, distance: 15.2
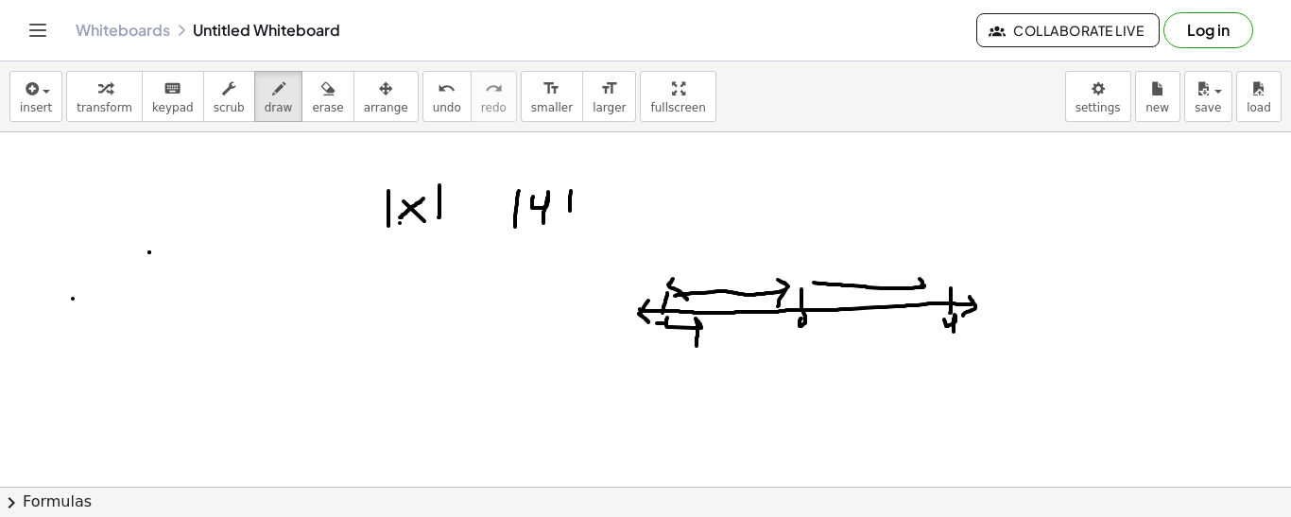
click at [912, 292] on div at bounding box center [645, 485] width 1291 height 709
drag, startPoint x: 818, startPoint y: 274, endPoint x: 827, endPoint y: 287, distance: 15.7
click at [827, 287] on div at bounding box center [645, 485] width 1291 height 709
click at [433, 106] on span "undo" at bounding box center [447, 107] width 28 height 13
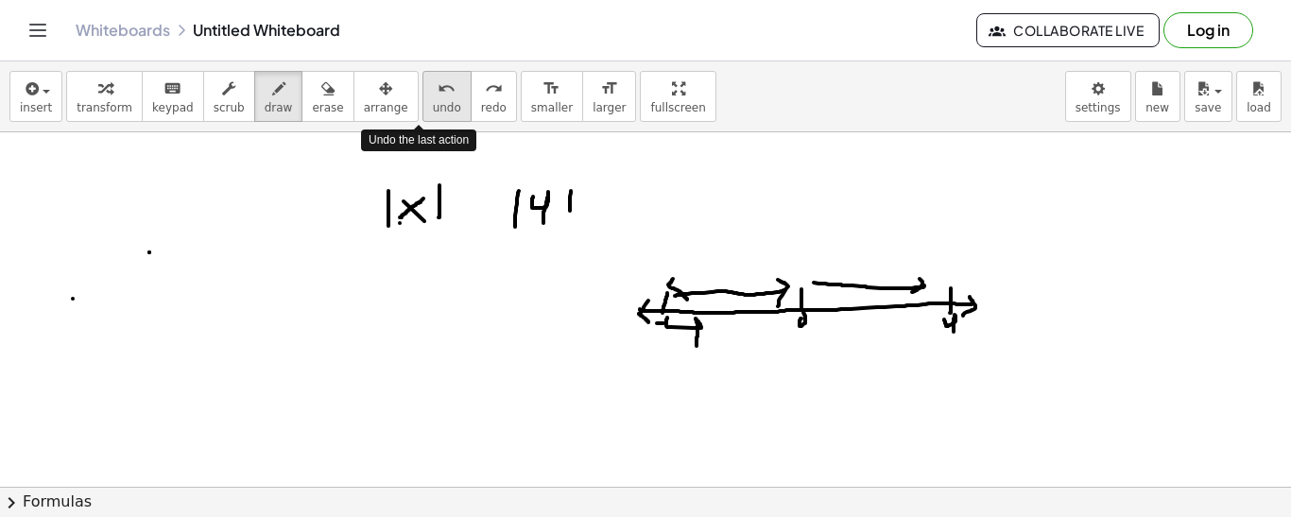
click at [433, 106] on span "undo" at bounding box center [447, 107] width 28 height 13
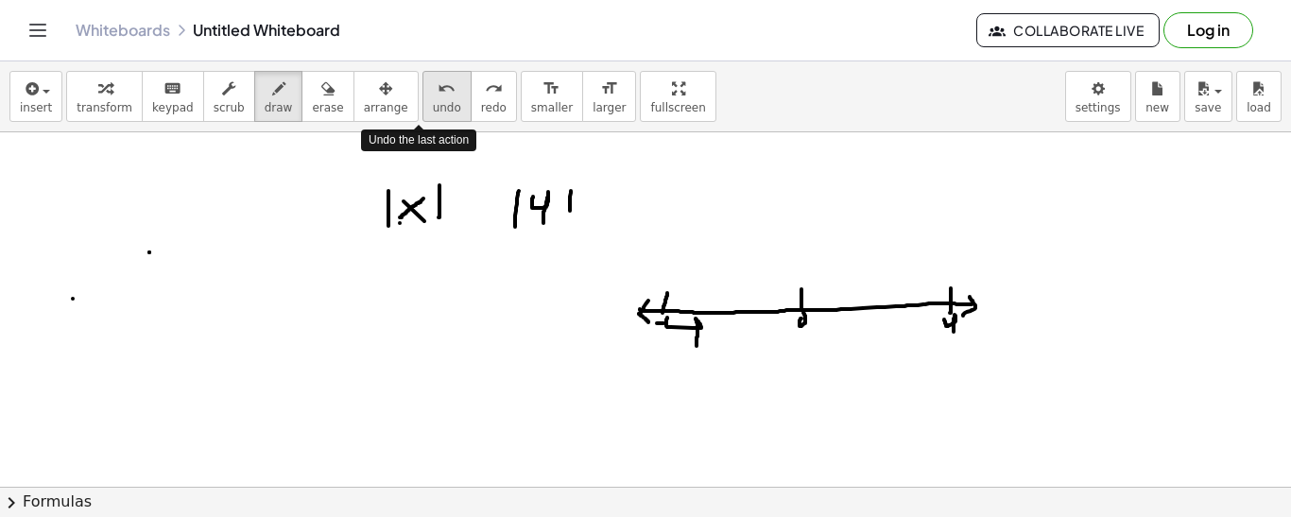
click at [433, 106] on span "undo" at bounding box center [447, 107] width 28 height 13
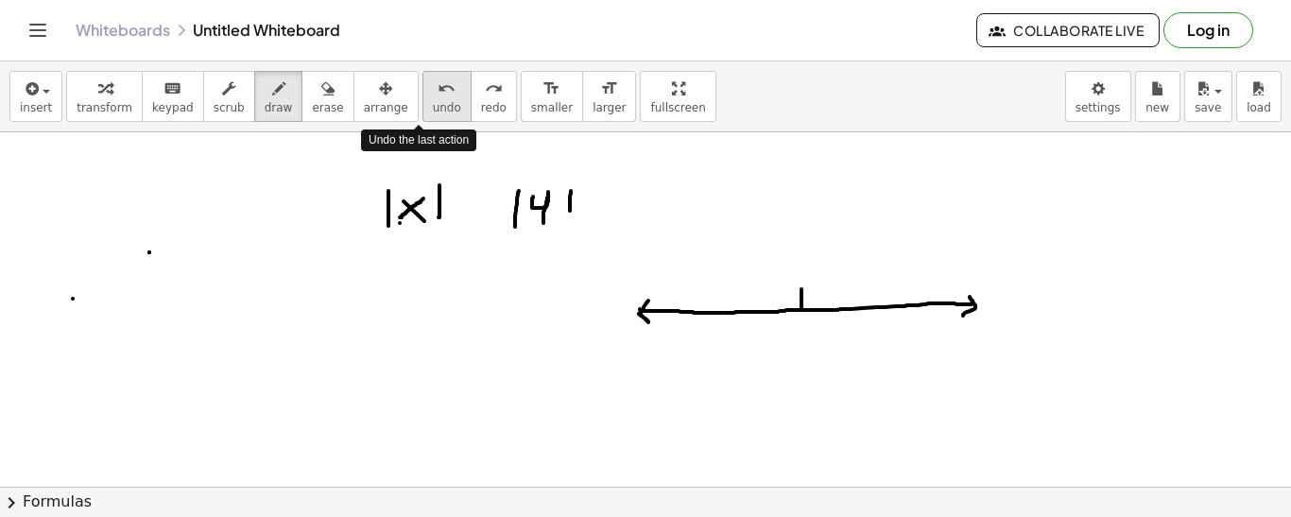
click at [433, 106] on span "undo" at bounding box center [447, 107] width 28 height 13
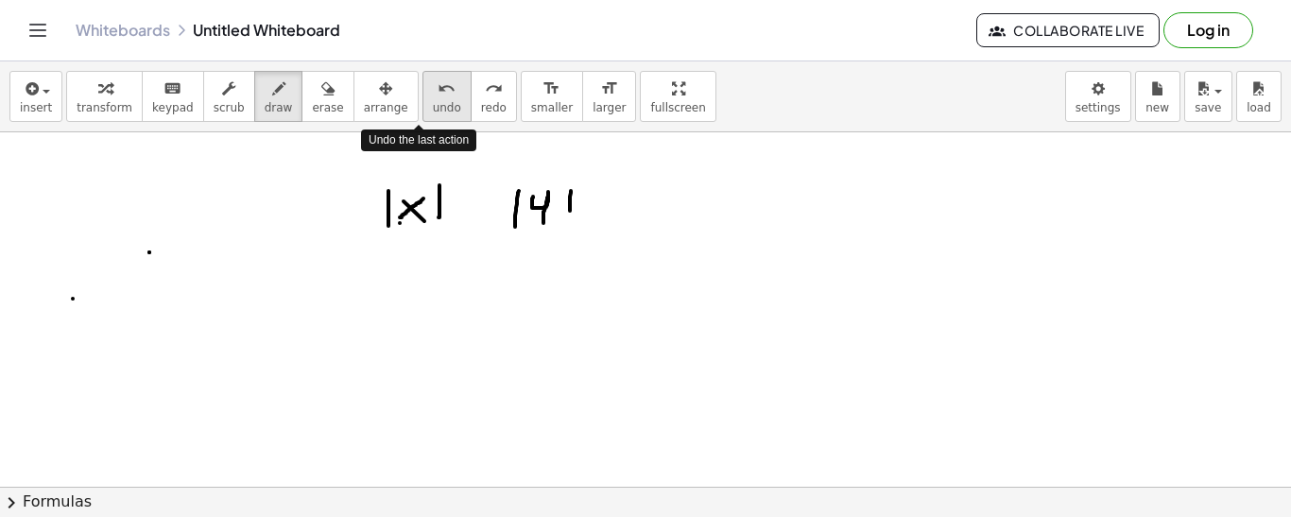
click at [433, 106] on span "undo" at bounding box center [447, 107] width 28 height 13
click at [437, 93] on icon "undo" at bounding box center [446, 88] width 18 height 23
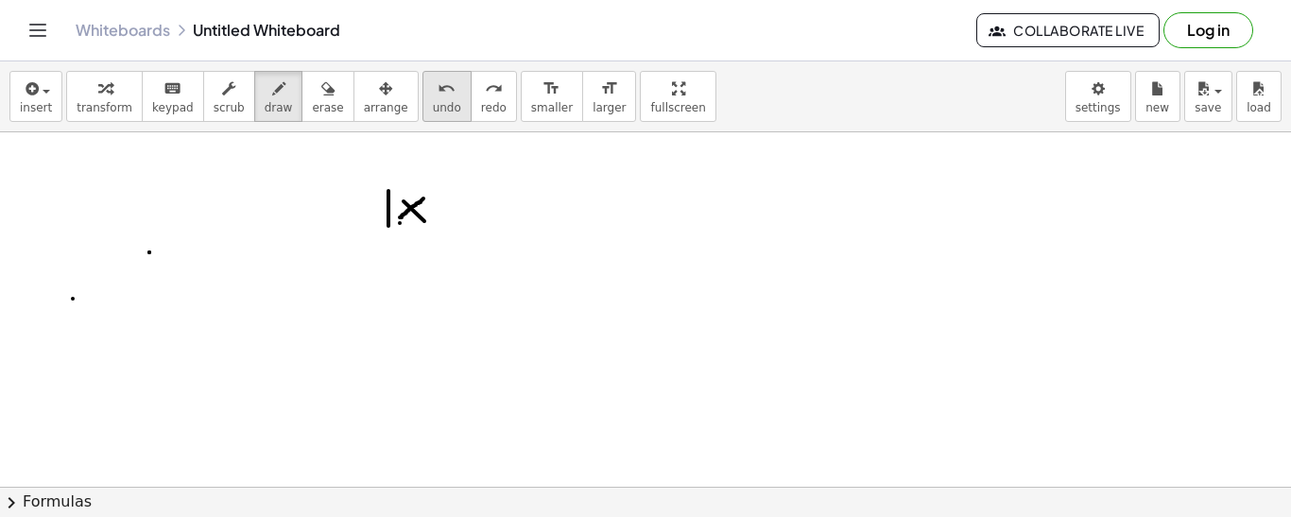
click at [437, 93] on icon "undo" at bounding box center [446, 88] width 18 height 23
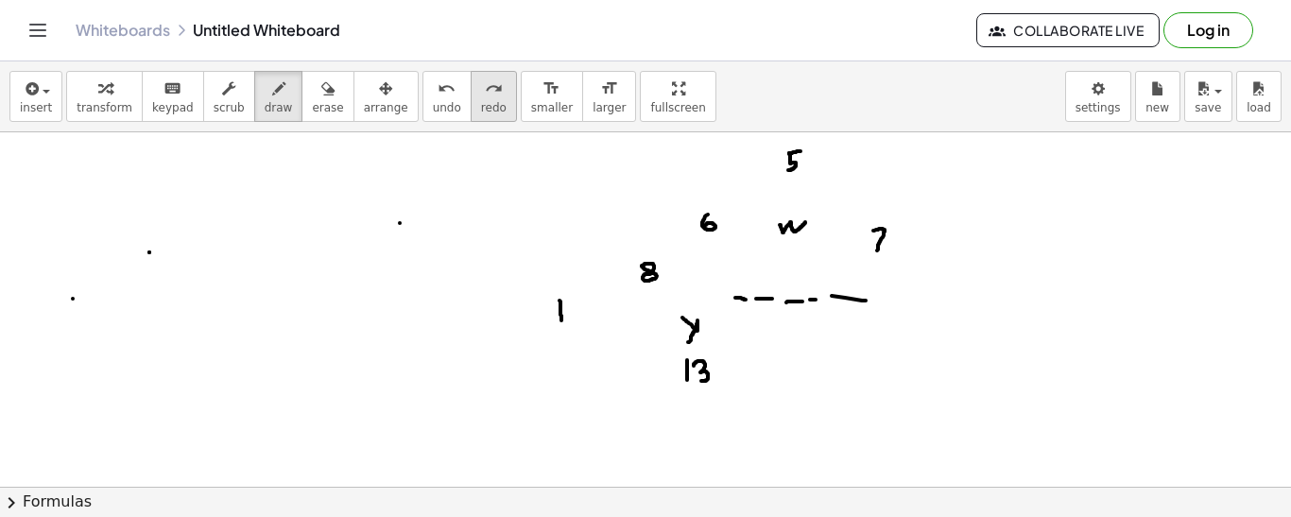
click at [483, 84] on button "redo redo" at bounding box center [493, 96] width 46 height 51
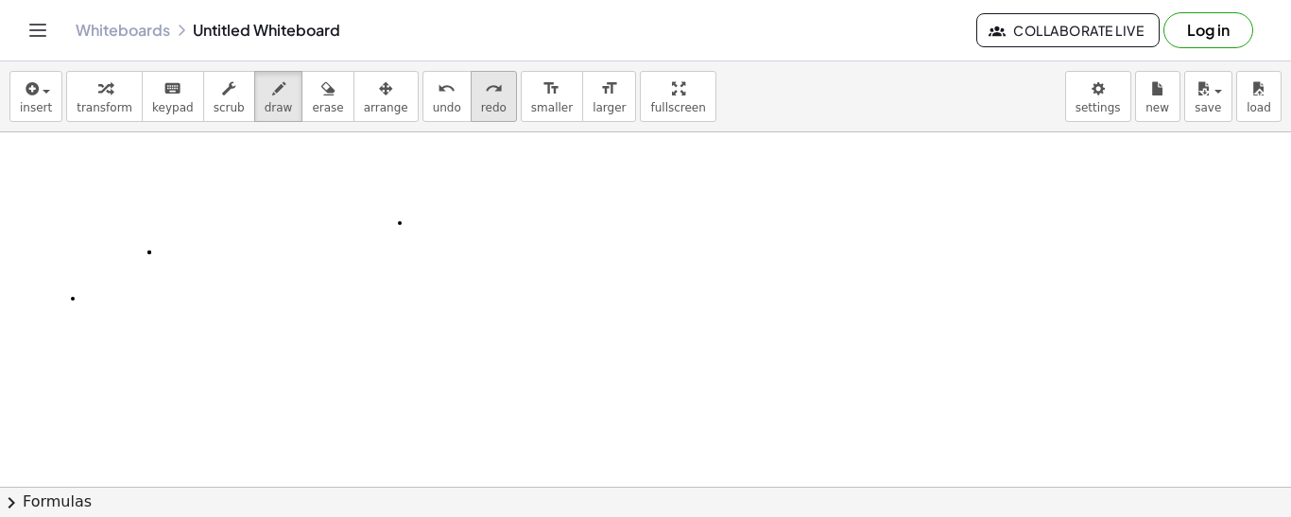
click at [485, 96] on icon "redo" at bounding box center [494, 88] width 18 height 23
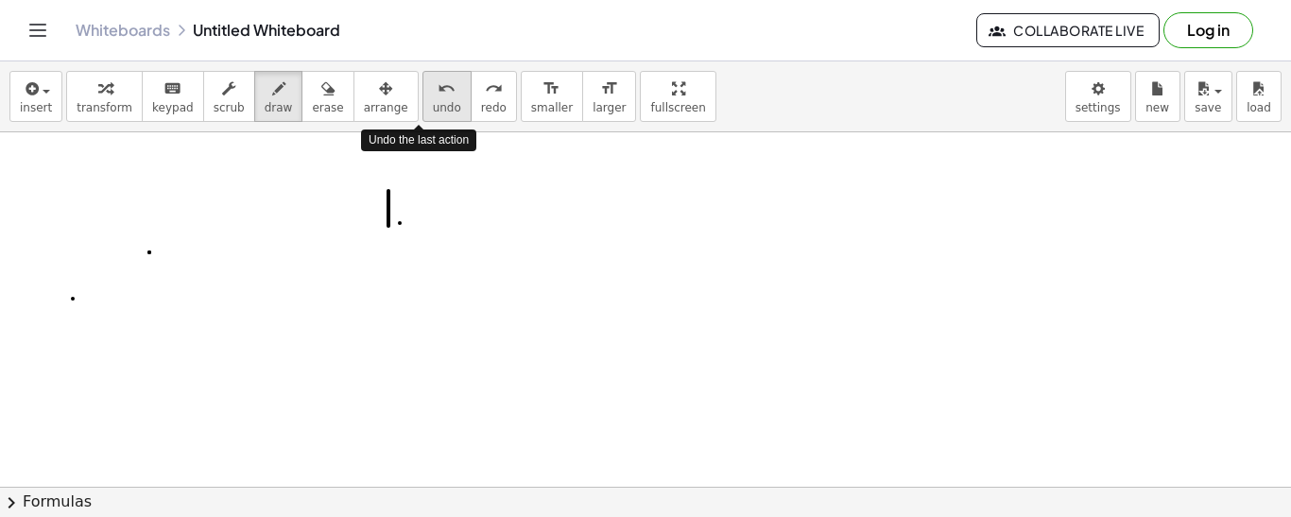
click at [422, 116] on button "undo undo" at bounding box center [446, 96] width 49 height 51
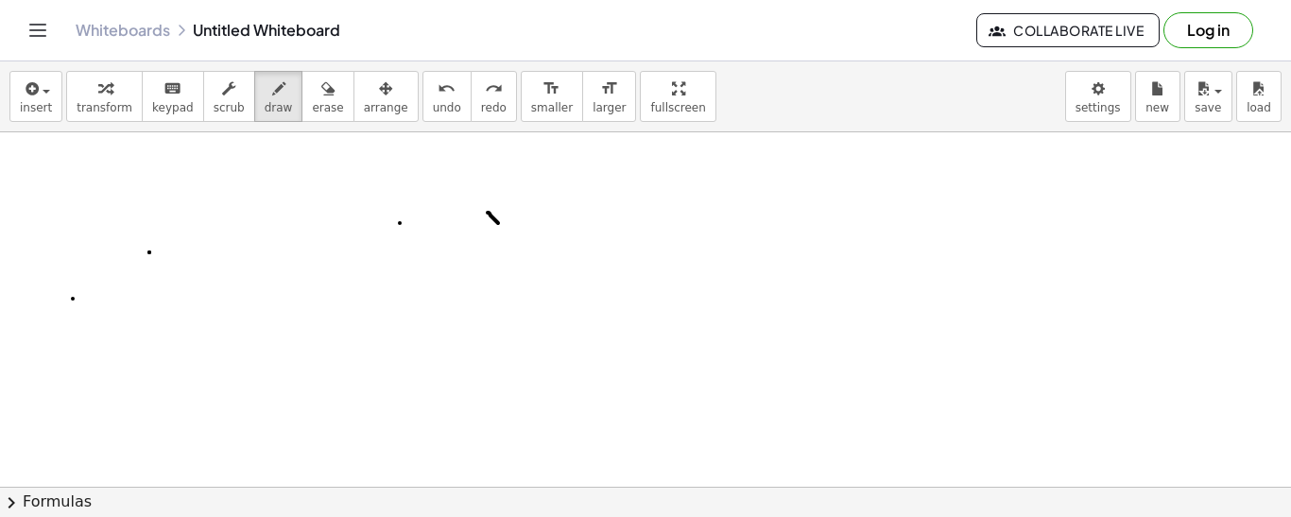
drag, startPoint x: 487, startPoint y: 213, endPoint x: 525, endPoint y: 256, distance: 57.6
click at [525, 256] on div at bounding box center [645, 485] width 1291 height 709
drag, startPoint x: 490, startPoint y: 244, endPoint x: 529, endPoint y: 219, distance: 45.9
click at [529, 219] on div at bounding box center [645, 485] width 1291 height 709
drag, startPoint x: 552, startPoint y: 220, endPoint x: 543, endPoint y: 231, distance: 13.4
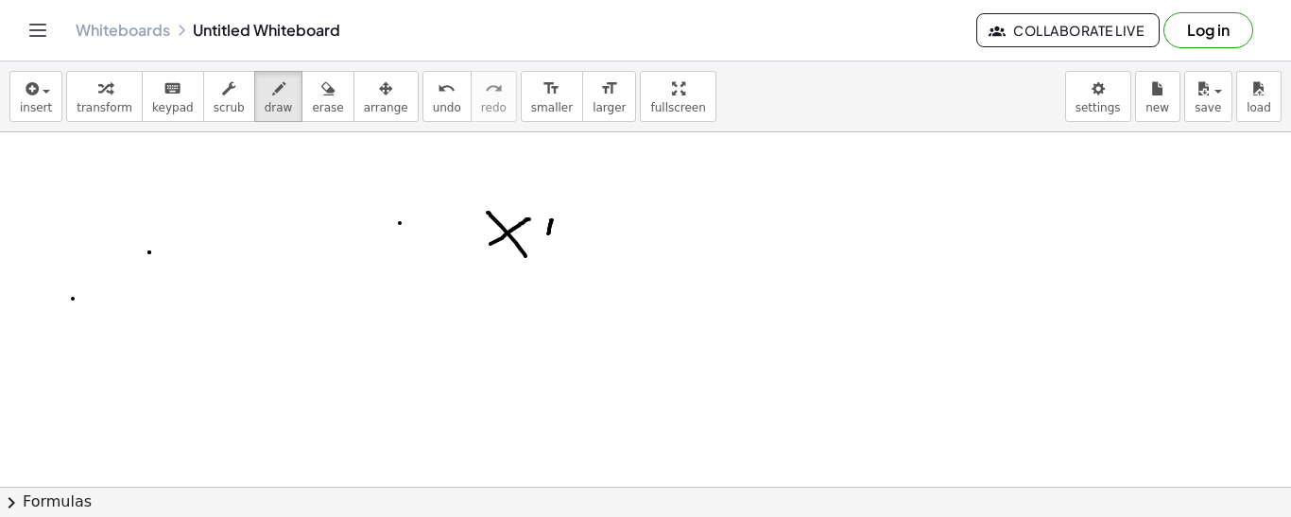
click at [548, 235] on div at bounding box center [645, 485] width 1291 height 709
drag, startPoint x: 542, startPoint y: 229, endPoint x: 567, endPoint y: 229, distance: 24.6
click at [567, 229] on div at bounding box center [645, 485] width 1291 height 709
drag, startPoint x: 575, startPoint y: 203, endPoint x: 586, endPoint y: 237, distance: 35.6
click at [586, 237] on div at bounding box center [645, 485] width 1291 height 709
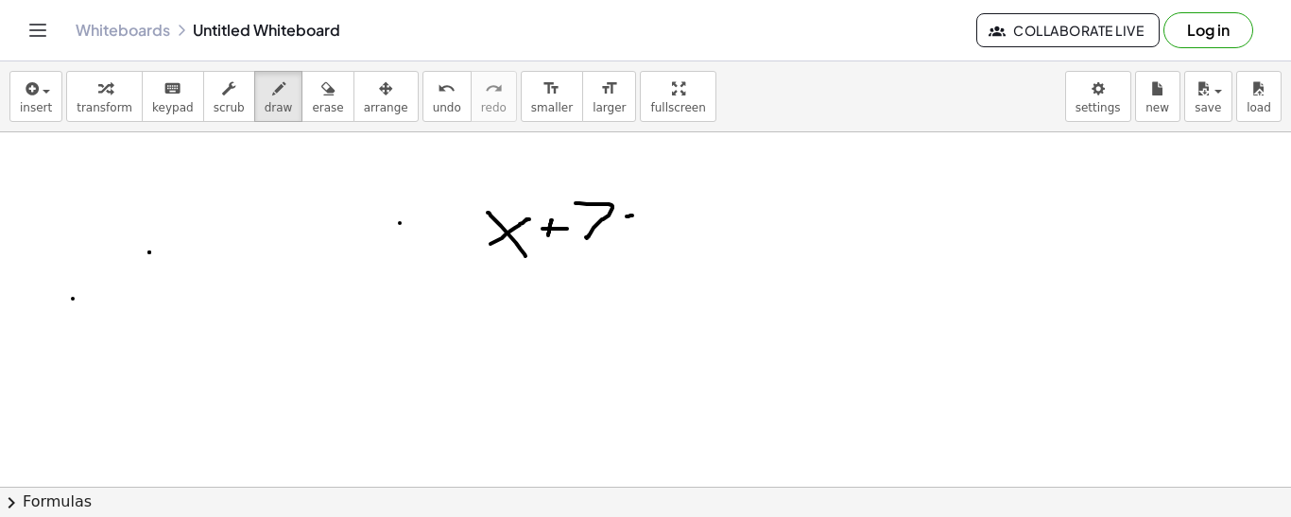
click at [632, 215] on div at bounding box center [645, 485] width 1291 height 709
drag, startPoint x: 624, startPoint y: 221, endPoint x: 635, endPoint y: 221, distance: 10.4
click at [635, 221] on div at bounding box center [645, 485] width 1291 height 709
drag, startPoint x: 674, startPoint y: 166, endPoint x: 701, endPoint y: 182, distance: 31.8
click at [701, 182] on div at bounding box center [645, 485] width 1291 height 709
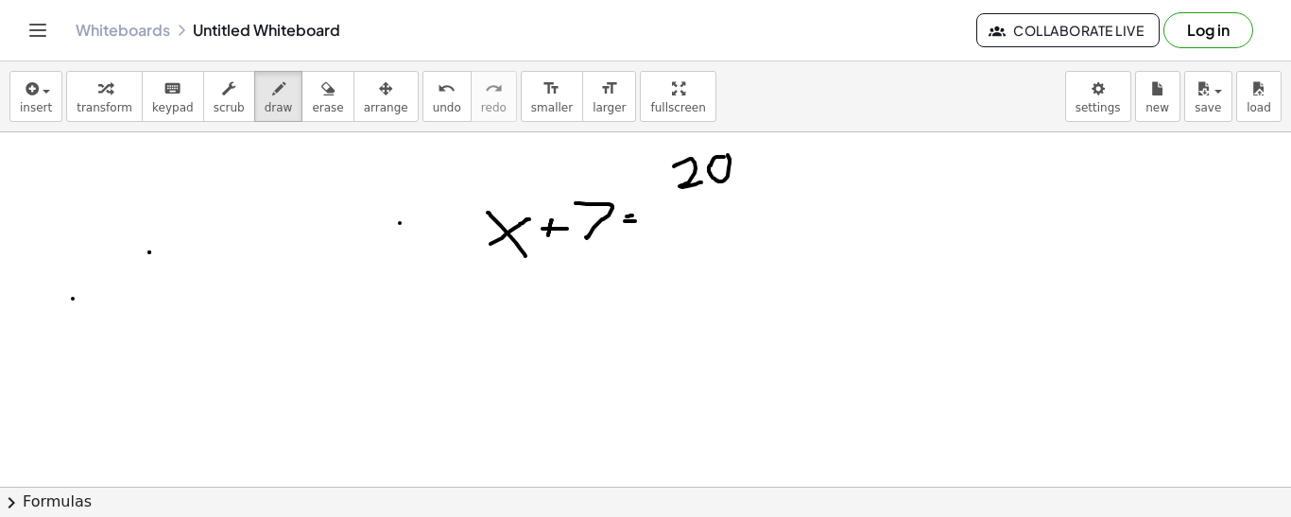
click at [726, 153] on div at bounding box center [645, 485] width 1291 height 709
drag, startPoint x: 665, startPoint y: 194, endPoint x: 735, endPoint y: 193, distance: 69.9
click at [735, 193] on div at bounding box center [645, 485] width 1291 height 709
drag, startPoint x: 693, startPoint y: 211, endPoint x: 712, endPoint y: 239, distance: 34.1
click at [712, 239] on div at bounding box center [645, 485] width 1291 height 709
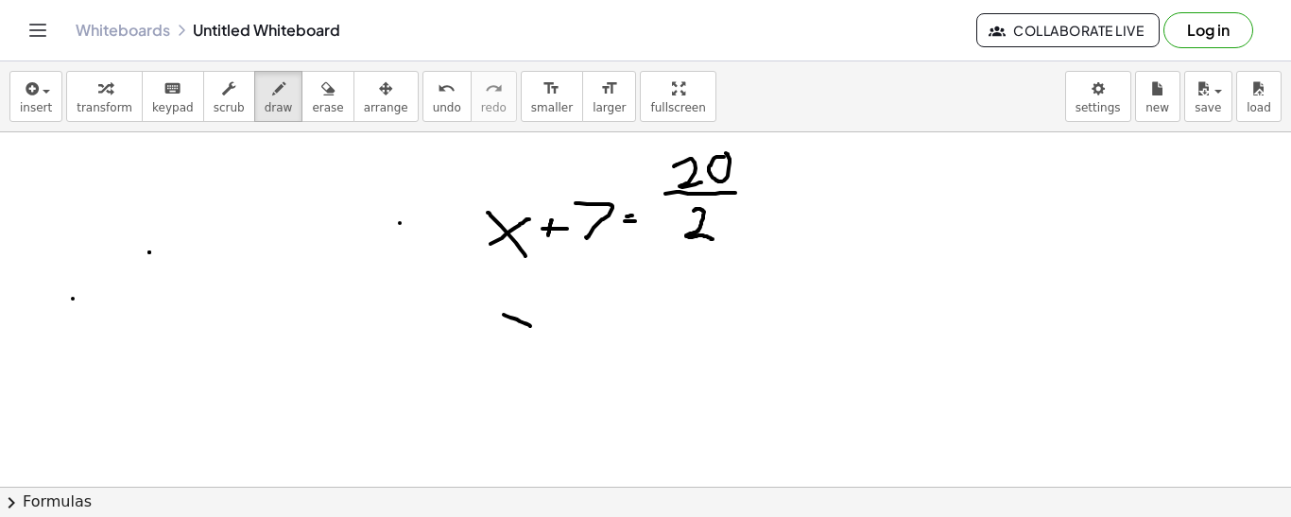
drag, startPoint x: 504, startPoint y: 315, endPoint x: 538, endPoint y: 329, distance: 36.8
click at [538, 329] on div at bounding box center [645, 485] width 1291 height 709
drag, startPoint x: 535, startPoint y: 306, endPoint x: 499, endPoint y: 328, distance: 42.0
click at [499, 328] on div at bounding box center [645, 485] width 1291 height 709
drag, startPoint x: 569, startPoint y: 302, endPoint x: 566, endPoint y: 319, distance: 17.2
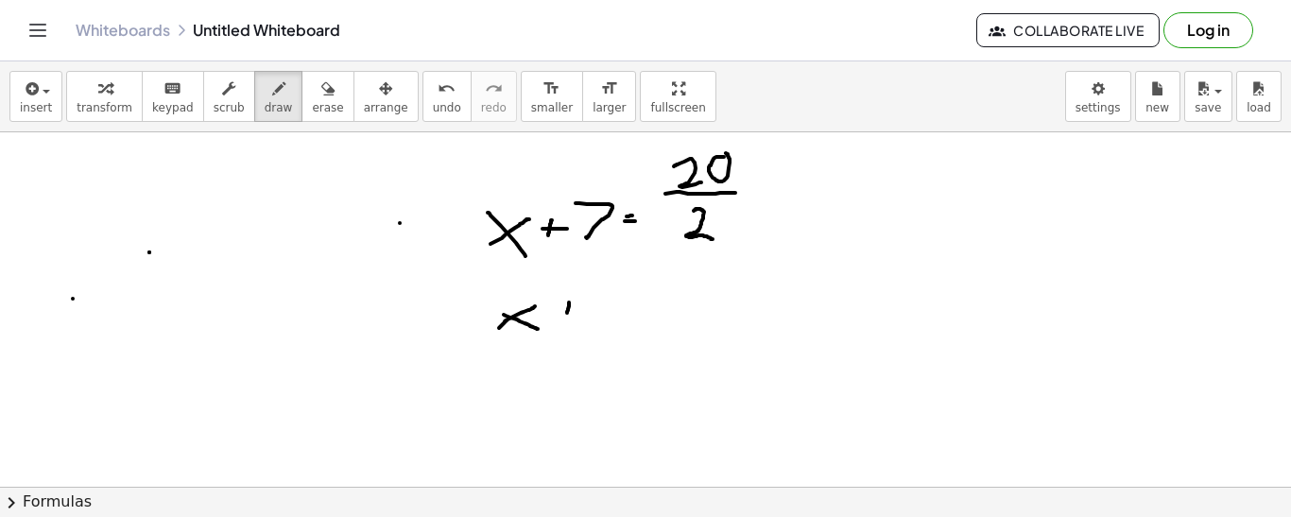
click at [566, 319] on div at bounding box center [645, 485] width 1291 height 709
drag, startPoint x: 559, startPoint y: 307, endPoint x: 573, endPoint y: 310, distance: 14.5
click at [573, 310] on div at bounding box center [645, 485] width 1291 height 709
drag, startPoint x: 588, startPoint y: 292, endPoint x: 600, endPoint y: 322, distance: 32.6
click at [600, 322] on div at bounding box center [645, 485] width 1291 height 709
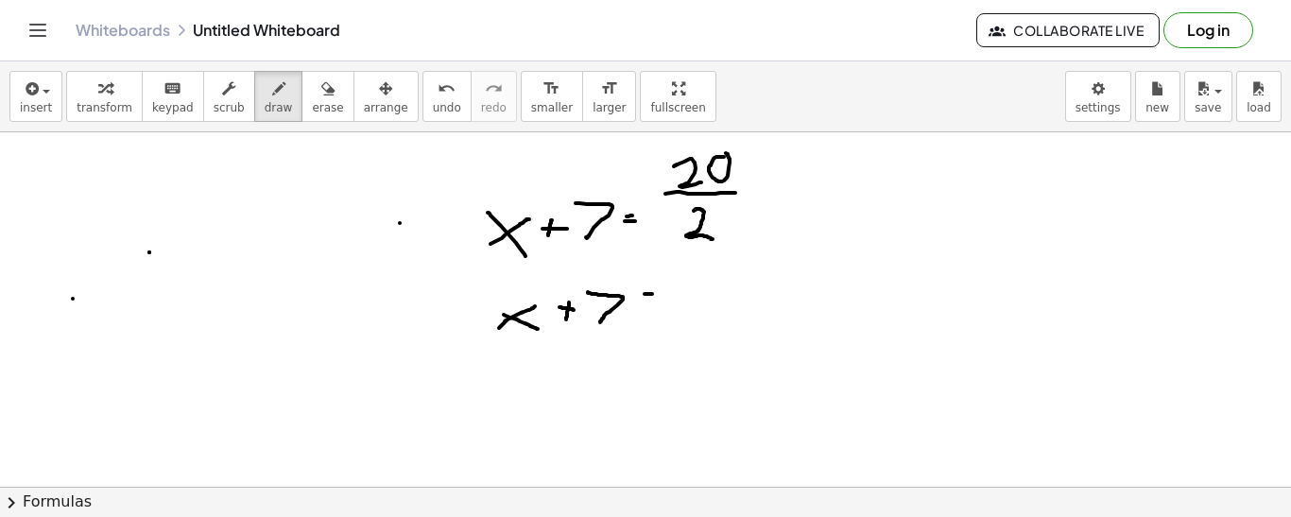
click at [654, 294] on div at bounding box center [645, 485] width 1291 height 709
drag, startPoint x: 645, startPoint y: 299, endPoint x: 668, endPoint y: 295, distance: 23.0
click at [668, 295] on div at bounding box center [645, 485] width 1291 height 709
drag, startPoint x: 692, startPoint y: 280, endPoint x: 690, endPoint y: 321, distance: 41.6
click at [690, 321] on div at bounding box center [645, 485] width 1291 height 709
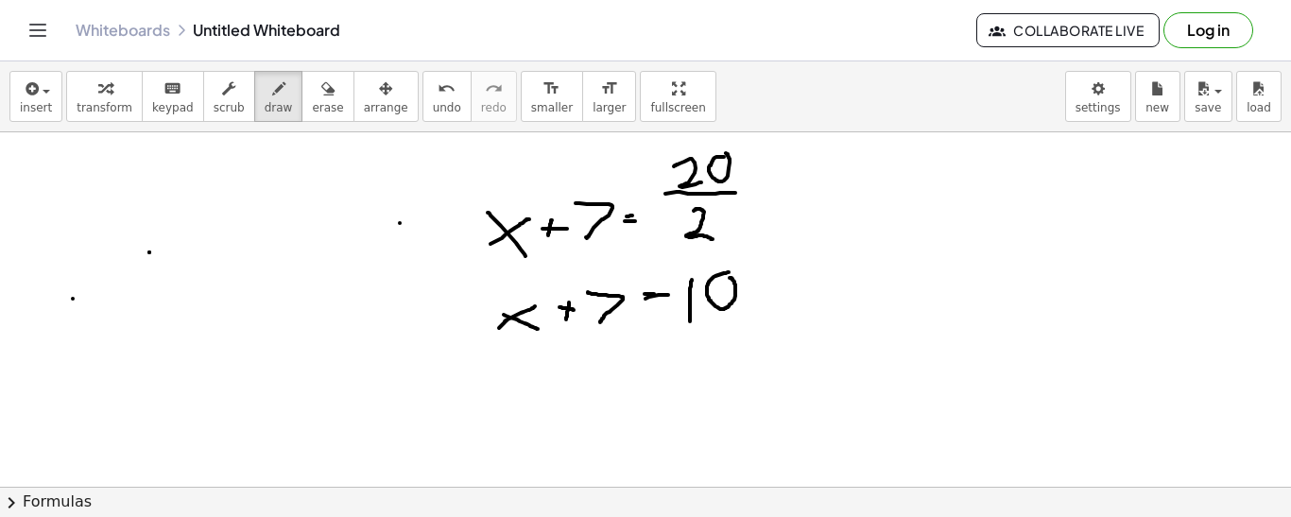
click at [727, 277] on div at bounding box center [645, 485] width 1291 height 709
drag, startPoint x: 649, startPoint y: 301, endPoint x: 662, endPoint y: 301, distance: 13.2
click at [662, 301] on div at bounding box center [645, 485] width 1291 height 709
click at [437, 86] on icon "undo" at bounding box center [446, 88] width 18 height 23
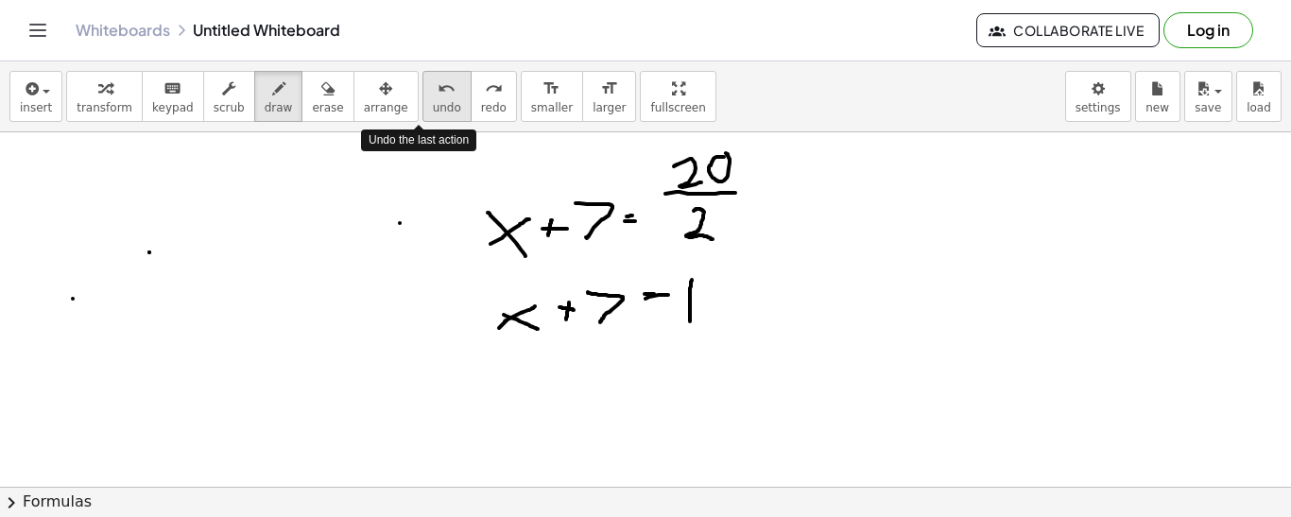
click at [437, 86] on icon "undo" at bounding box center [446, 88] width 18 height 23
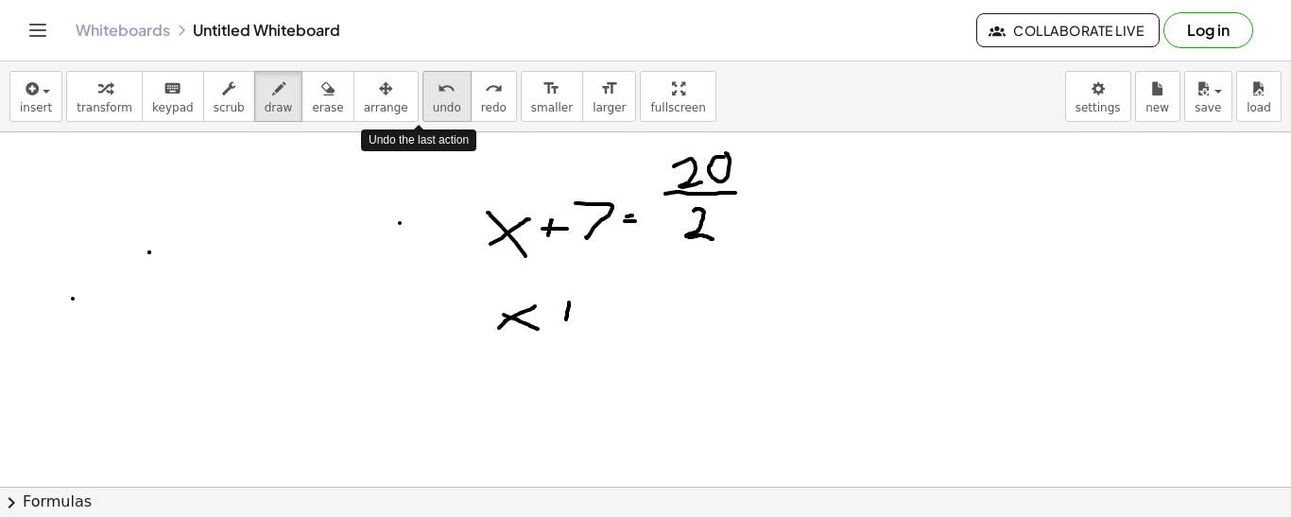
click at [437, 86] on icon "undo" at bounding box center [446, 88] width 18 height 23
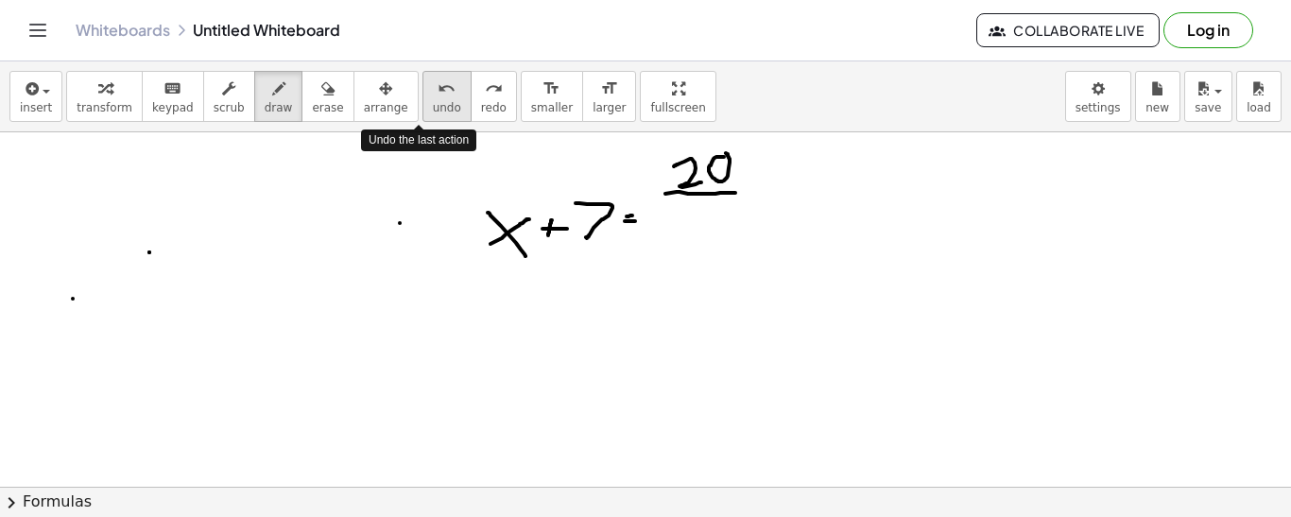
click at [437, 86] on icon "undo" at bounding box center [446, 88] width 18 height 23
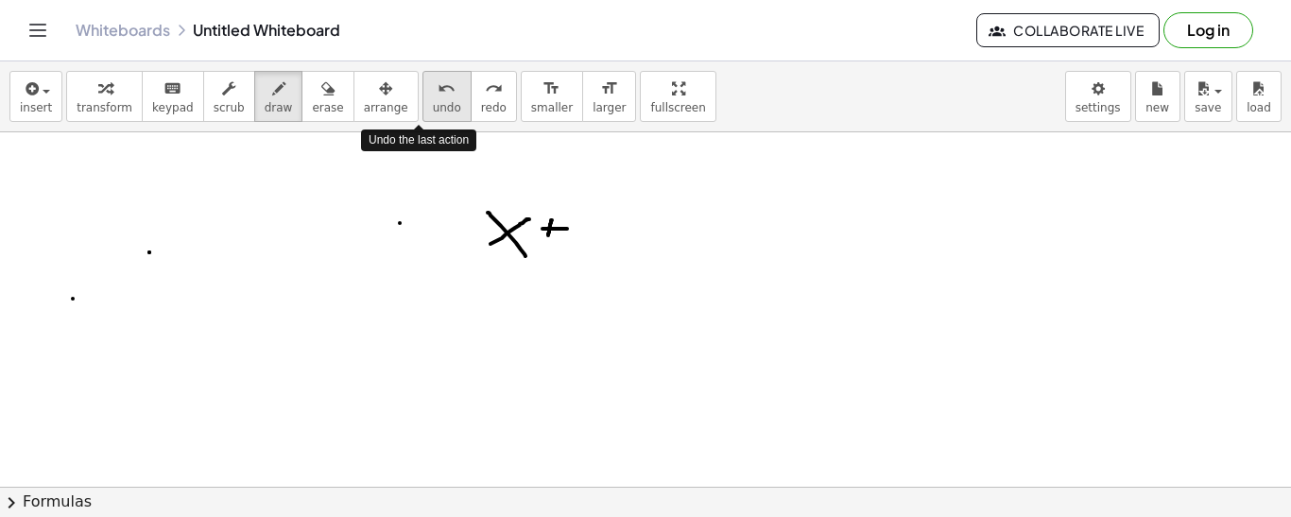
click at [437, 86] on icon "undo" at bounding box center [446, 88] width 18 height 23
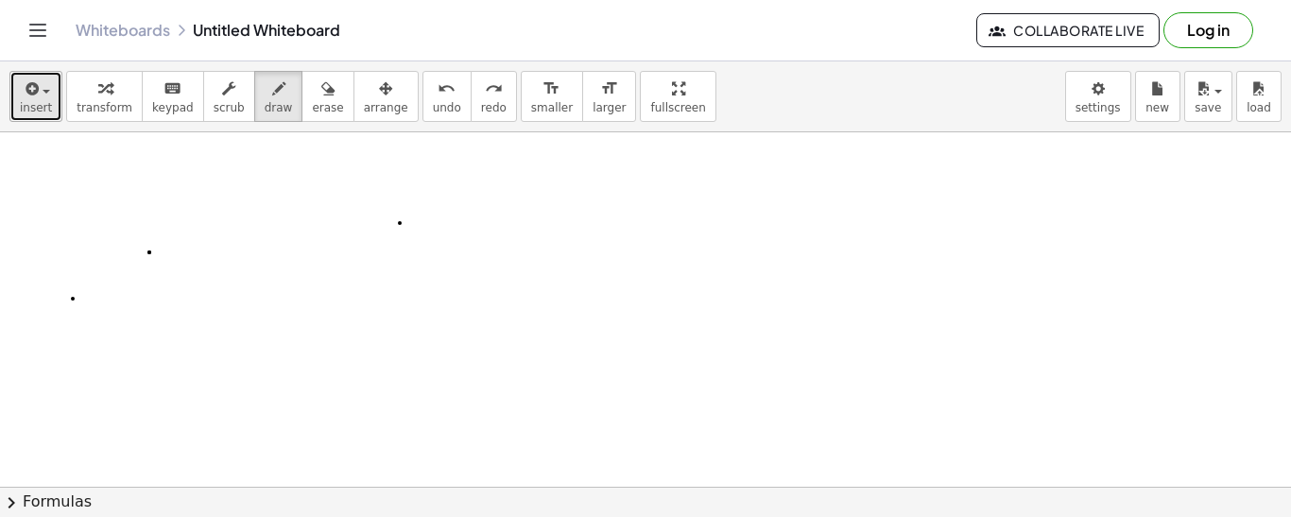
click at [31, 101] on span "insert" at bounding box center [36, 107] width 32 height 13
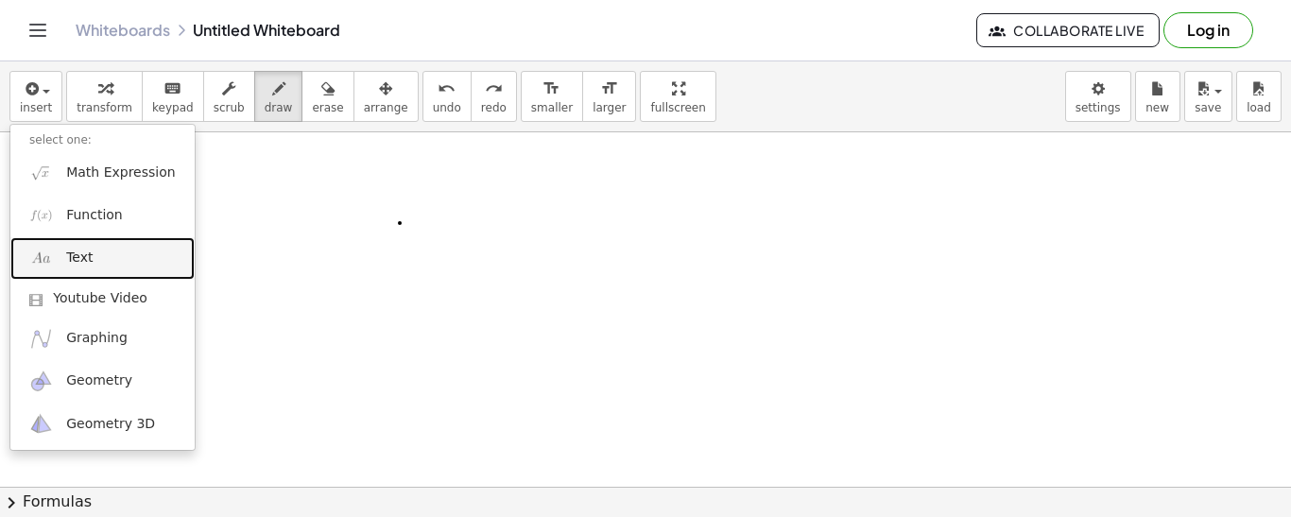
click at [70, 261] on span "Text" at bounding box center [79, 257] width 26 height 19
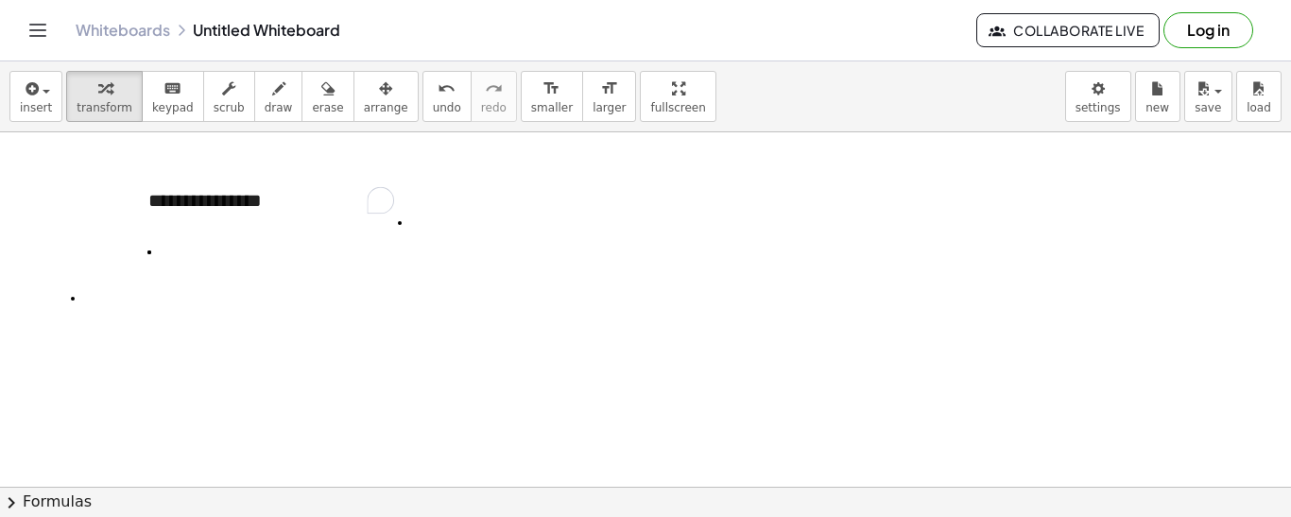
drag, startPoint x: 329, startPoint y: 169, endPoint x: 565, endPoint y: 185, distance: 236.7
click at [565, 185] on div "**********" at bounding box center [645, 485] width 1291 height 709
click at [217, 194] on div "**********" at bounding box center [270, 200] width 283 height 65
click at [301, 94] on button "erase" at bounding box center [327, 96] width 52 height 51
drag, startPoint x: 426, startPoint y: 222, endPoint x: 62, endPoint y: 310, distance: 374.2
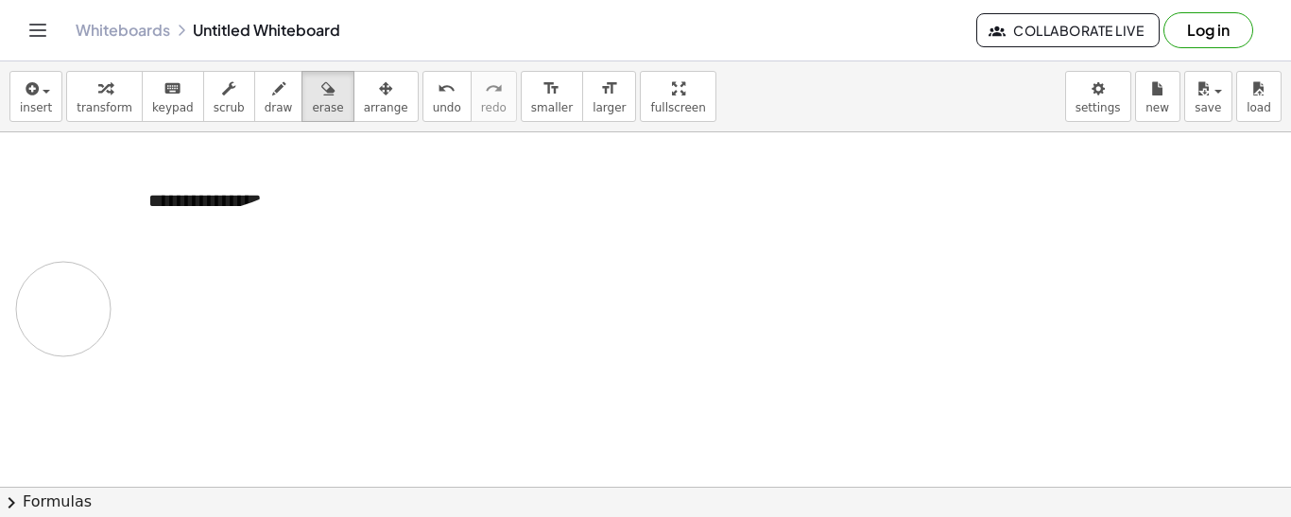
click at [62, 310] on div at bounding box center [645, 485] width 1291 height 709
click at [227, 213] on div at bounding box center [645, 485] width 1291 height 709
click at [222, 85] on icon "button" at bounding box center [228, 88] width 13 height 23
click at [193, 192] on div "**********" at bounding box center [270, 200] width 283 height 65
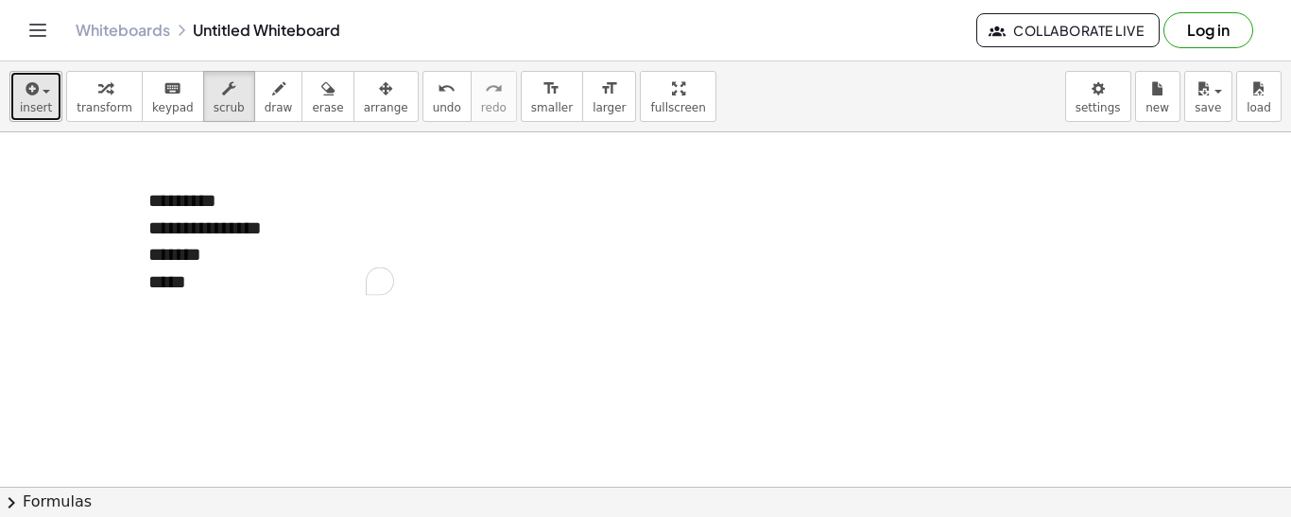
click at [27, 94] on icon "button" at bounding box center [30, 88] width 17 height 23
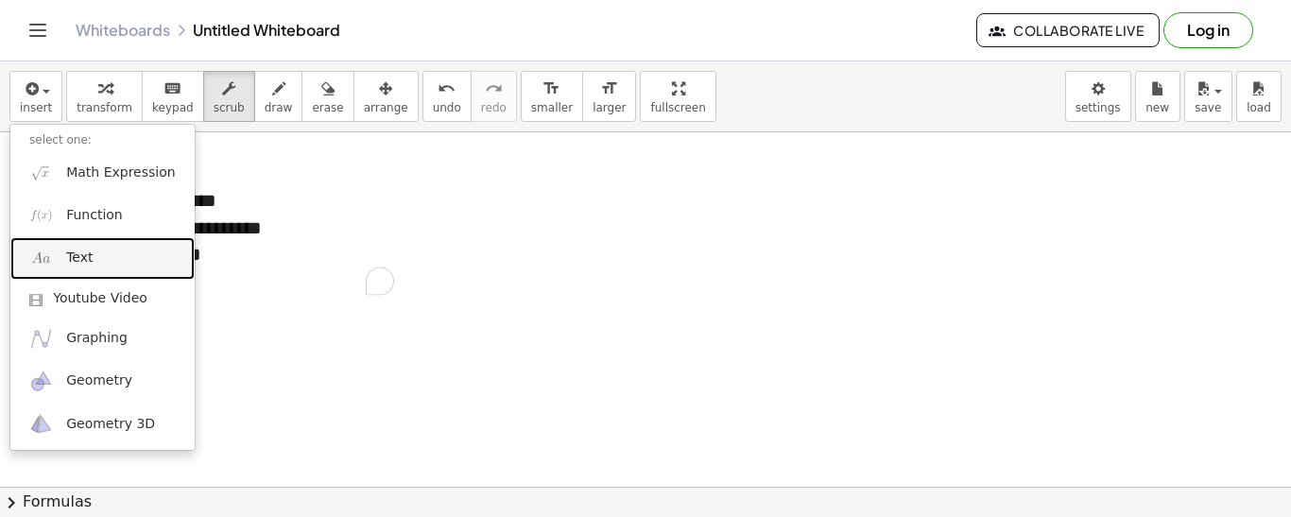
click at [46, 253] on img at bounding box center [41, 259] width 24 height 24
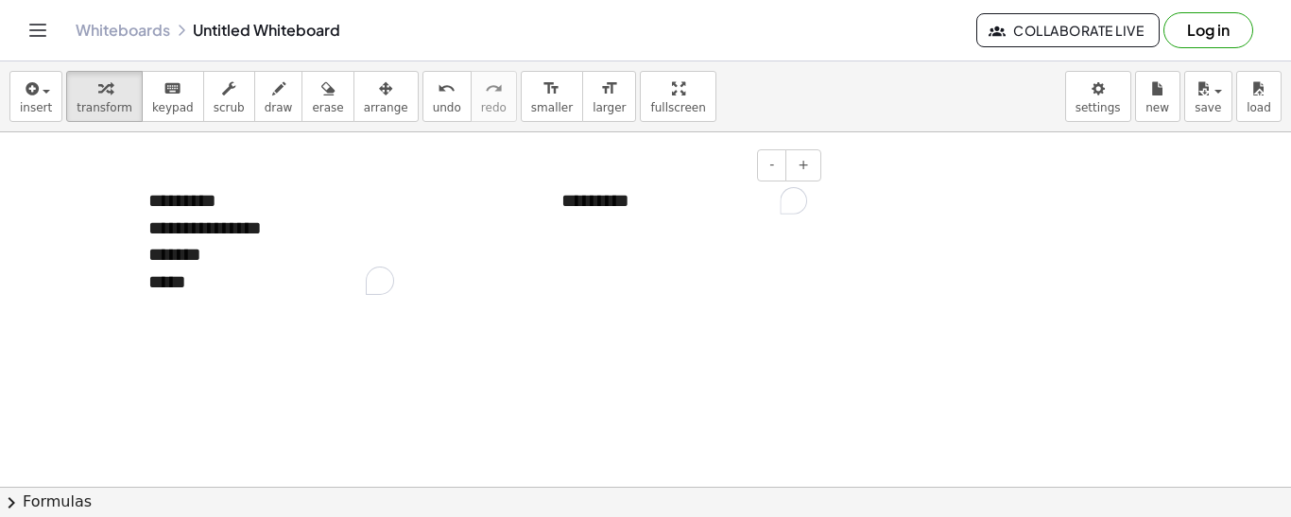
click at [587, 209] on div "*********" at bounding box center [683, 200] width 283 height 65
click at [683, 192] on div "**********" at bounding box center [683, 200] width 283 height 65
drag, startPoint x: 670, startPoint y: 197, endPoint x: 549, endPoint y: 194, distance: 121.0
click at [549, 194] on div "**********" at bounding box center [683, 214] width 283 height 92
click at [621, 239] on div "****" at bounding box center [684, 227] width 246 height 27
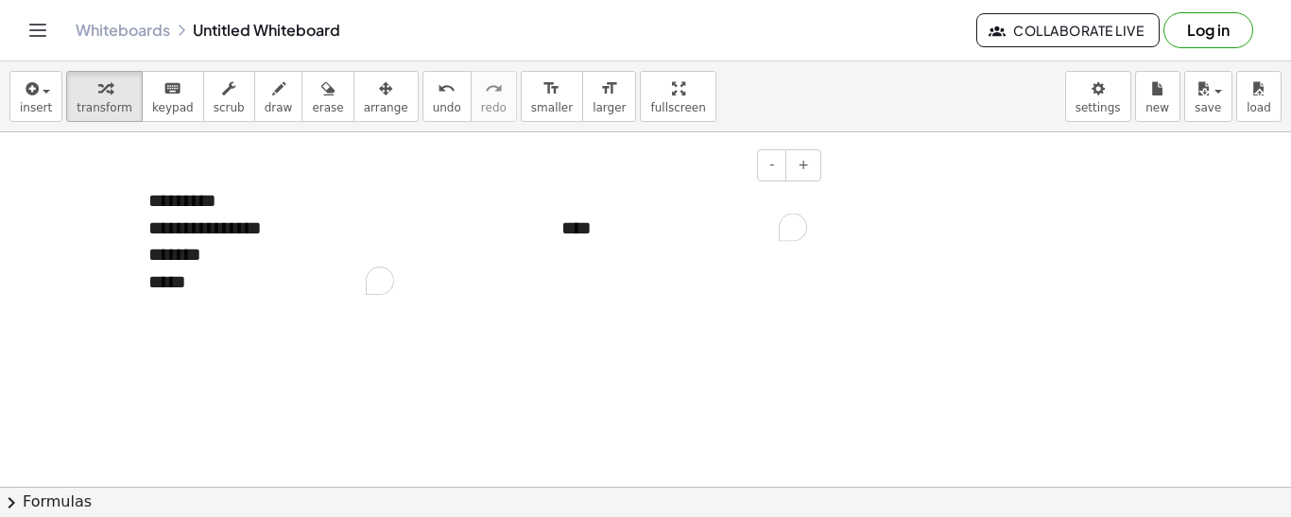
click at [621, 239] on div "****" at bounding box center [684, 227] width 246 height 27
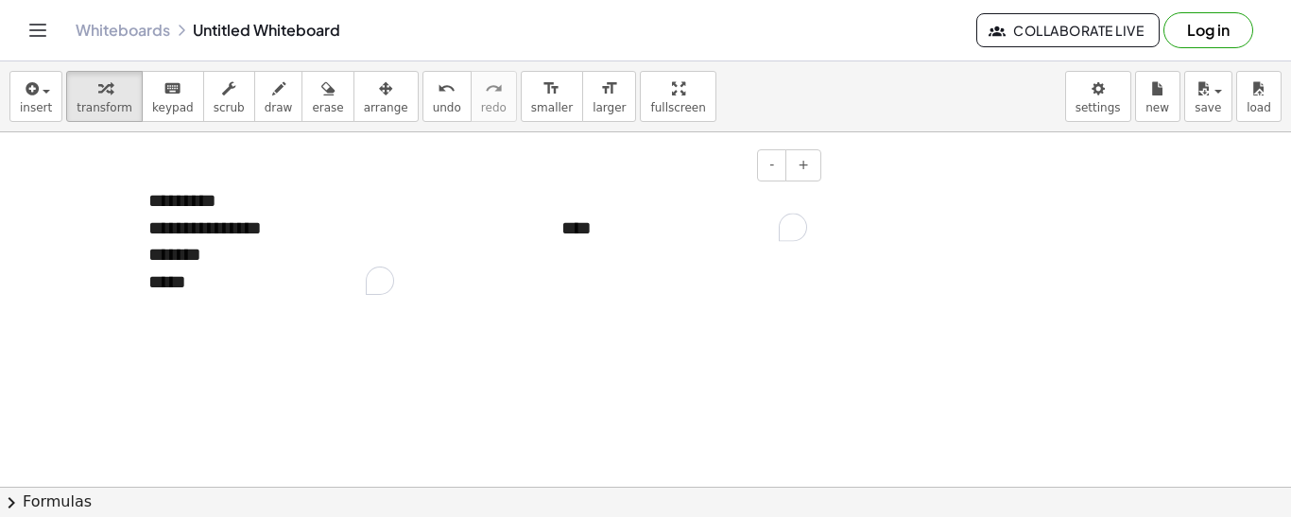
click at [621, 239] on div "****" at bounding box center [684, 227] width 246 height 27
click at [565, 184] on div "To enrich screen reader interactions, please activate Accessibility in Grammarl…" at bounding box center [683, 214] width 283 height 92
click at [565, 181] on div "To enrich screen reader interactions, please activate Accessibility in Grammarl…" at bounding box center [683, 214] width 283 height 92
drag, startPoint x: 616, startPoint y: 193, endPoint x: 597, endPoint y: 196, distance: 19.1
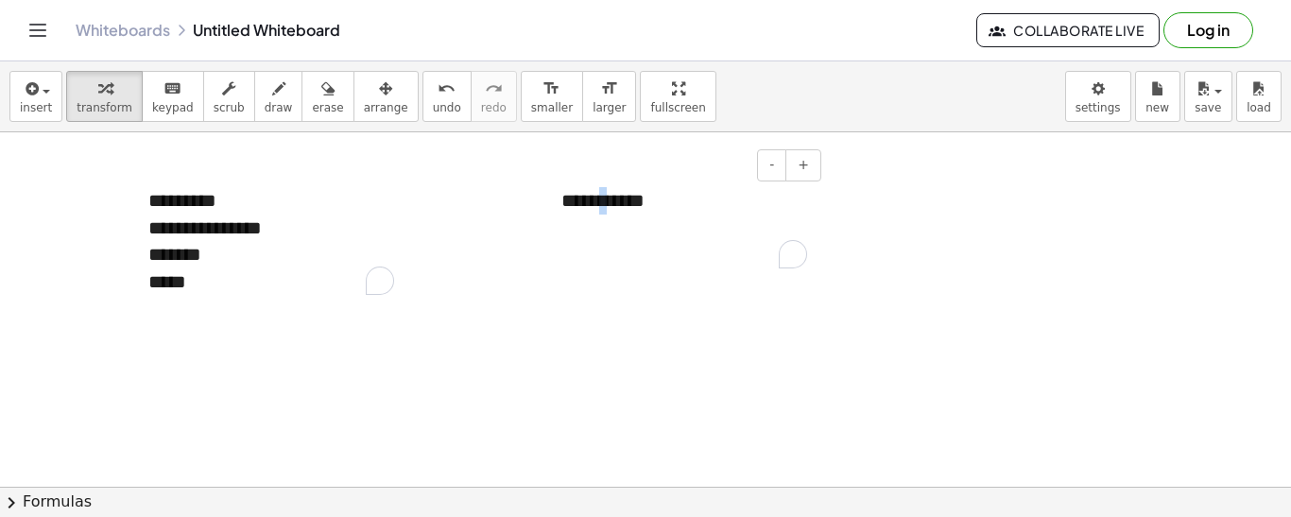
click at [597, 196] on div "**********" at bounding box center [683, 227] width 283 height 119
click at [586, 197] on div "**********" at bounding box center [683, 227] width 283 height 119
drag, startPoint x: 586, startPoint y: 197, endPoint x: 615, endPoint y: 203, distance: 30.0
click at [615, 203] on div "**********" at bounding box center [683, 227] width 283 height 119
click at [597, 227] on div "To enrich screen reader interactions, please activate Accessibility in Grammarl…" at bounding box center [684, 241] width 246 height 54
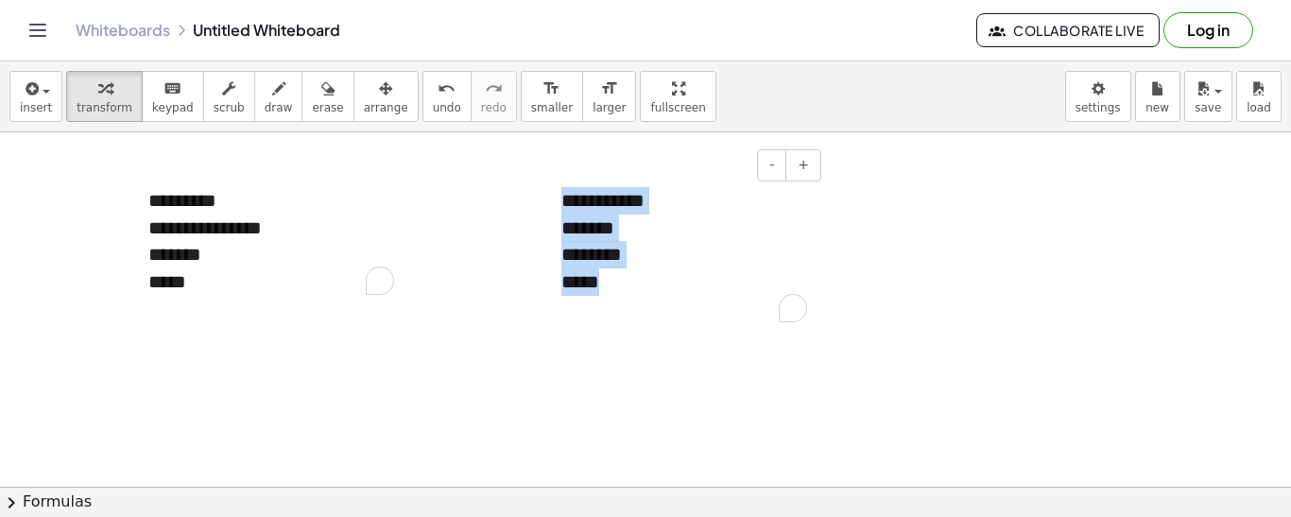
drag, startPoint x: 564, startPoint y: 197, endPoint x: 640, endPoint y: 286, distance: 116.6
click at [640, 286] on div "**********" at bounding box center [683, 254] width 283 height 173
click at [793, 190] on div "**********" at bounding box center [683, 254] width 283 height 173
click at [130, 192] on div at bounding box center [138, 240] width 19 height 145
click at [146, 197] on div at bounding box center [138, 240] width 19 height 145
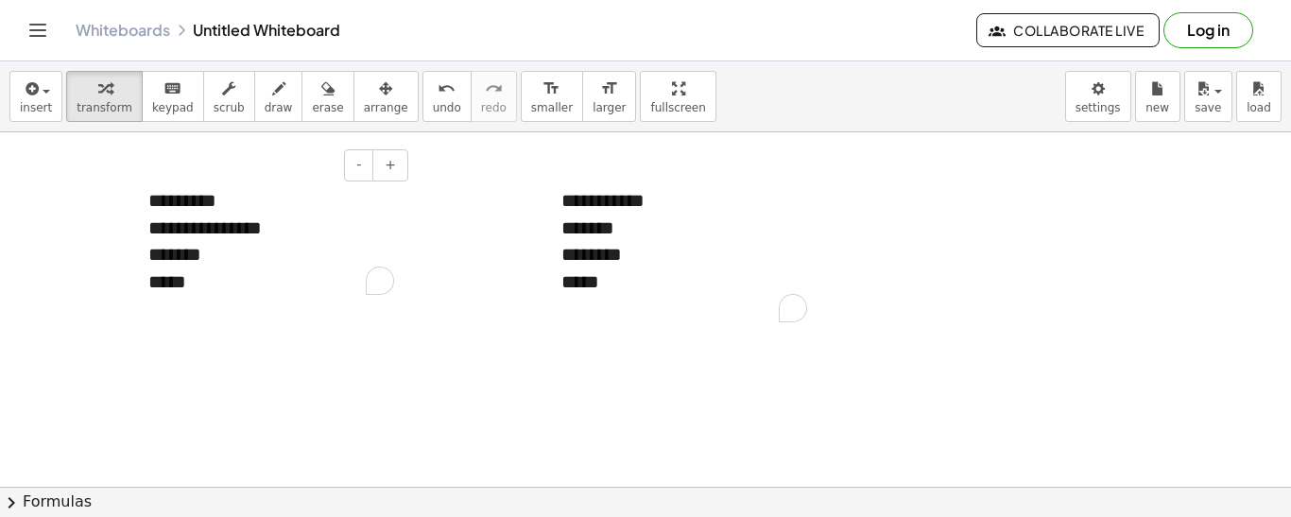
click at [146, 197] on div at bounding box center [138, 240] width 19 height 145
click at [159, 200] on div "**********" at bounding box center [270, 240] width 283 height 145
click at [153, 198] on div "**********" at bounding box center [270, 240] width 283 height 145
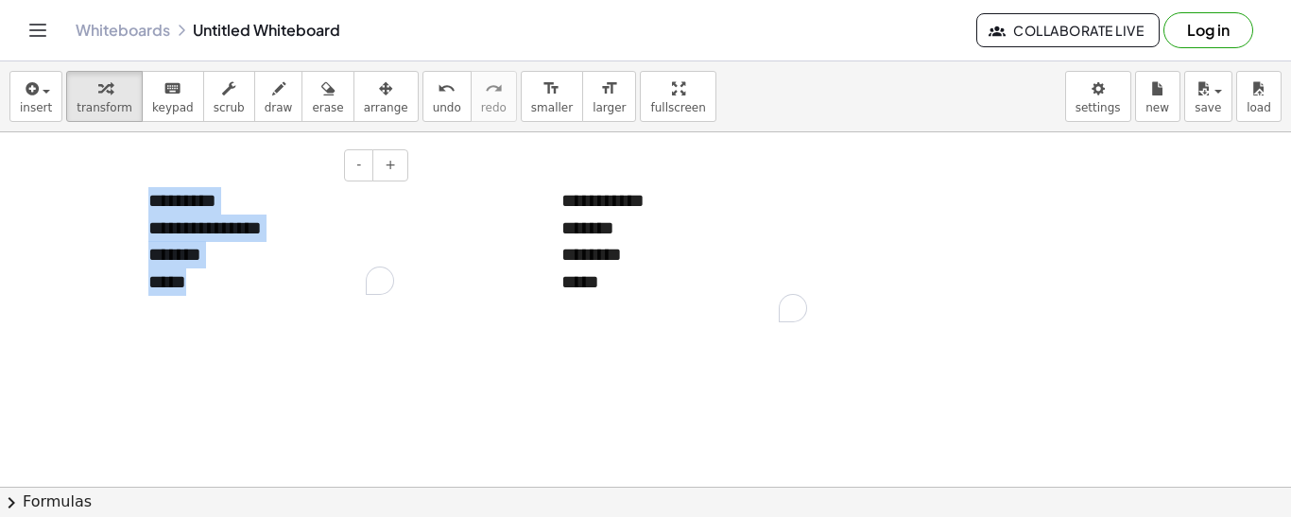
drag, startPoint x: 152, startPoint y: 198, endPoint x: 291, endPoint y: 312, distance: 179.3
click at [291, 312] on div "**********" at bounding box center [270, 240] width 283 height 145
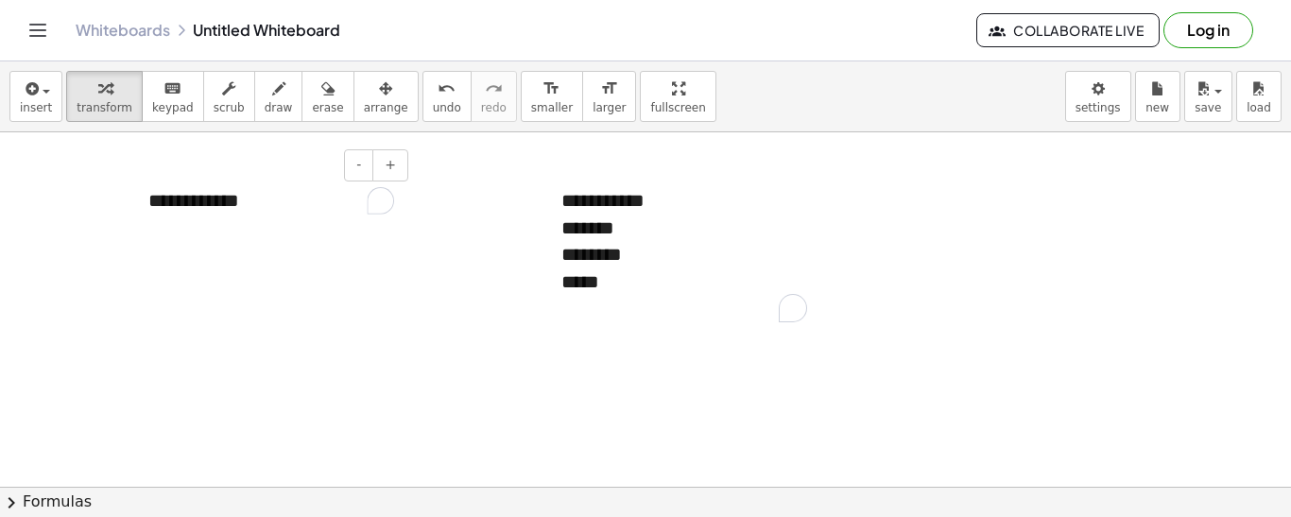
click at [198, 197] on div "**********" at bounding box center [270, 200] width 283 height 65
click at [263, 200] on div "**********" at bounding box center [270, 200] width 283 height 65
click at [260, 193] on div "**********" at bounding box center [270, 214] width 283 height 92
click at [262, 199] on div "**********" at bounding box center [270, 214] width 283 height 92
click at [196, 204] on div "**********" at bounding box center [270, 227] width 283 height 119
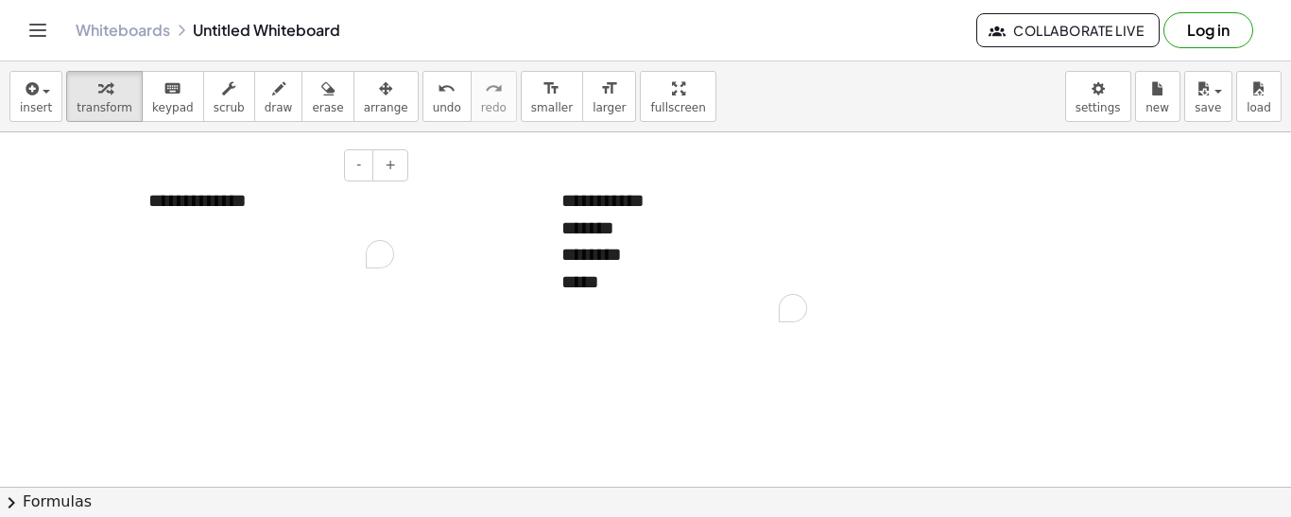
click at [190, 200] on div "**********" at bounding box center [270, 227] width 283 height 119
click at [318, 193] on div "**********" at bounding box center [270, 227] width 283 height 119
click at [185, 201] on div "**********" at bounding box center [270, 227] width 283 height 119
click at [258, 197] on div "**********" at bounding box center [270, 227] width 283 height 119
click at [40, 101] on span "insert" at bounding box center [36, 107] width 32 height 13
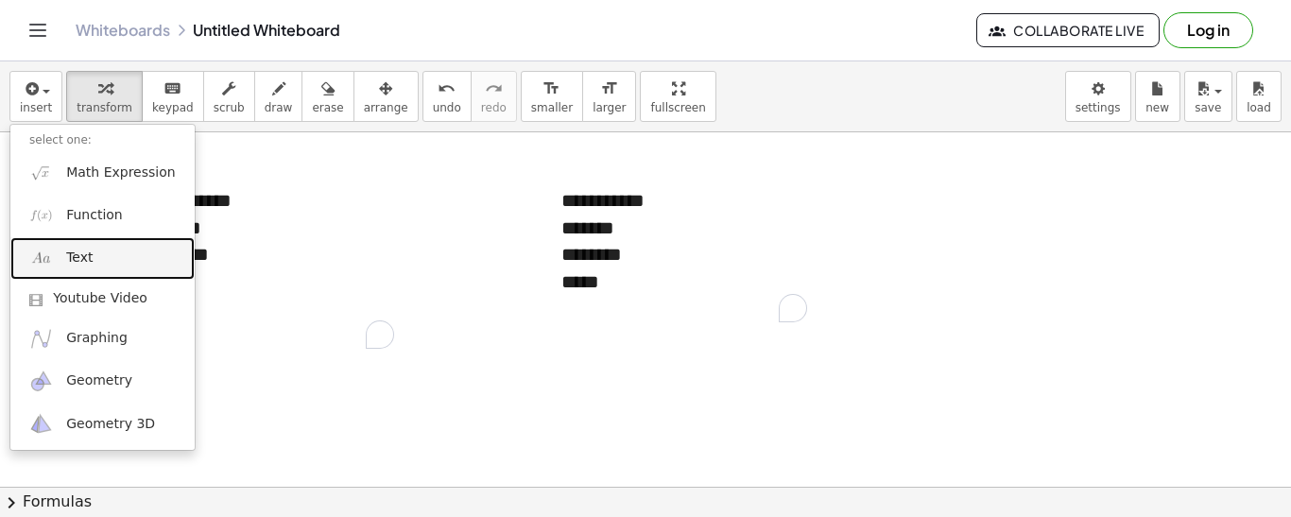
click at [117, 242] on link "Text" at bounding box center [102, 258] width 184 height 43
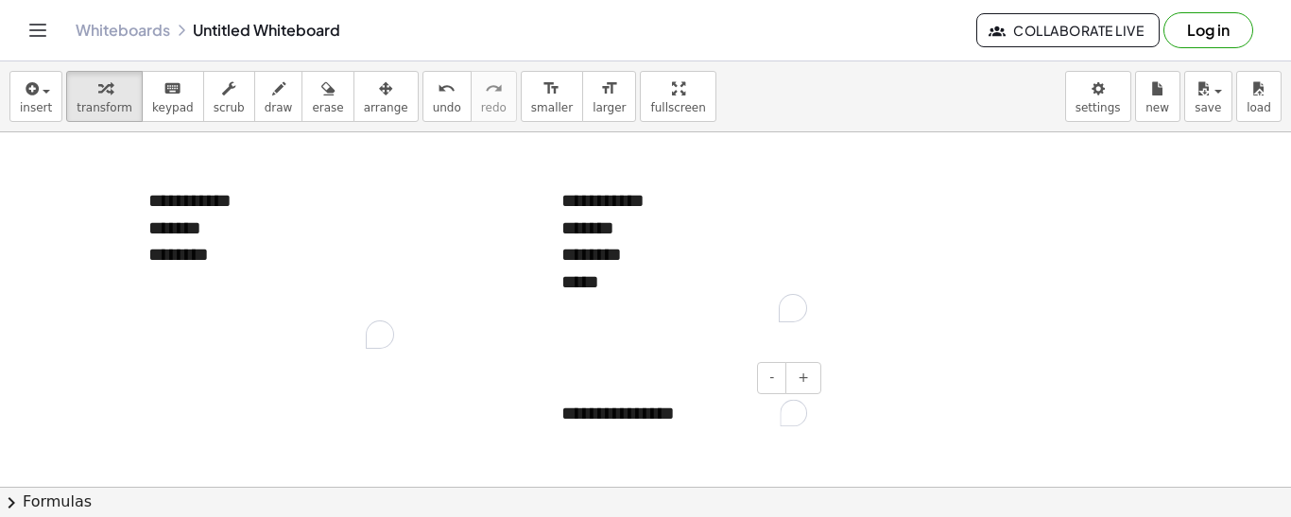
click at [644, 408] on div "**********" at bounding box center [683, 413] width 283 height 65
click at [647, 408] on div "**********" at bounding box center [683, 413] width 283 height 65
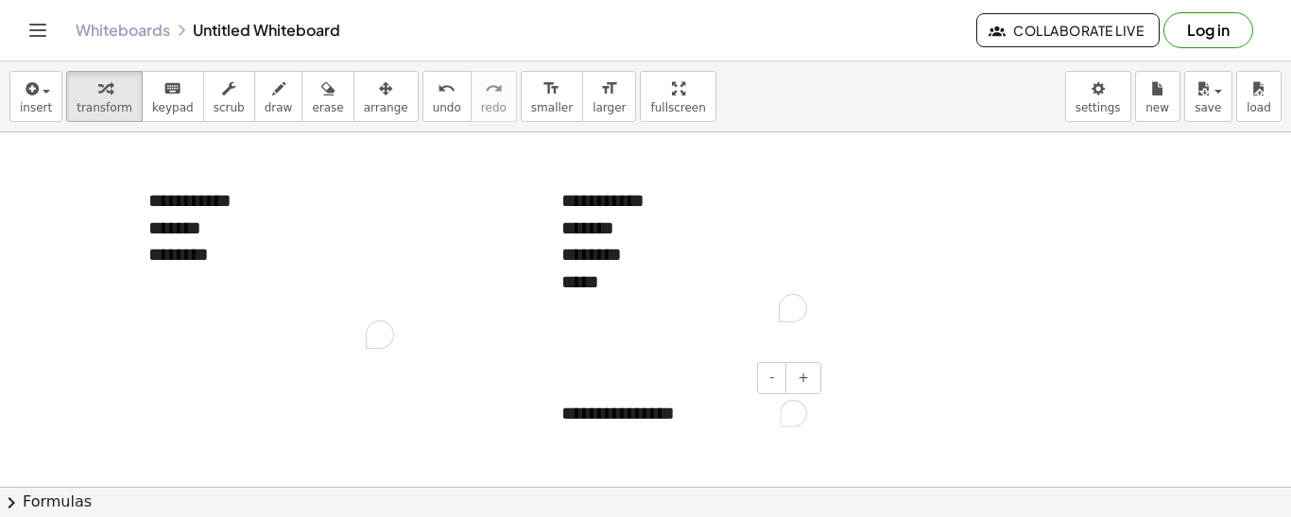
click at [647, 408] on div "**********" at bounding box center [683, 413] width 283 height 65
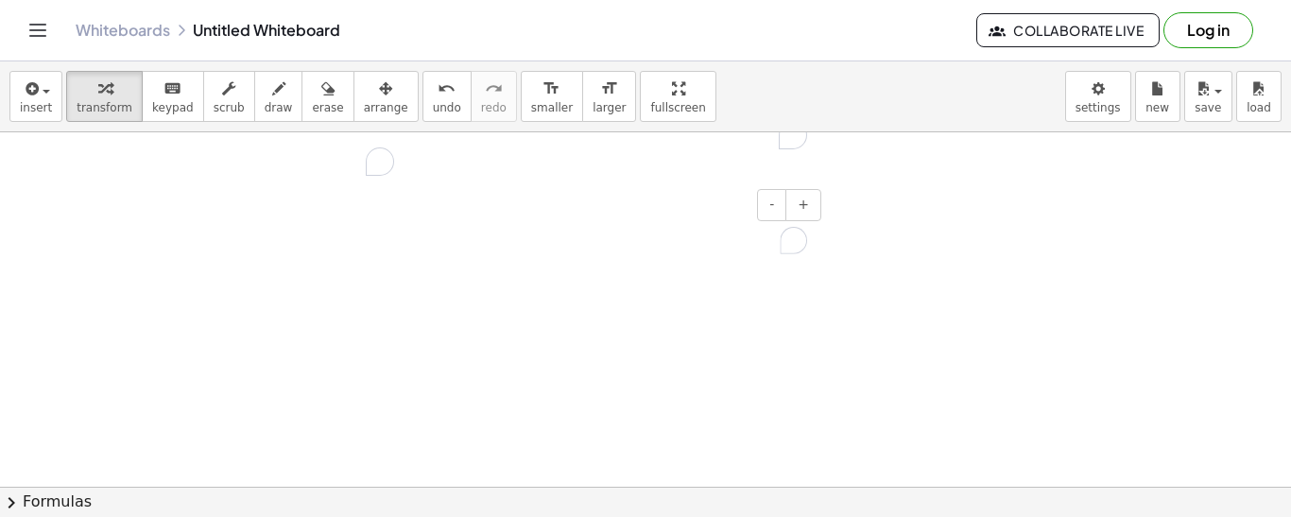
scroll to position [177, 0]
drag, startPoint x: 565, startPoint y: 231, endPoint x: 617, endPoint y: 365, distance: 143.9
click at [617, 365] on div "**********" at bounding box center [645, 310] width 1291 height 709
click at [560, 237] on div at bounding box center [551, 251] width 19 height 92
click at [566, 234] on div "**********" at bounding box center [683, 251] width 283 height 92
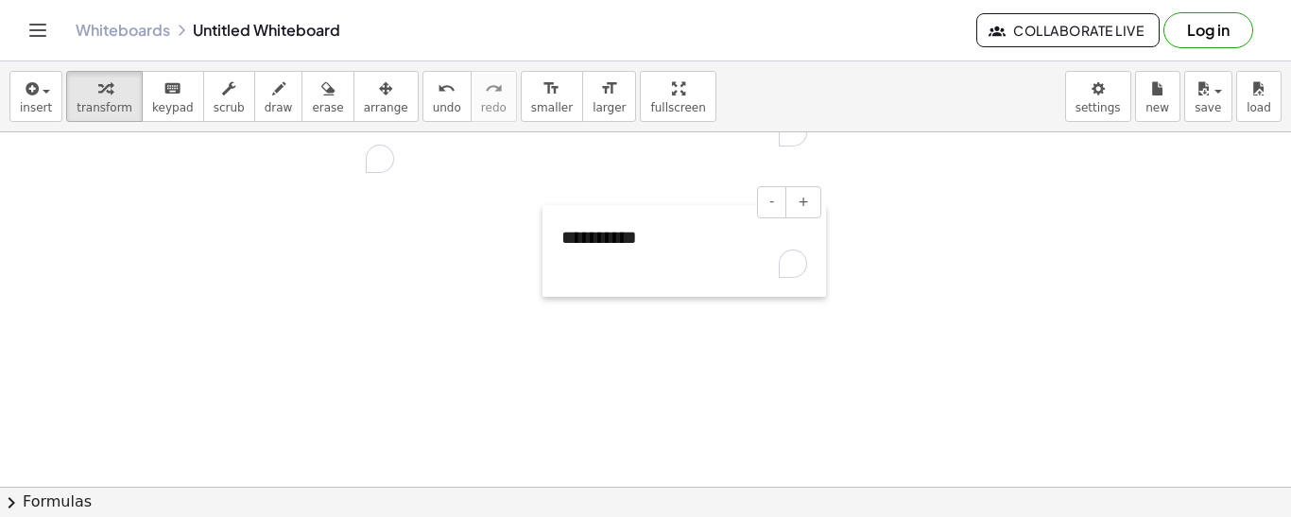
click at [560, 232] on div at bounding box center [551, 251] width 19 height 92
click at [561, 234] on div "**********" at bounding box center [683, 251] width 283 height 92
click at [577, 255] on div "To enrich screen reader interactions, please activate Accessibility in Grammarl…" at bounding box center [684, 264] width 246 height 27
click at [606, 235] on div "**********" at bounding box center [683, 251] width 283 height 92
click at [626, 265] on div "**" at bounding box center [684, 264] width 246 height 27
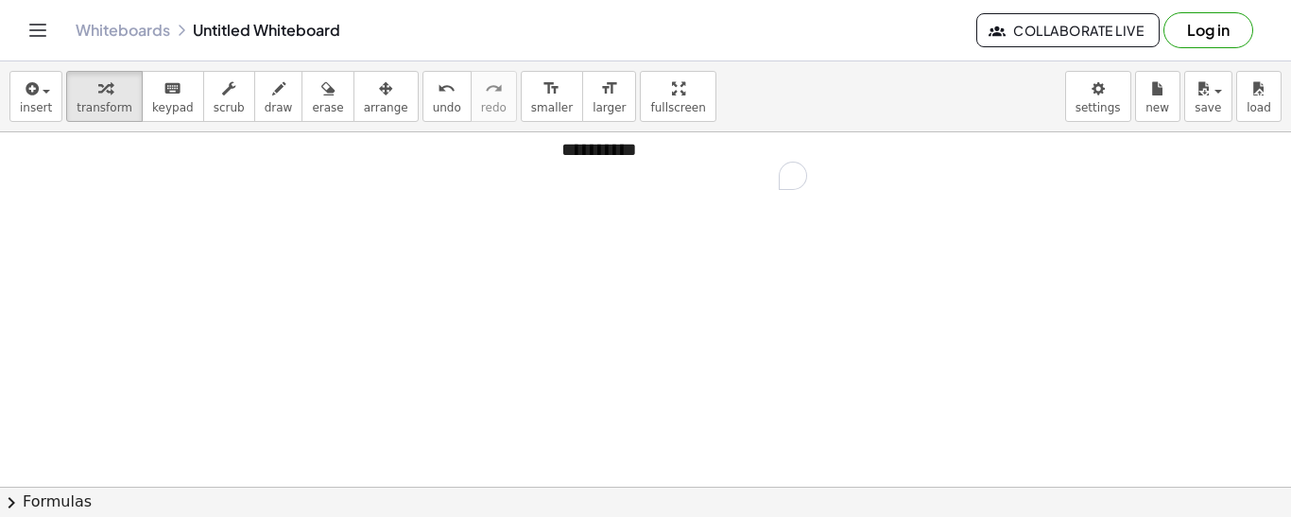
scroll to position [293, 0]
click at [798, 177] on div "Open Grammarly." at bounding box center [792, 174] width 21 height 21
click at [764, 168] on icon "Turn off Grammarly on this website" at bounding box center [768, 174] width 13 height 14
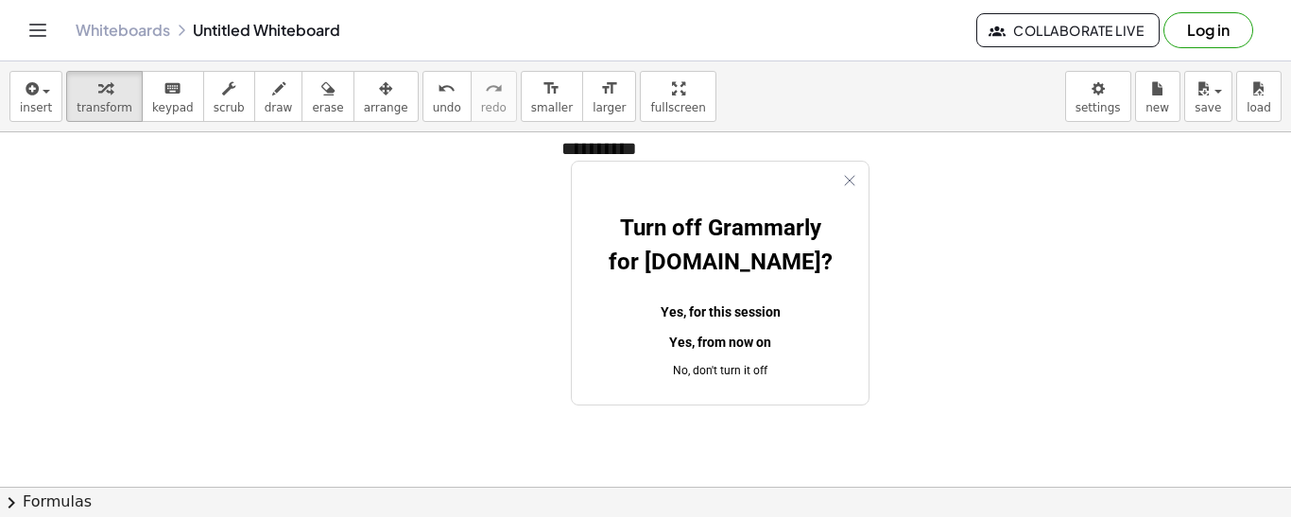
click at [688, 328] on button "Yes, from now on" at bounding box center [720, 343] width 236 height 30
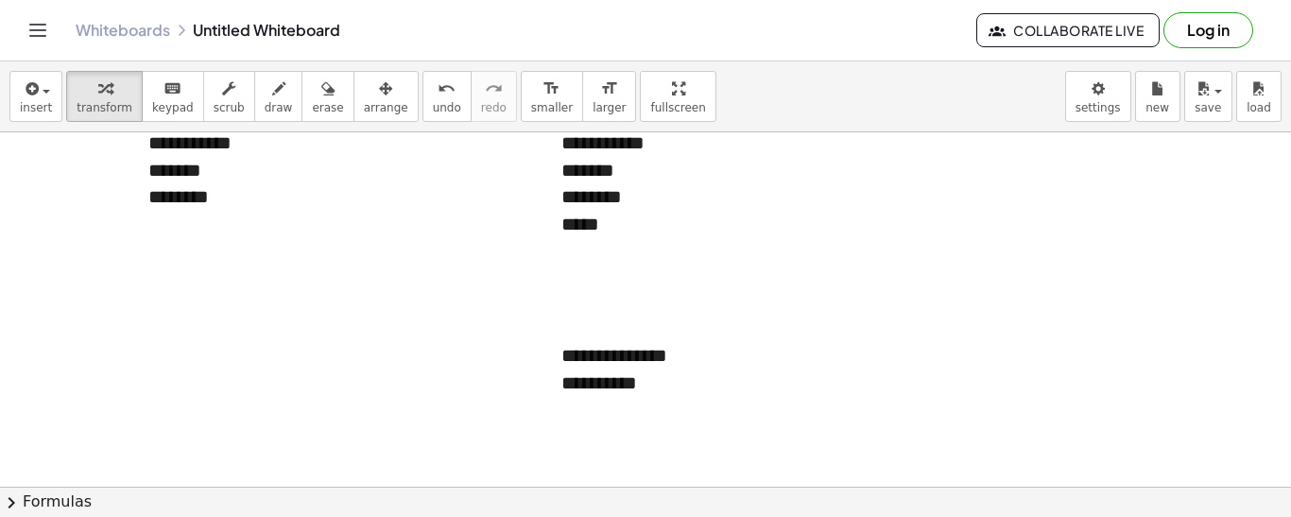
scroll to position [61, 0]
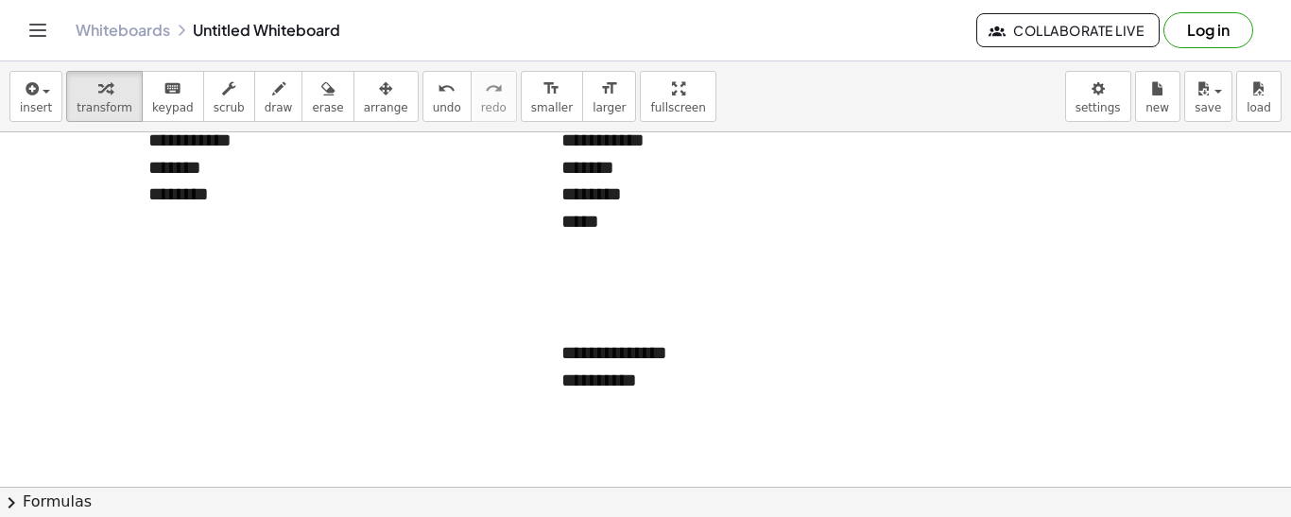
click at [679, 371] on div "**********" at bounding box center [684, 380] width 246 height 27
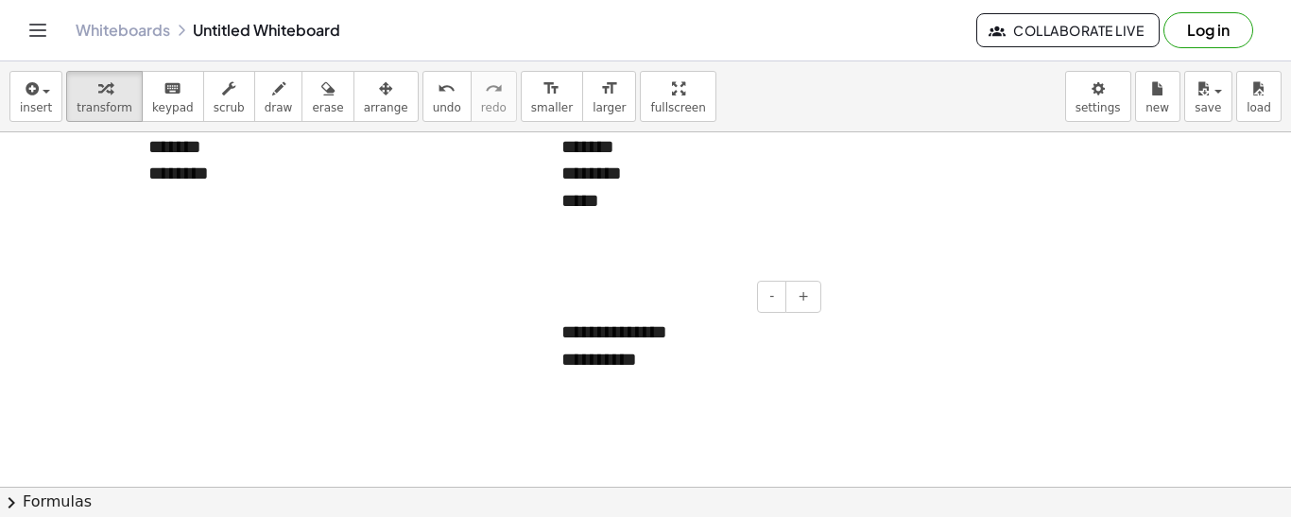
scroll to position [84, 0]
click at [593, 362] on div "**********" at bounding box center [684, 357] width 246 height 27
click at [748, 358] on div "**********" at bounding box center [684, 357] width 246 height 27
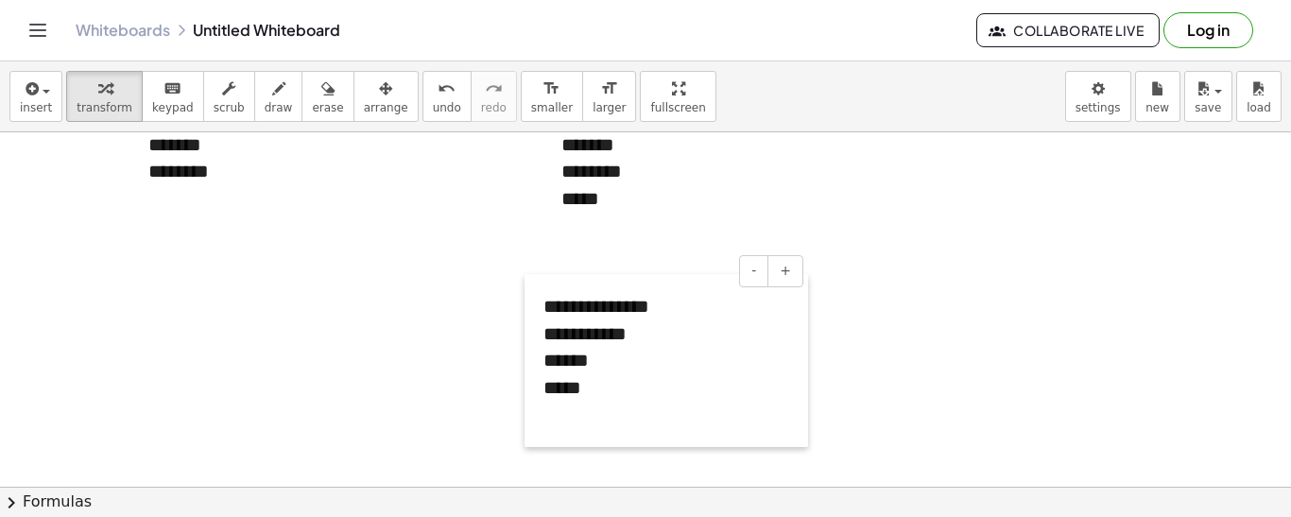
drag, startPoint x: 560, startPoint y: 329, endPoint x: 543, endPoint y: 308, distance: 26.9
click at [543, 308] on div at bounding box center [533, 360] width 19 height 173
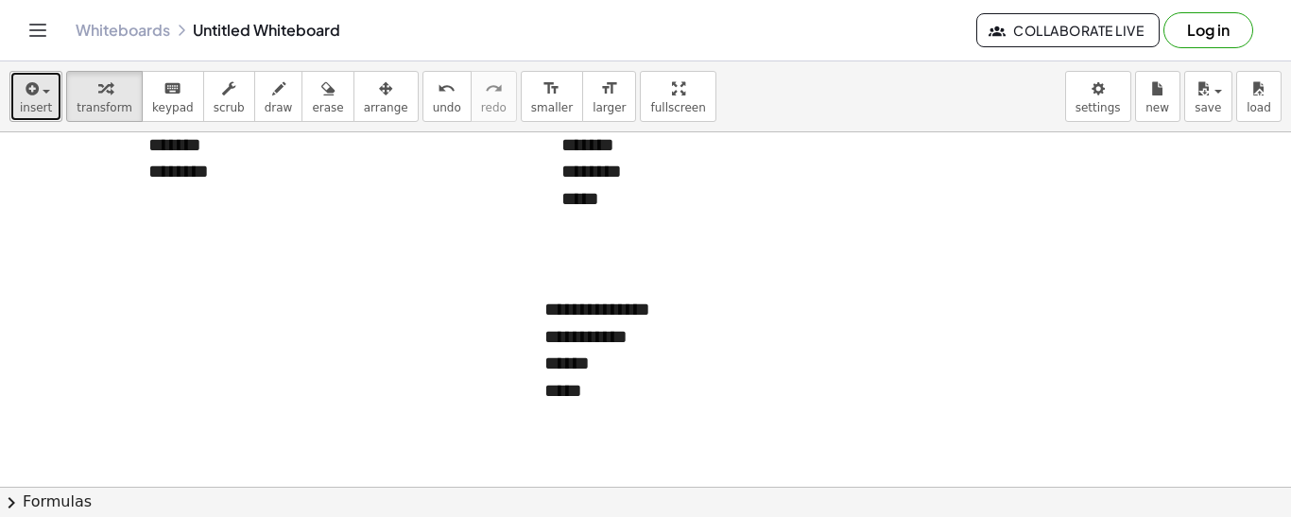
click at [30, 84] on icon "button" at bounding box center [30, 88] width 17 height 23
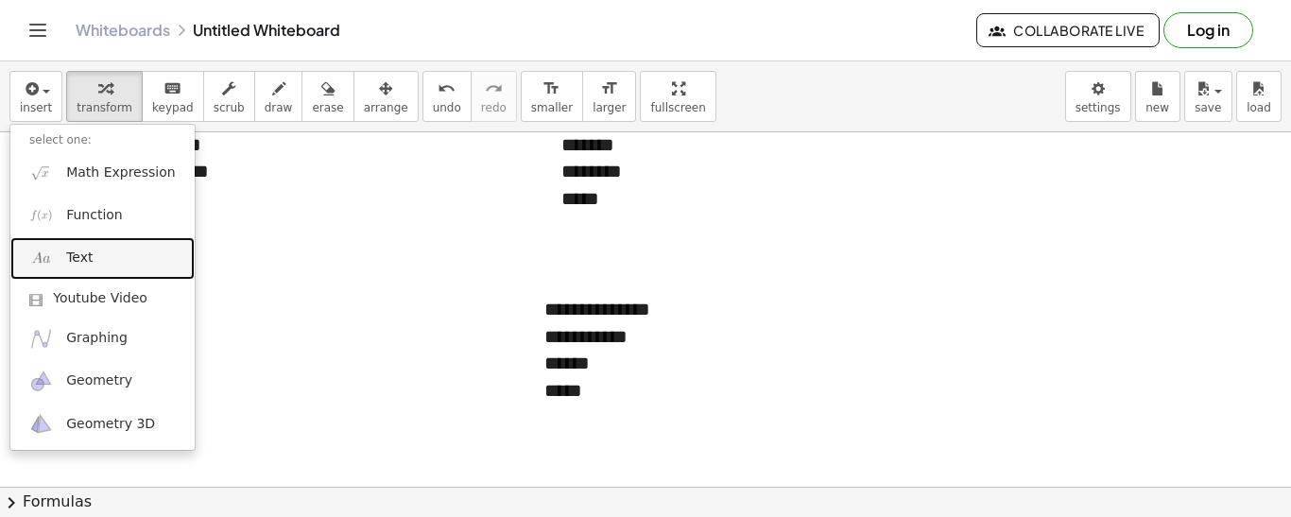
click at [106, 264] on link "Text" at bounding box center [102, 258] width 184 height 43
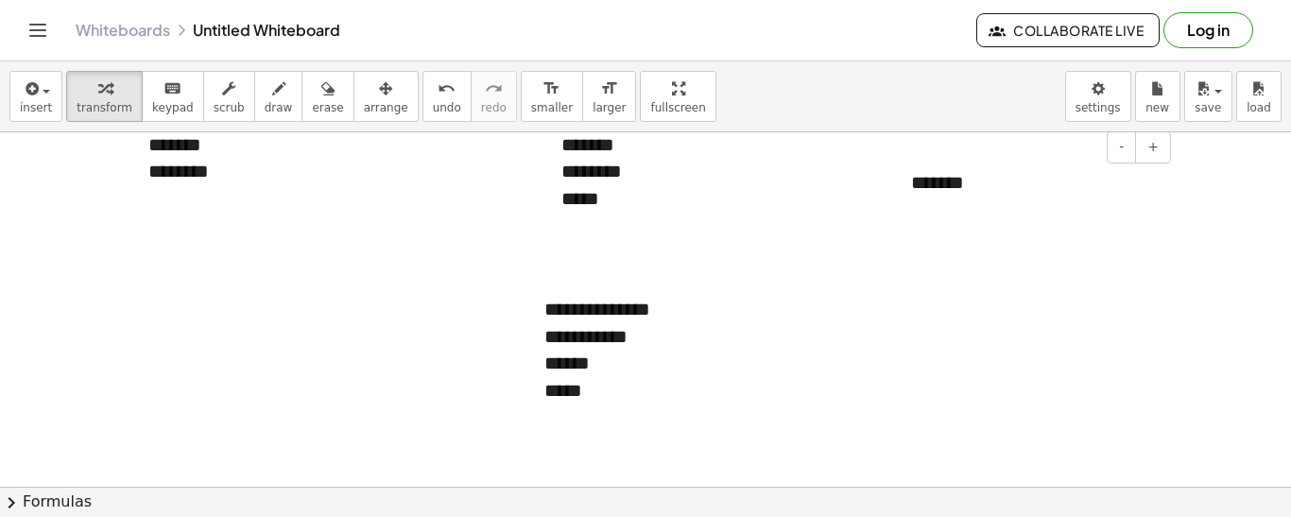
click at [1052, 240] on div at bounding box center [645, 402] width 1291 height 709
drag, startPoint x: 1006, startPoint y: 180, endPoint x: 996, endPoint y: 188, distance: 12.9
click at [996, 188] on div "*******" at bounding box center [1033, 182] width 283 height 65
drag, startPoint x: 1011, startPoint y: 216, endPoint x: 841, endPoint y: 245, distance: 172.4
click at [841, 245] on div at bounding box center [645, 402] width 1291 height 709
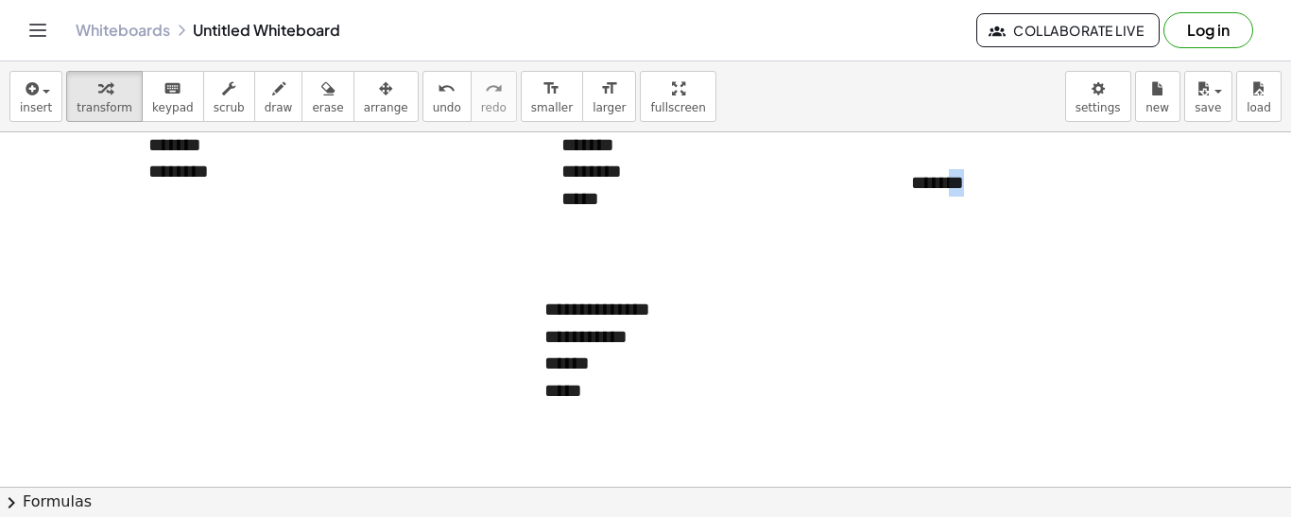
drag, startPoint x: 953, startPoint y: 213, endPoint x: 956, endPoint y: 244, distance: 31.3
click at [956, 244] on div "**********" at bounding box center [645, 402] width 1291 height 709
click at [874, 208] on div at bounding box center [645, 402] width 1291 height 709
click at [222, 84] on icon "button" at bounding box center [228, 88] width 13 height 23
click at [1005, 170] on div "*******" at bounding box center [1033, 182] width 283 height 65
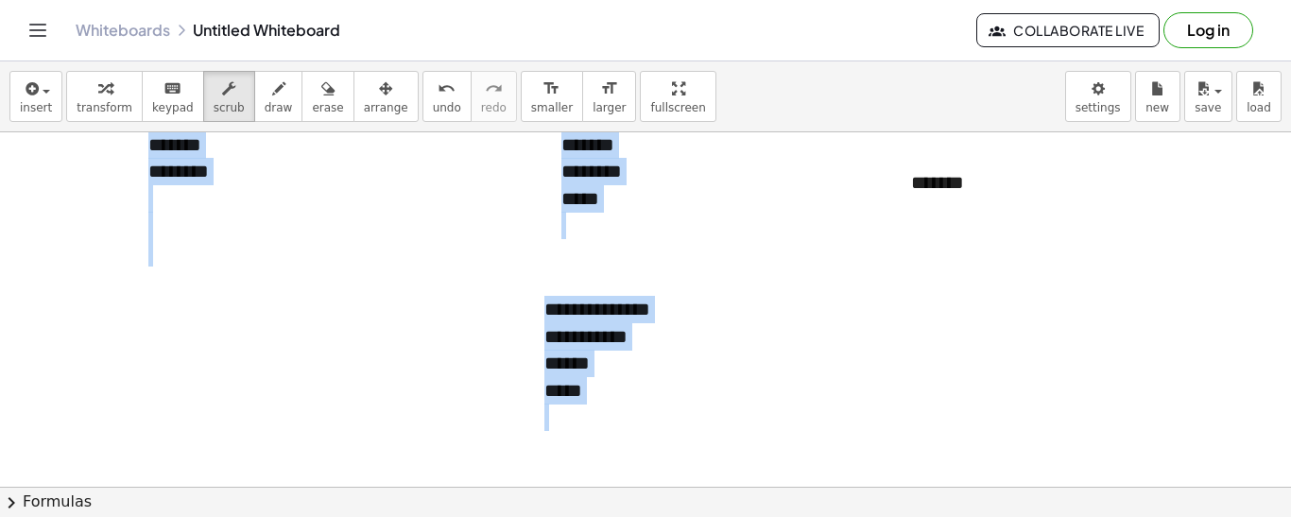
drag, startPoint x: 998, startPoint y: 148, endPoint x: 955, endPoint y: 278, distance: 136.2
click at [955, 278] on div "**********" at bounding box center [645, 402] width 1291 height 709
click at [875, 173] on div at bounding box center [645, 402] width 1291 height 709
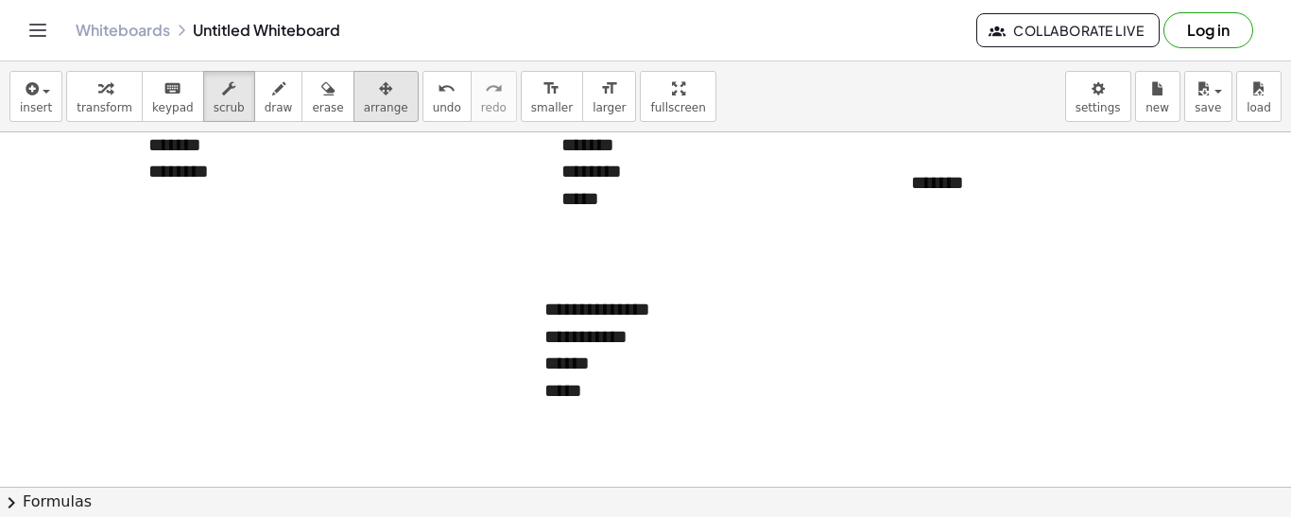
click at [379, 91] on icon "button" at bounding box center [385, 88] width 13 height 23
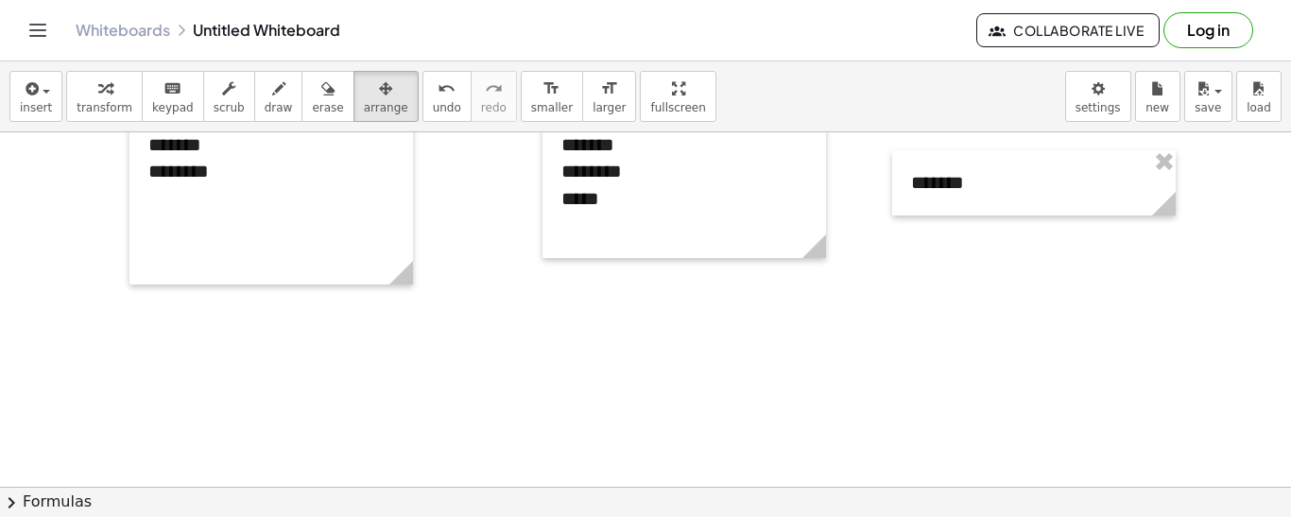
scroll to position [0, 0]
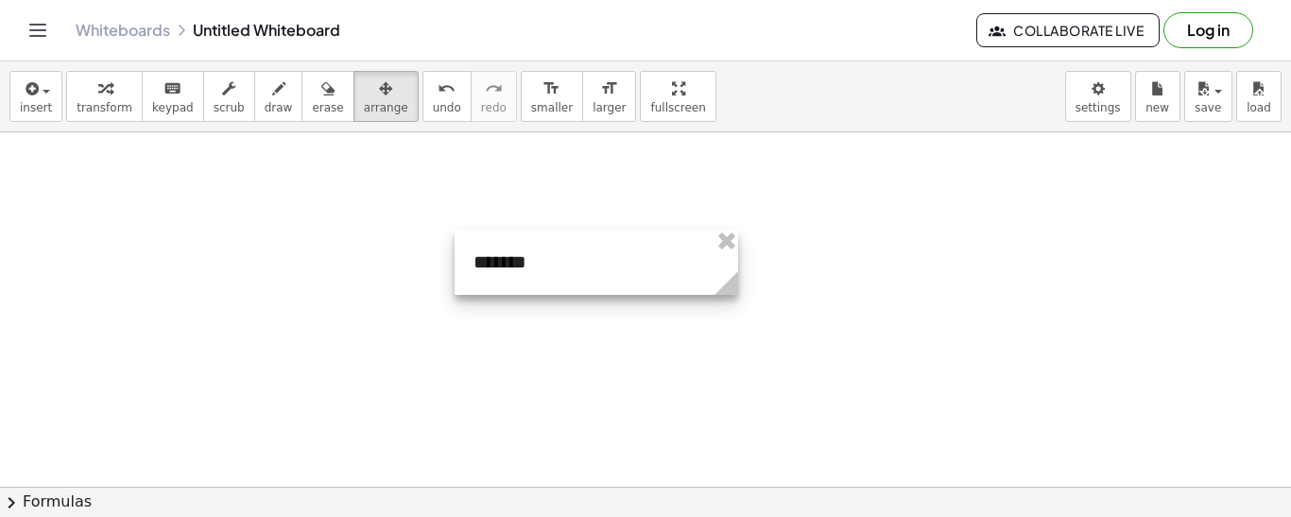
drag, startPoint x: 1104, startPoint y: 288, endPoint x: 671, endPoint y: 283, distance: 433.7
click at [671, 283] on div at bounding box center [595, 262] width 283 height 65
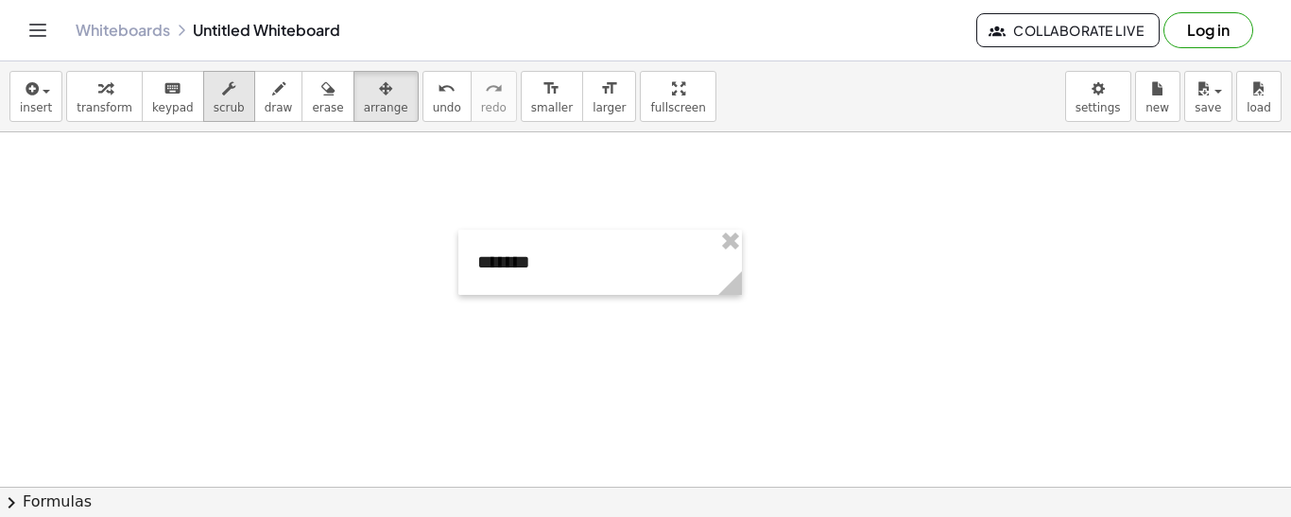
click at [203, 92] on button "scrub" at bounding box center [229, 96] width 52 height 51
click at [563, 231] on div "- +" at bounding box center [594, 227] width 283 height 32
click at [568, 250] on div "*******" at bounding box center [599, 262] width 283 height 65
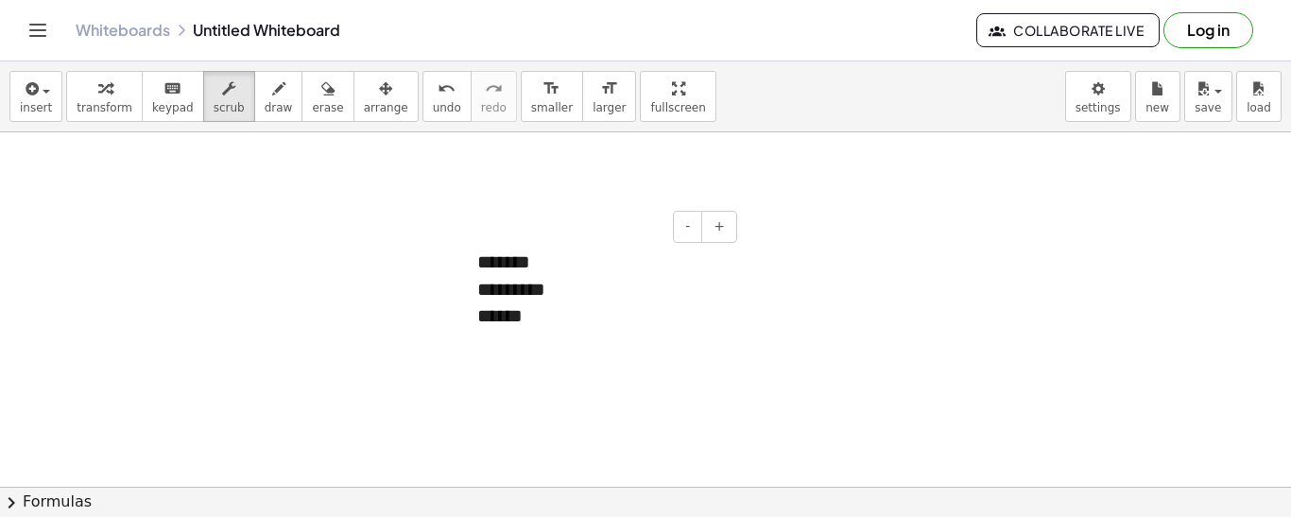
click at [469, 262] on div at bounding box center [467, 289] width 19 height 119
click at [479, 263] on div "******* ********* ******" at bounding box center [599, 289] width 283 height 119
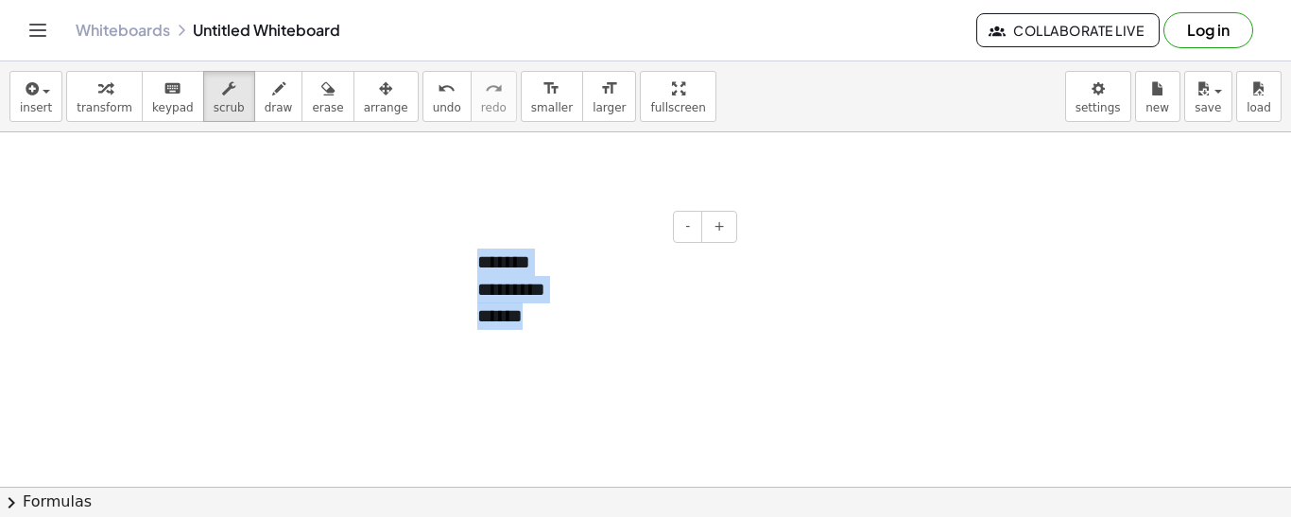
drag, startPoint x: 479, startPoint y: 263, endPoint x: 573, endPoint y: 330, distance: 115.1
click at [573, 330] on div "******* ********* ******" at bounding box center [599, 289] width 283 height 119
click at [627, 254] on div "**********" at bounding box center [599, 262] width 283 height 65
click at [612, 264] on div "**********" at bounding box center [599, 262] width 283 height 65
